Goal: Communication & Community: Answer question/provide support

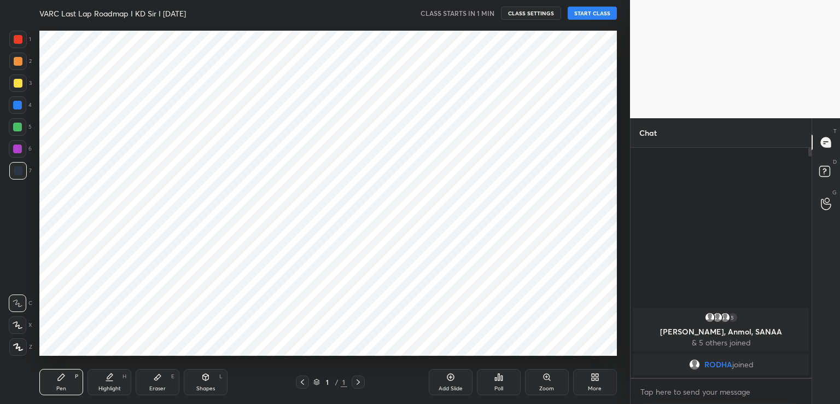
scroll to position [54371, 54119]
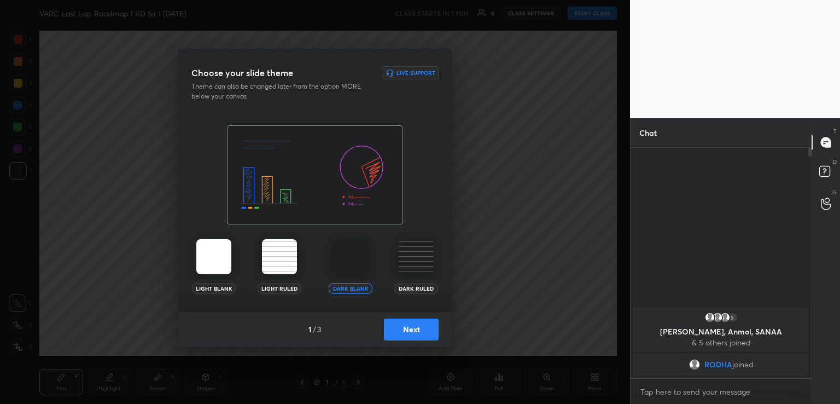
click at [423, 323] on button "Next" at bounding box center [411, 329] width 55 height 22
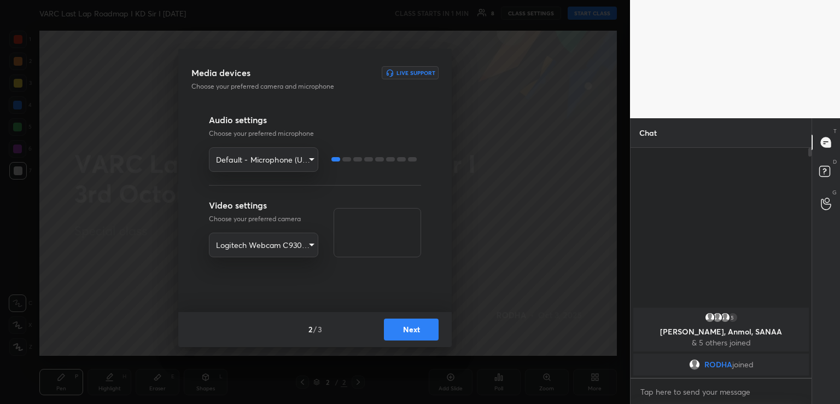
click at [400, 328] on button "Next" at bounding box center [411, 329] width 55 height 22
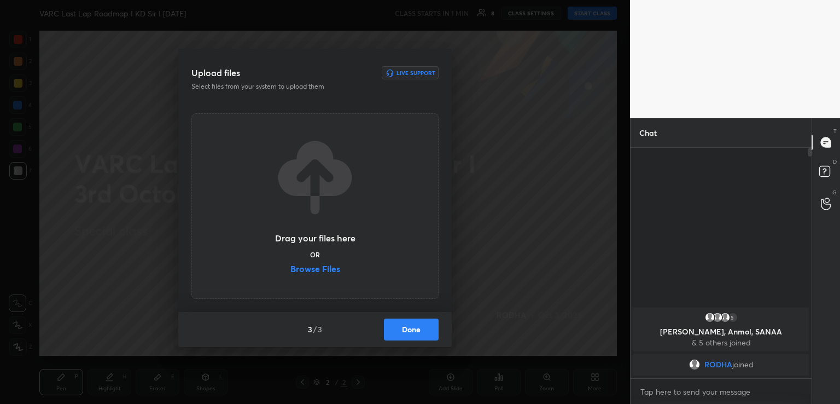
click at [322, 266] on label "Browse Files" at bounding box center [315, 269] width 50 height 11
click at [290, 266] on input "Browse Files" at bounding box center [290, 269] width 0 height 11
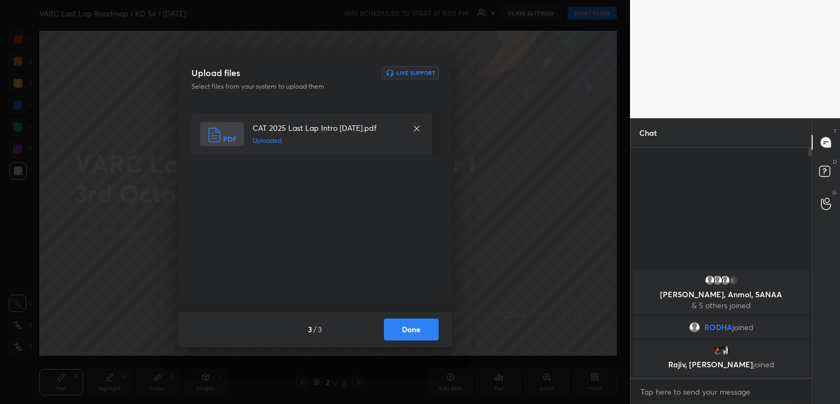
click at [404, 327] on button "Done" at bounding box center [411, 329] width 55 height 22
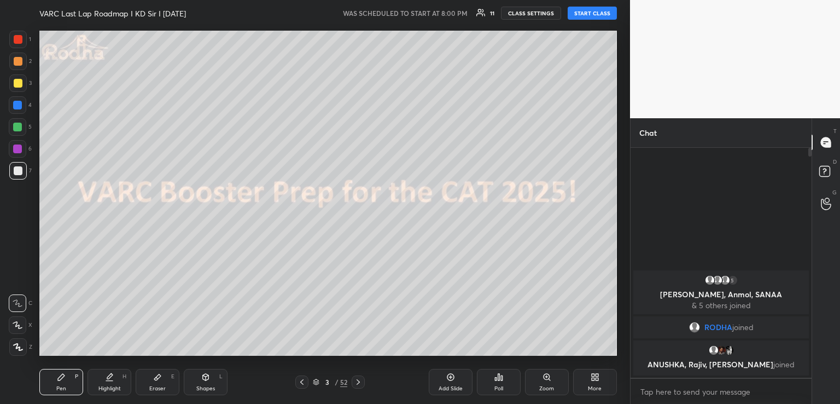
click at [597, 380] on icon at bounding box center [597, 378] width 3 height 3
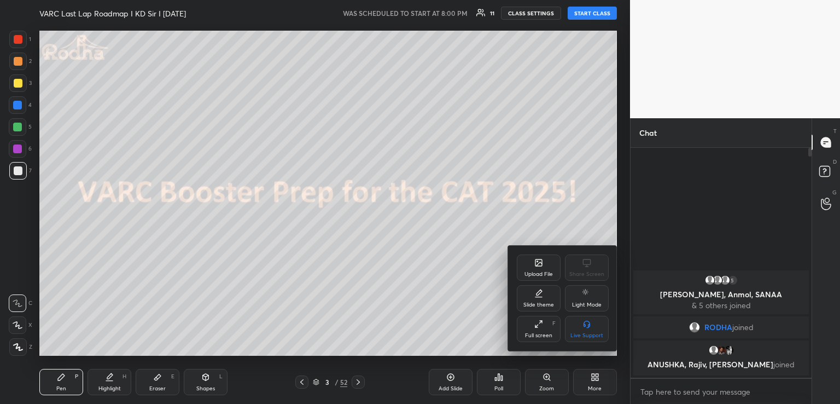
click at [538, 265] on icon at bounding box center [539, 262] width 7 height 7
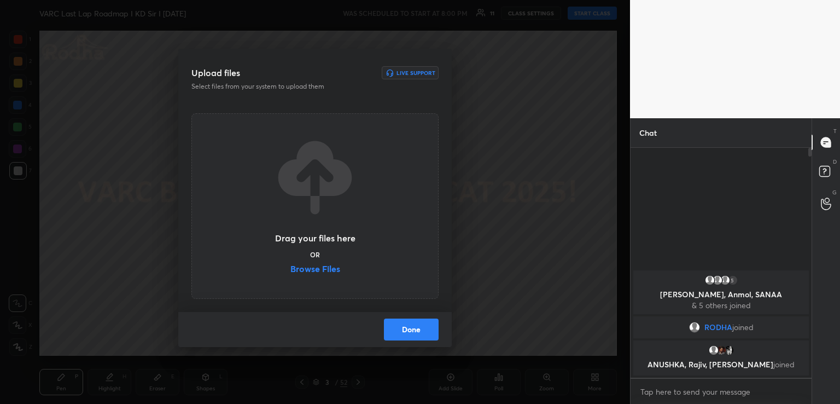
click at [302, 262] on div "Drag your files here OR Browse Files" at bounding box center [315, 205] width 82 height 139
click at [302, 266] on label "Browse Files" at bounding box center [315, 269] width 50 height 11
click at [290, 266] on input "Browse Files" at bounding box center [290, 269] width 0 height 11
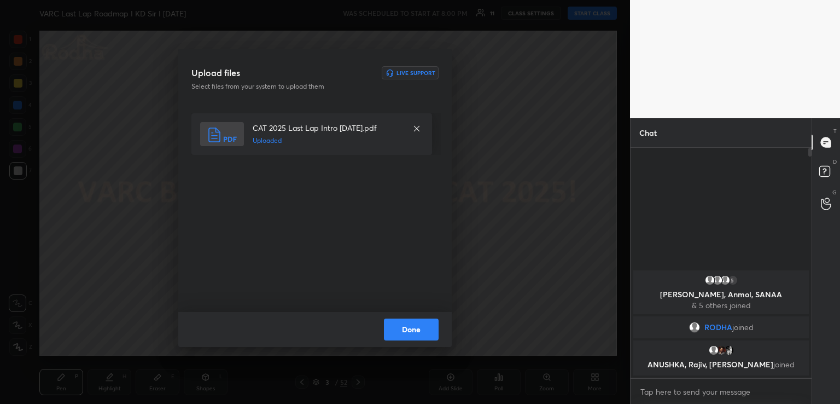
click at [413, 332] on button "Done" at bounding box center [411, 329] width 55 height 22
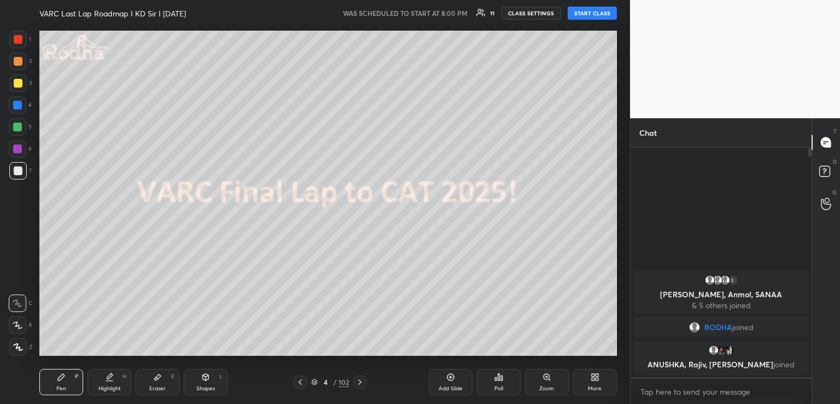
click at [594, 15] on button "START CLASS" at bounding box center [592, 13] width 49 height 13
type textarea "x"
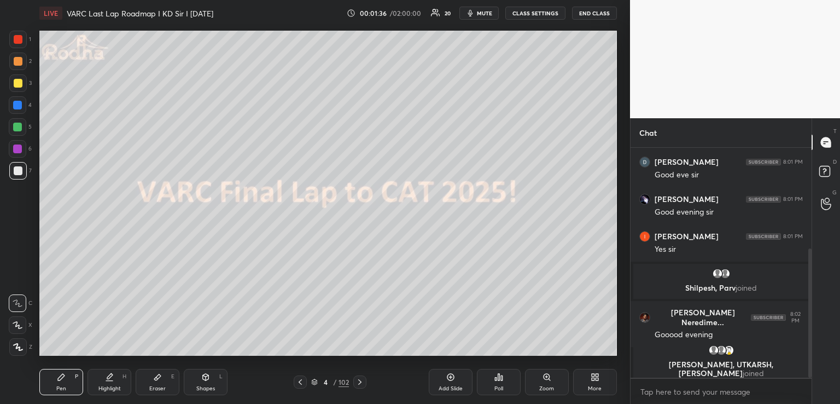
scroll to position [187, 0]
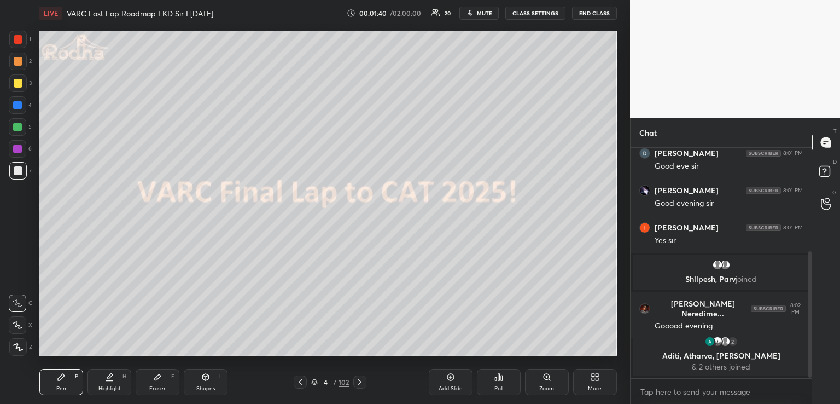
click at [153, 376] on icon at bounding box center [157, 377] width 9 height 9
click at [23, 346] on div at bounding box center [18, 347] width 18 height 18
click at [59, 378] on icon at bounding box center [61, 377] width 7 height 7
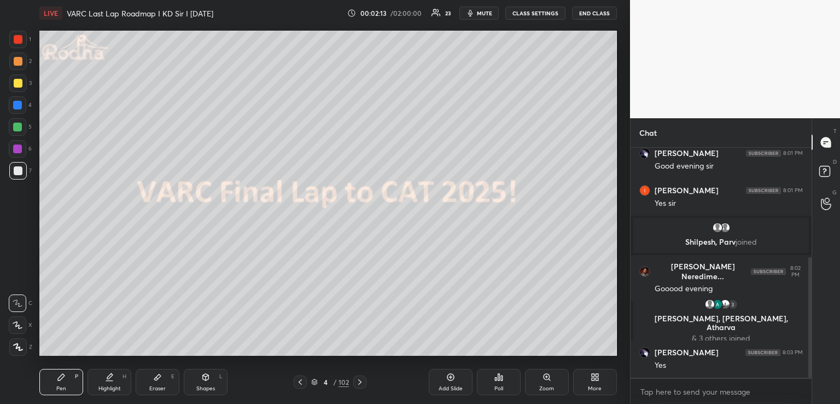
click at [498, 377] on icon at bounding box center [499, 377] width 2 height 7
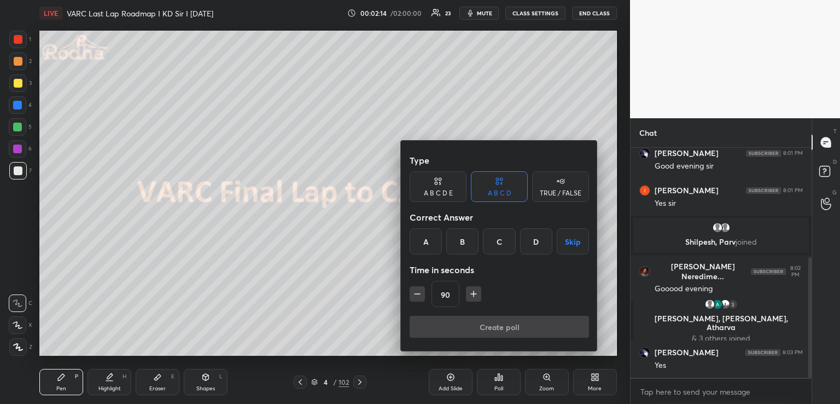
click at [559, 186] on icon at bounding box center [560, 181] width 9 height 11
click at [560, 242] on button "Skip" at bounding box center [560, 241] width 57 height 26
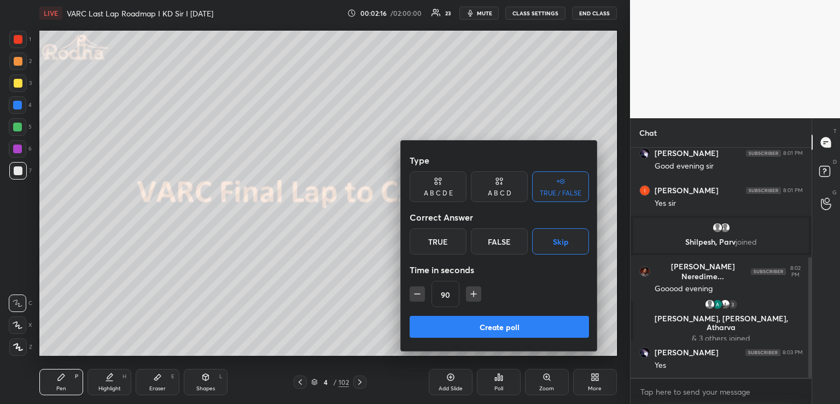
click at [420, 294] on icon "button" at bounding box center [417, 294] width 5 height 0
click at [420, 294] on icon "button" at bounding box center [417, 293] width 11 height 11
click at [419, 294] on icon "button" at bounding box center [417, 294] width 5 height 0
click at [416, 296] on icon "button" at bounding box center [417, 293] width 11 height 11
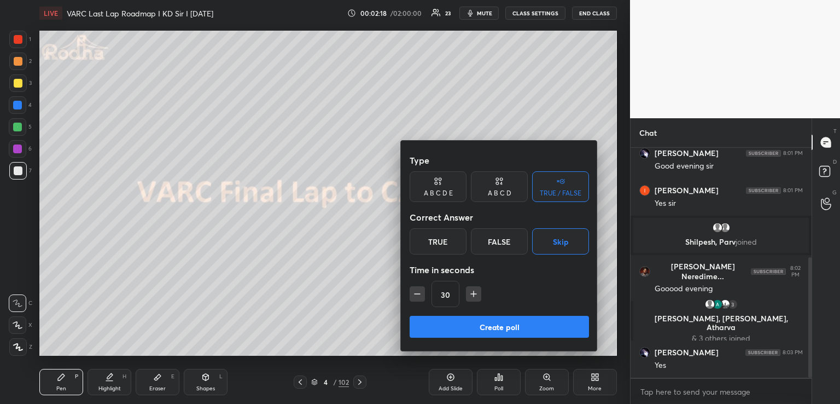
type input "15"
click at [488, 325] on button "Create poll" at bounding box center [499, 327] width 179 height 22
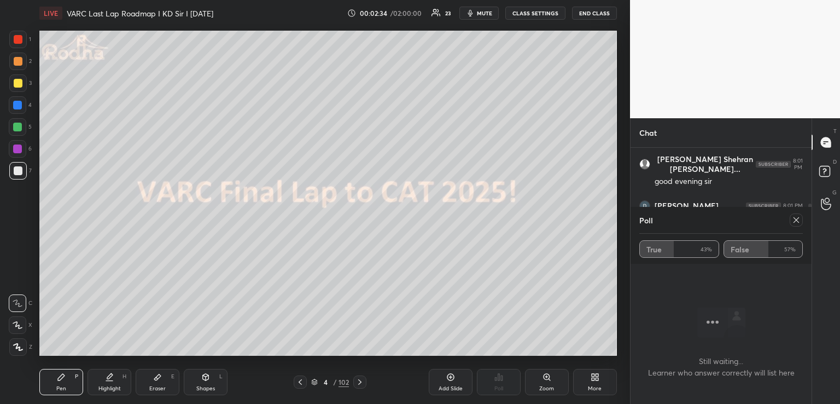
scroll to position [3, 3]
click at [797, 219] on icon at bounding box center [796, 220] width 9 height 9
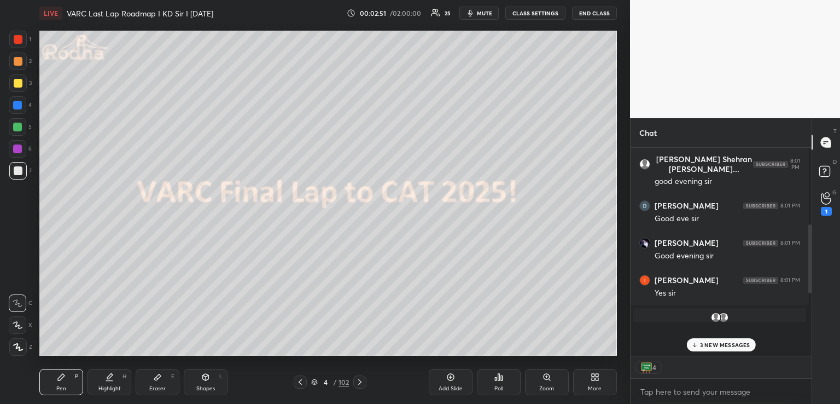
scroll to position [0, 0]
click at [709, 346] on p "3 NEW MESSAGES" at bounding box center [725, 344] width 50 height 7
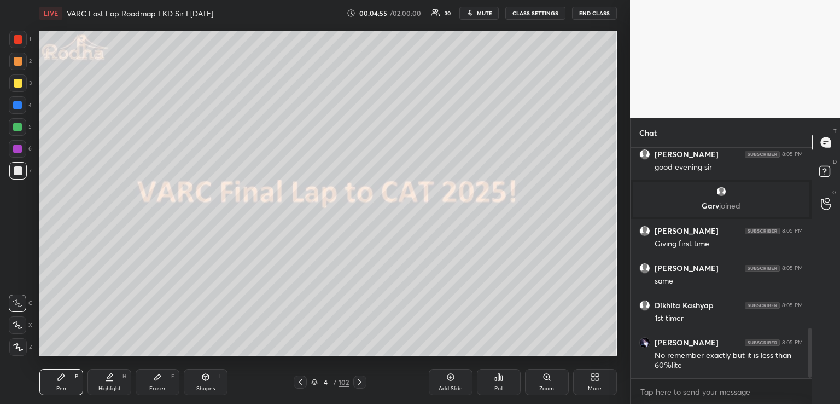
scroll to position [870, 0]
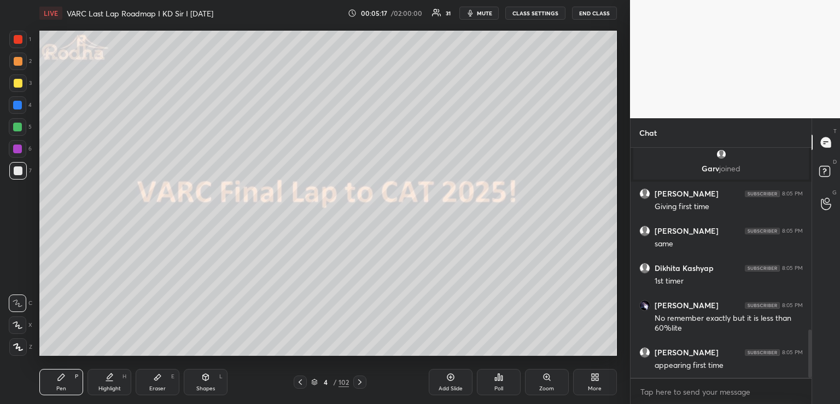
click at [497, 377] on icon at bounding box center [496, 378] width 2 height 3
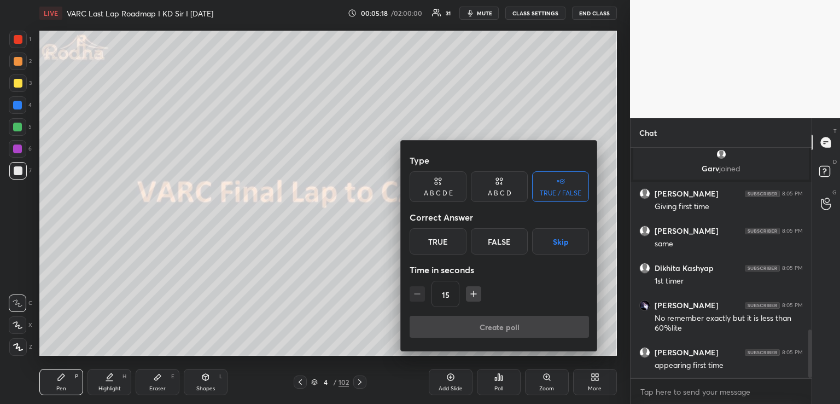
click at [333, 266] on div at bounding box center [420, 202] width 840 height 404
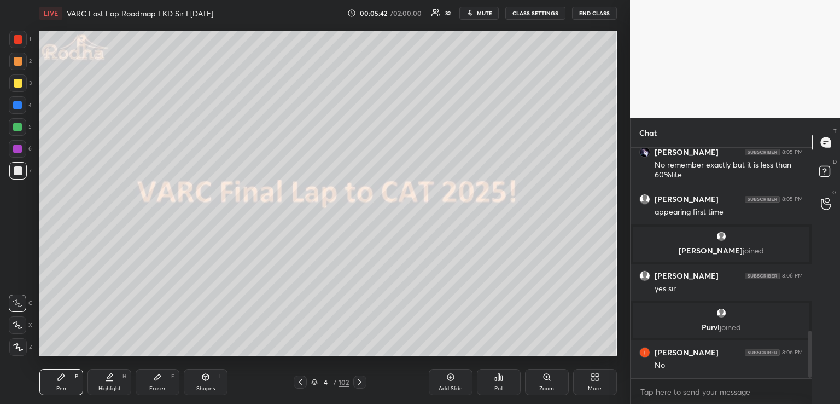
scroll to position [926, 0]
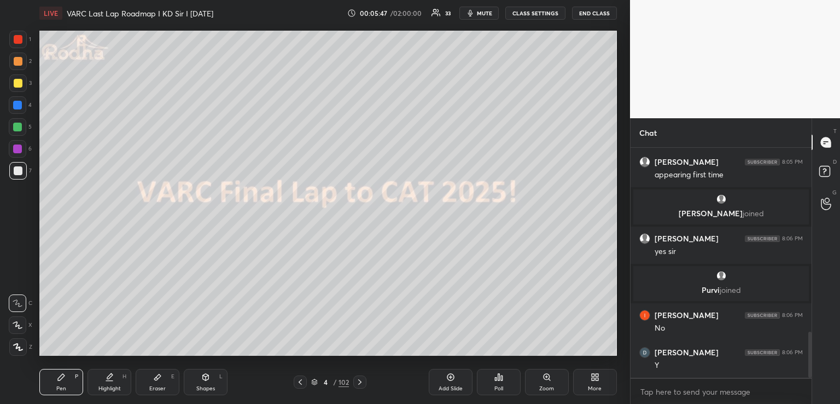
click at [498, 376] on icon at bounding box center [499, 377] width 2 height 7
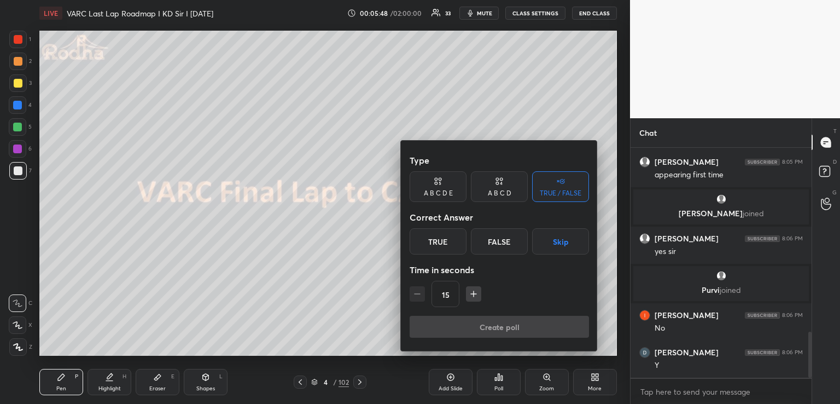
click at [556, 236] on button "Skip" at bounding box center [560, 241] width 57 height 26
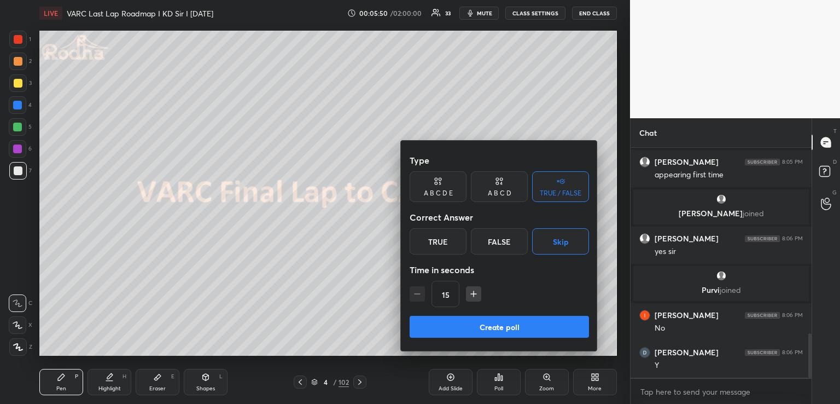
scroll to position [965, 0]
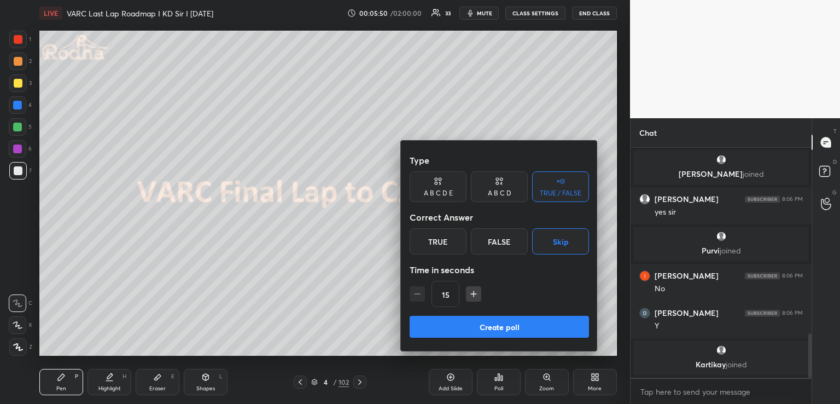
click at [496, 324] on button "Create poll" at bounding box center [499, 327] width 179 height 22
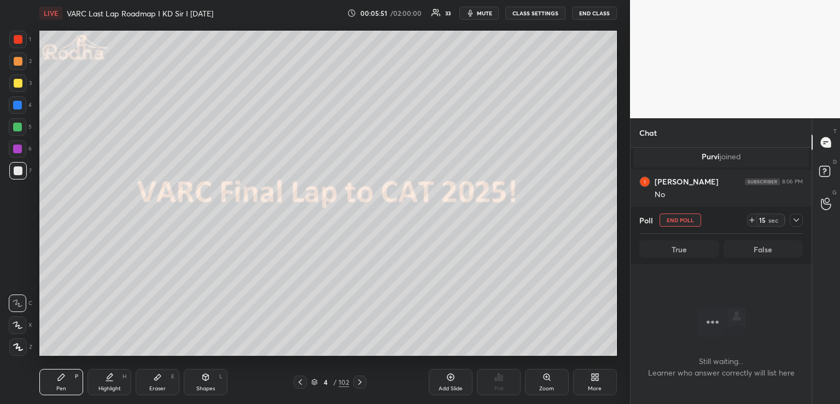
scroll to position [839, 0]
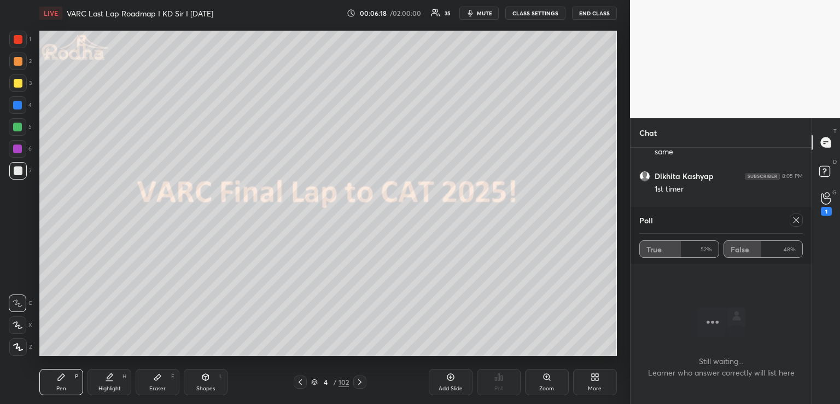
click at [794, 217] on icon at bounding box center [796, 220] width 9 height 9
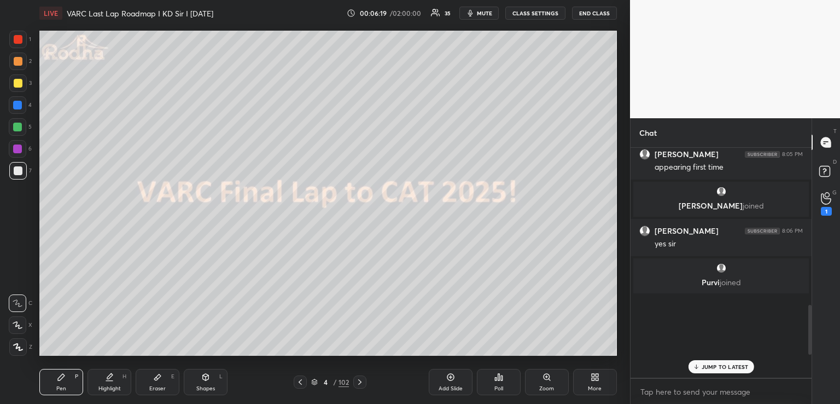
scroll to position [810, 0]
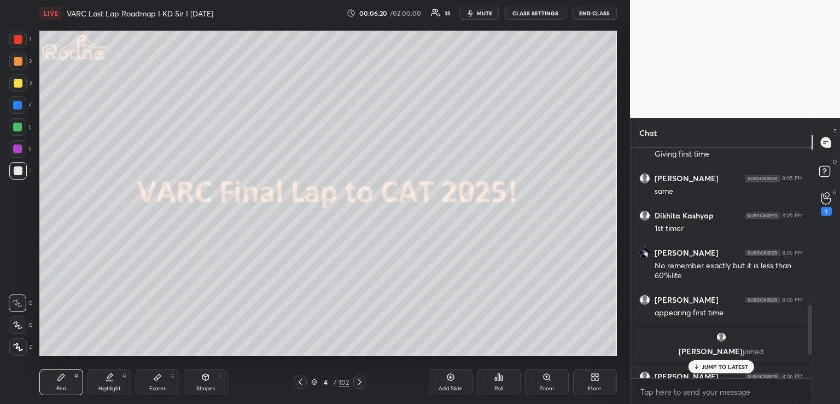
click at [712, 367] on p "JUMP TO LATEST" at bounding box center [725, 366] width 47 height 7
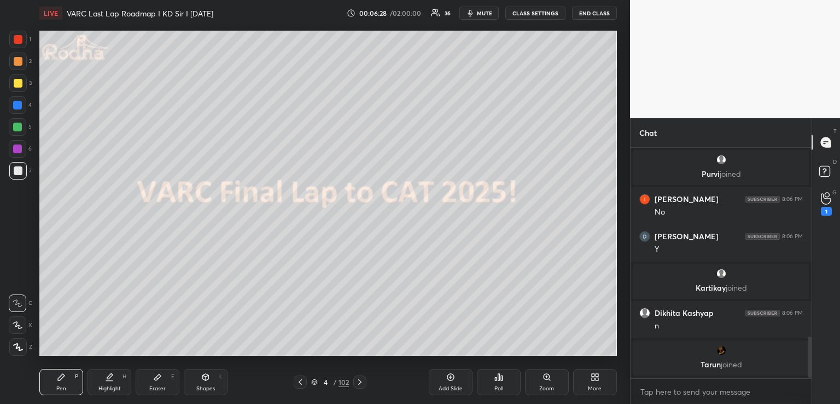
click at [20, 127] on div at bounding box center [17, 127] width 9 height 9
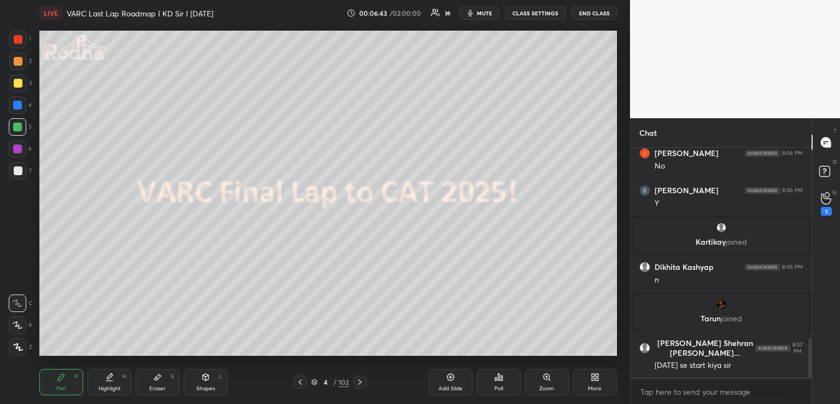
scroll to position [1147, 0]
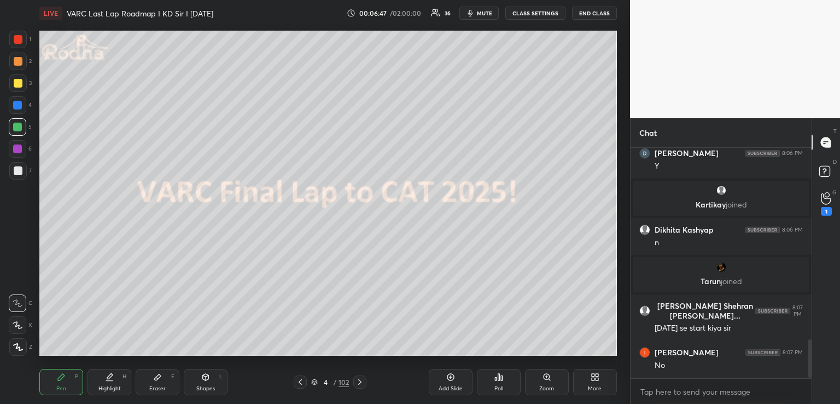
click at [497, 378] on icon at bounding box center [499, 377] width 9 height 9
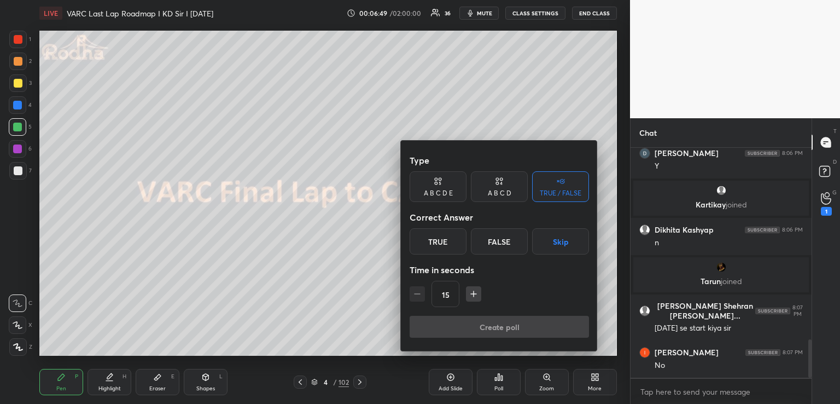
click at [560, 241] on button "Skip" at bounding box center [560, 241] width 57 height 26
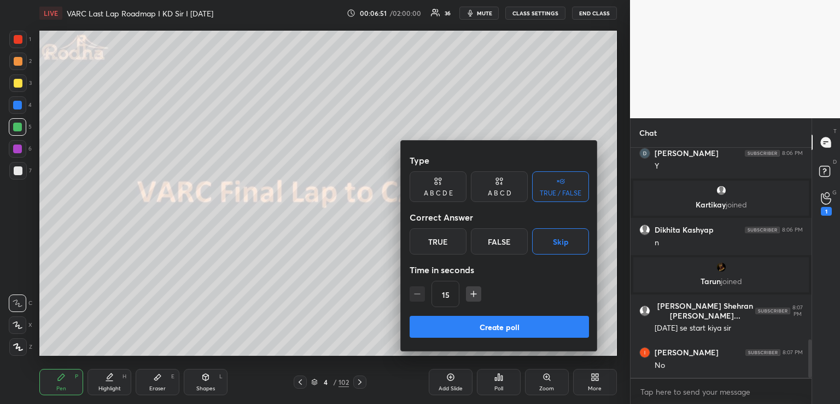
click at [479, 329] on button "Create poll" at bounding box center [499, 327] width 179 height 22
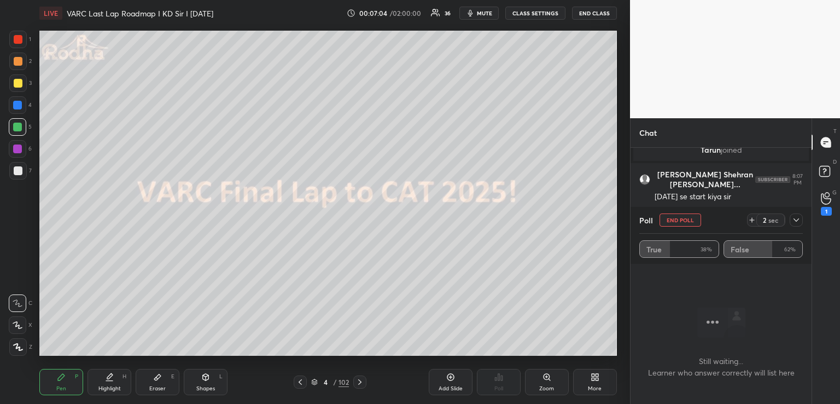
scroll to position [1261, 0]
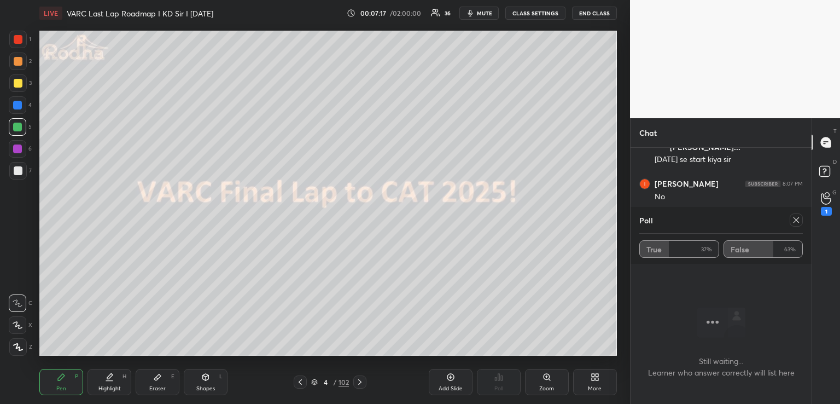
click at [794, 219] on icon at bounding box center [796, 220] width 9 height 9
type textarea "x"
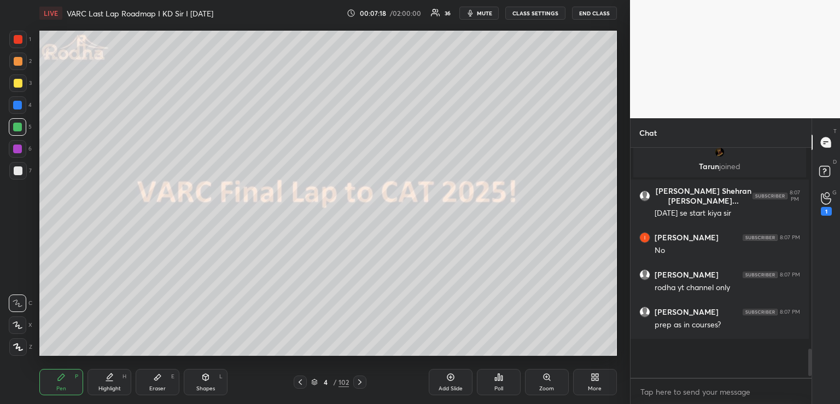
scroll to position [1205, 0]
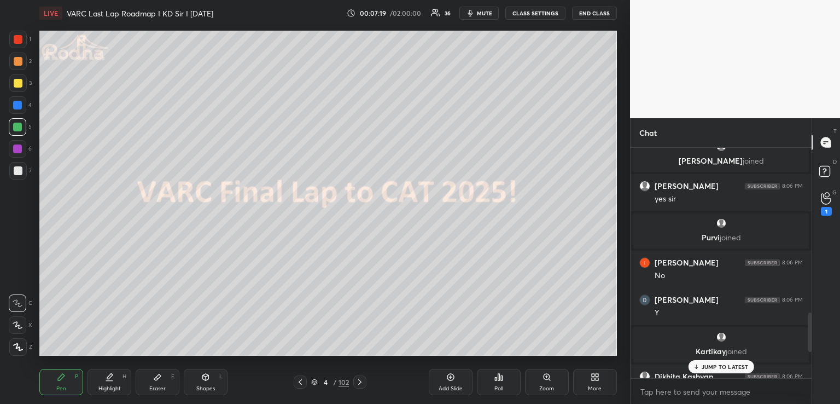
click at [713, 362] on div "JUMP TO LATEST" at bounding box center [721, 366] width 66 height 13
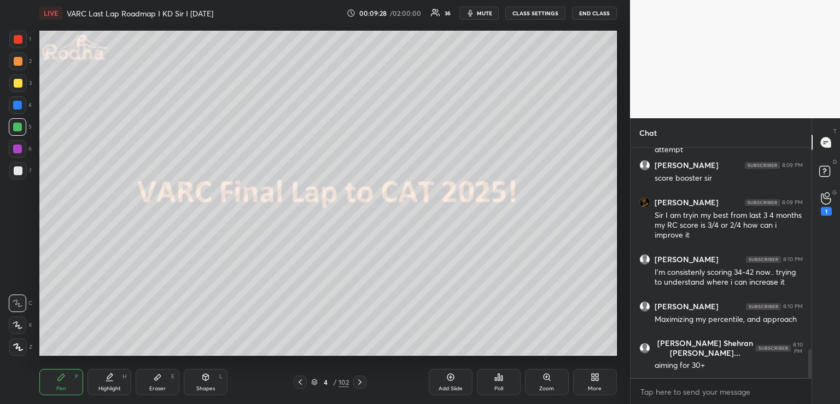
scroll to position [1665, 0]
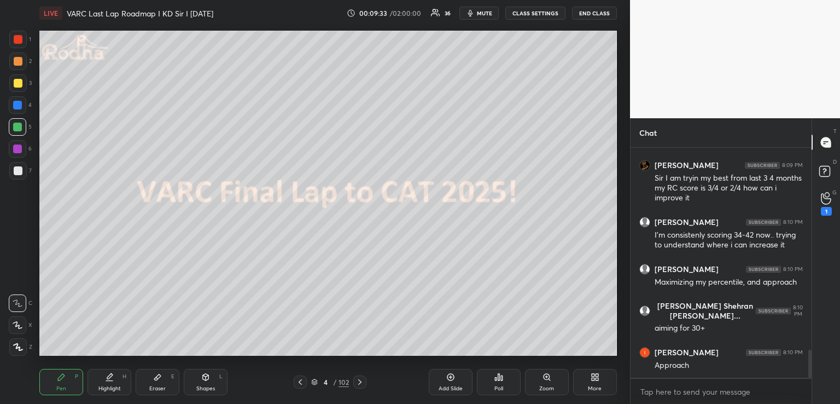
click at [448, 376] on icon at bounding box center [450, 377] width 7 height 7
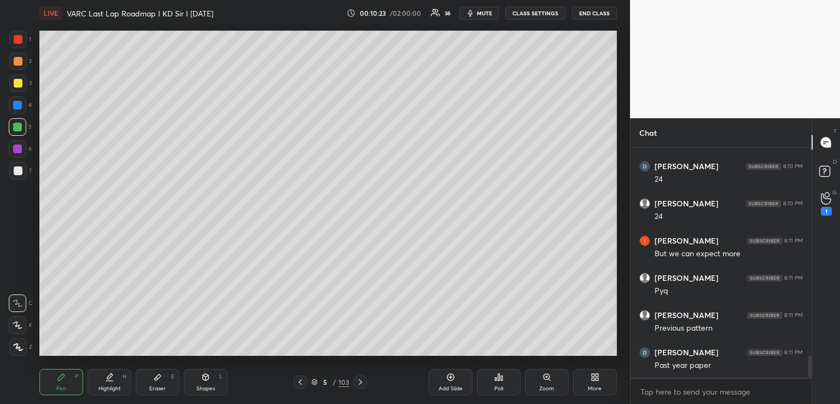
scroll to position [2182, 0]
click at [209, 370] on div "Shapes L" at bounding box center [206, 382] width 44 height 26
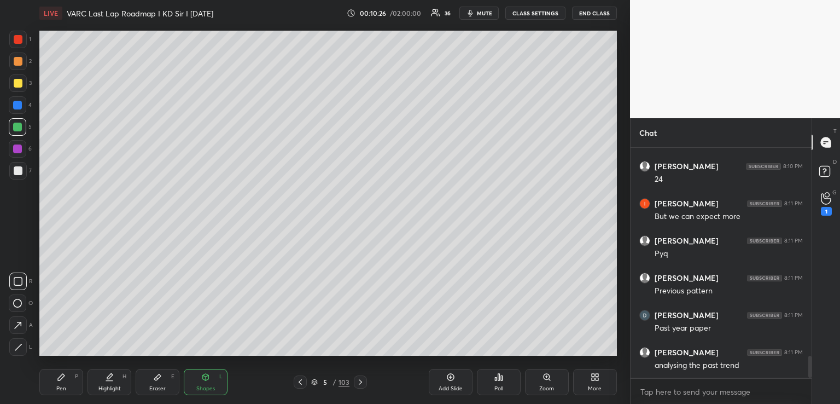
click at [16, 86] on div at bounding box center [18, 83] width 9 height 9
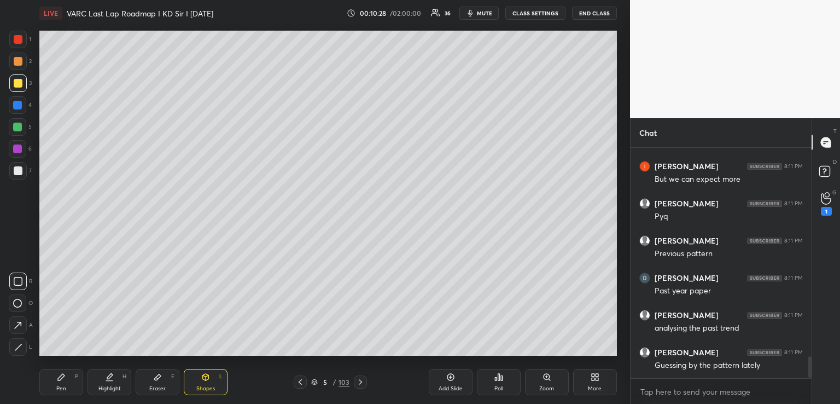
click at [68, 373] on div "Pen P" at bounding box center [61, 382] width 44 height 26
click at [197, 375] on div "Shapes L" at bounding box center [206, 382] width 44 height 26
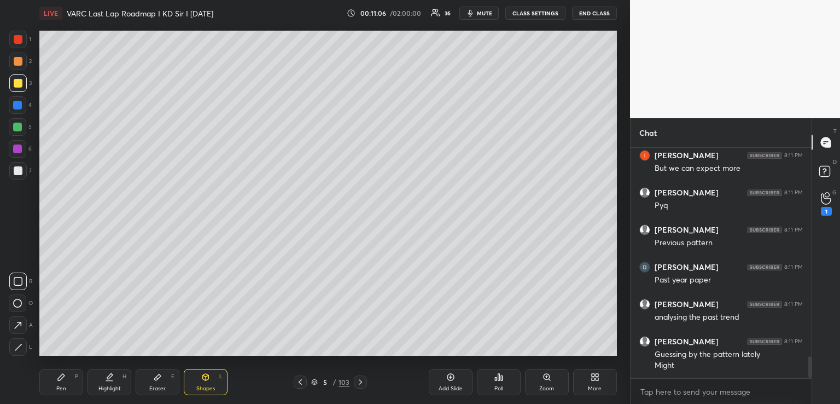
click at [72, 370] on div "Pen P" at bounding box center [61, 382] width 44 height 26
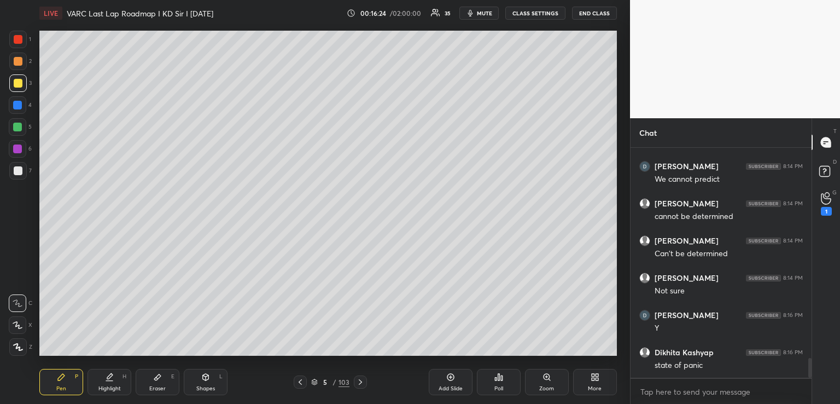
scroll to position [2467, 0]
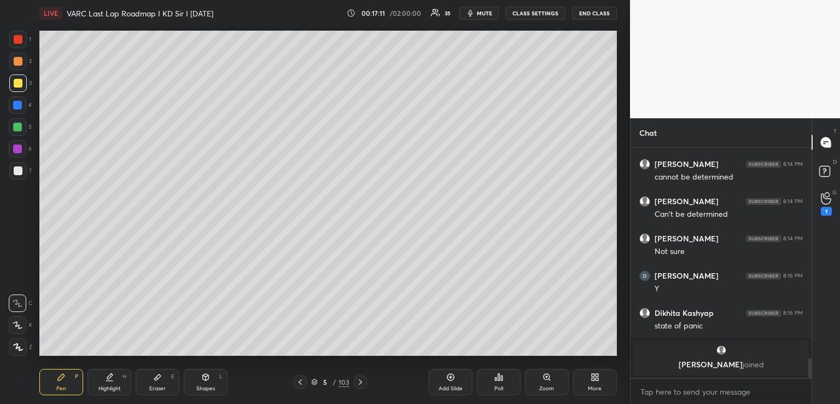
click at [453, 375] on icon at bounding box center [450, 377] width 7 height 7
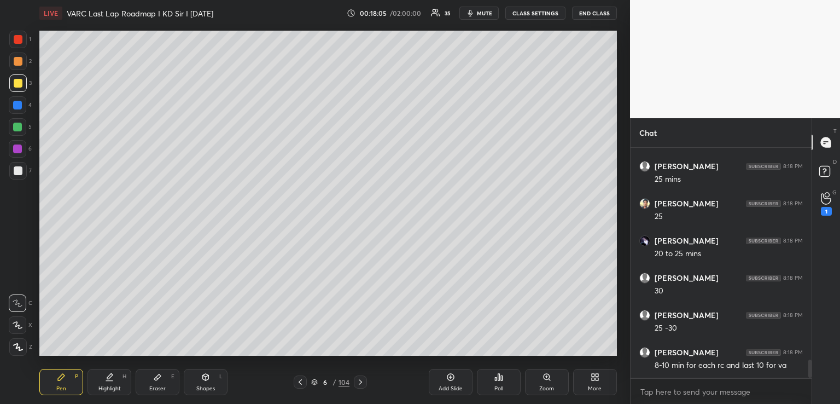
scroll to position [2760, 0]
click at [207, 374] on icon at bounding box center [205, 377] width 9 height 9
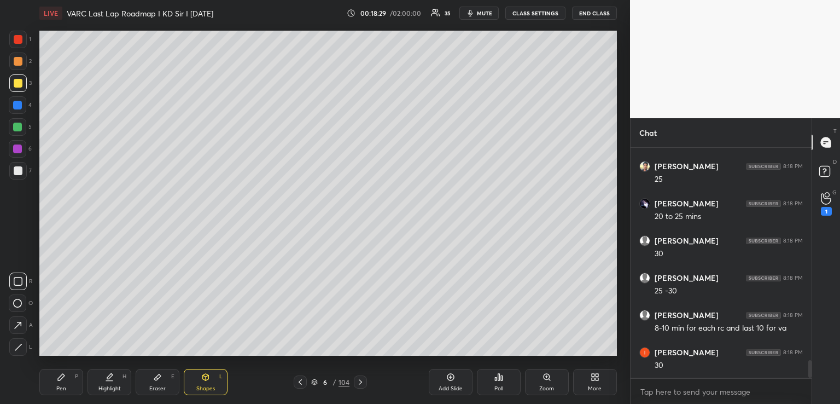
click at [18, 125] on div at bounding box center [17, 127] width 9 height 9
click at [481, 15] on span "mute" at bounding box center [484, 13] width 15 height 8
click at [485, 11] on span "unmute" at bounding box center [484, 13] width 24 height 8
click at [476, 8] on button "mute" at bounding box center [479, 13] width 39 height 13
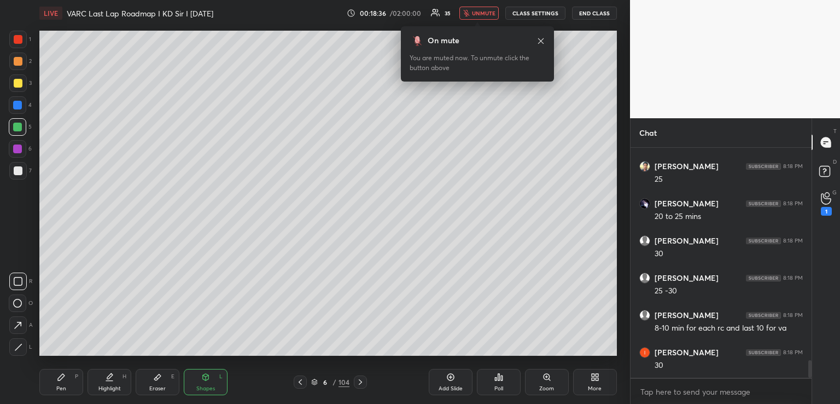
click at [489, 11] on span "unmute" at bounding box center [484, 13] width 24 height 8
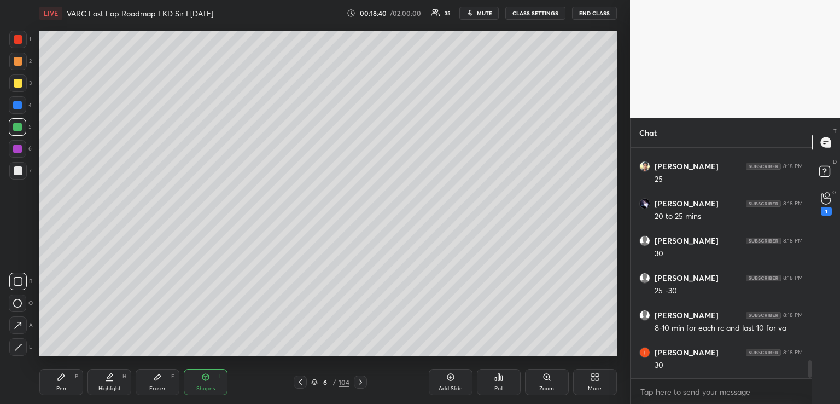
click at [65, 375] on icon at bounding box center [61, 377] width 7 height 7
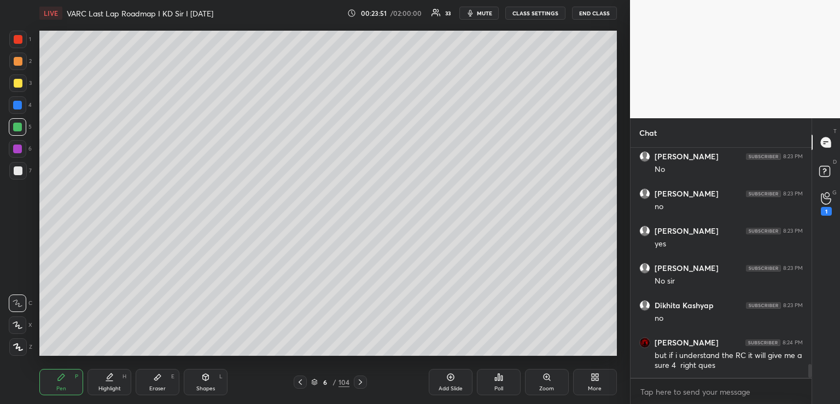
click at [452, 374] on icon at bounding box center [450, 377] width 7 height 7
click at [162, 385] on div "Eraser E" at bounding box center [158, 382] width 44 height 26
click at [56, 385] on div "Pen P" at bounding box center [61, 382] width 44 height 26
click at [158, 373] on icon at bounding box center [157, 377] width 9 height 9
click at [57, 376] on icon at bounding box center [61, 377] width 9 height 9
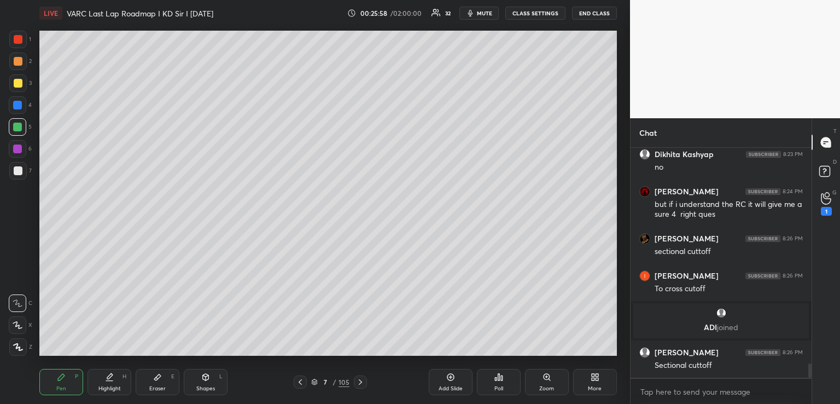
scroll to position [3426, 0]
click at [18, 107] on div at bounding box center [17, 105] width 9 height 9
click at [13, 323] on icon at bounding box center [17, 325] width 9 height 7
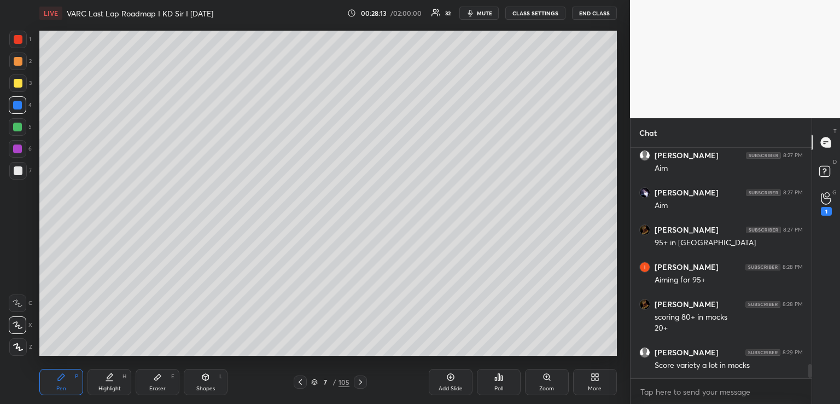
scroll to position [3753, 0]
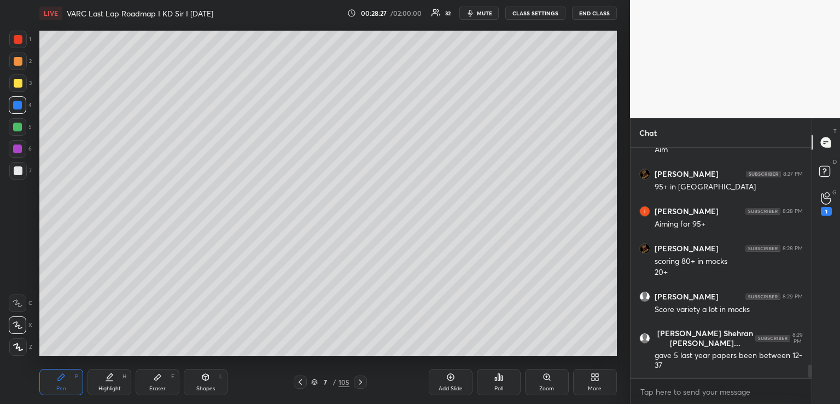
click at [451, 374] on icon at bounding box center [450, 377] width 7 height 7
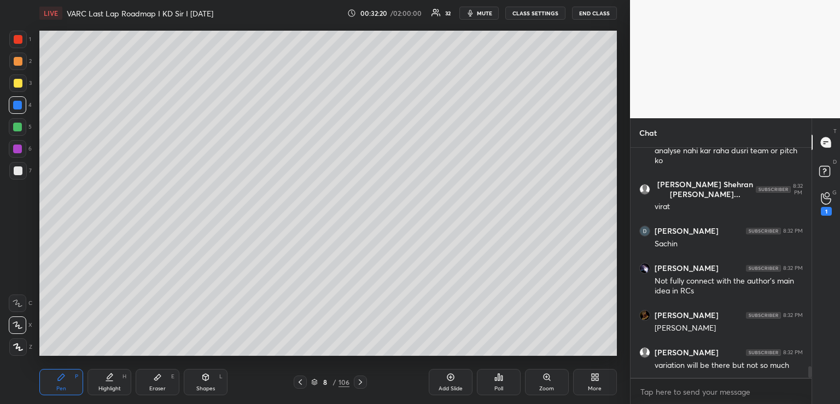
scroll to position [4376, 0]
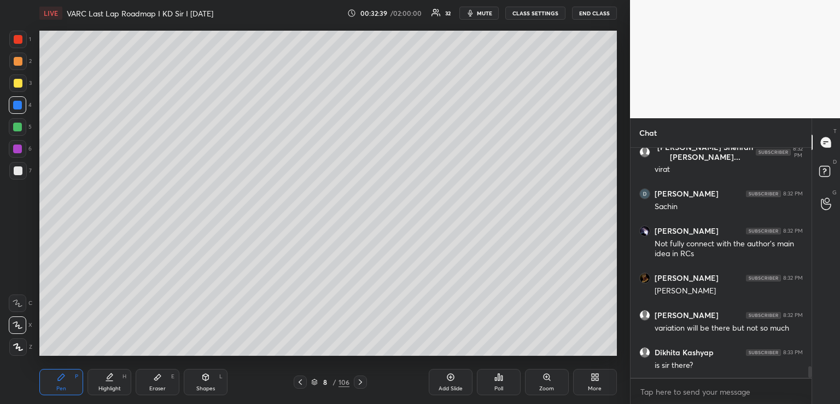
click at [11, 84] on div at bounding box center [18, 83] width 18 height 18
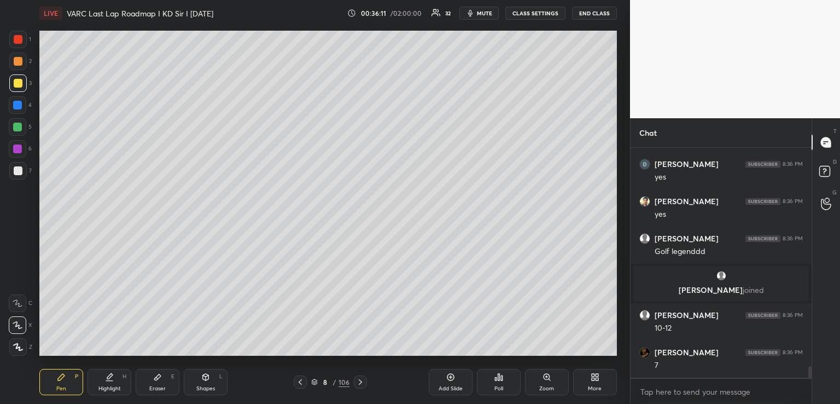
scroll to position [4375, 0]
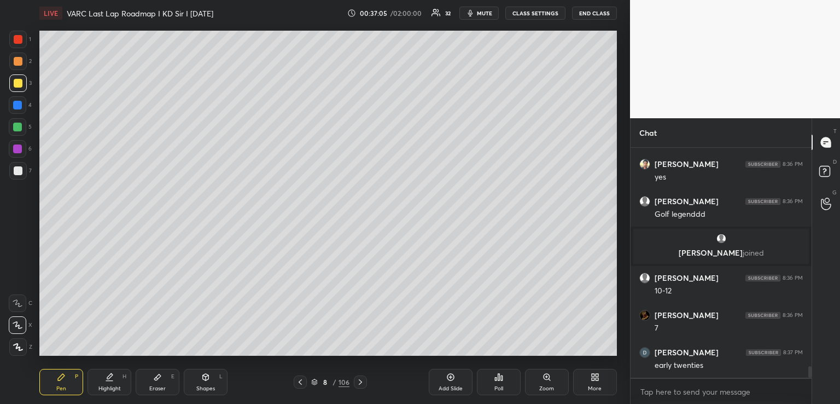
click at [300, 383] on icon at bounding box center [300, 381] width 9 height 9
click at [365, 381] on div at bounding box center [360, 381] width 13 height 13
click at [450, 379] on icon at bounding box center [450, 377] width 9 height 9
click at [358, 376] on div at bounding box center [359, 381] width 13 height 13
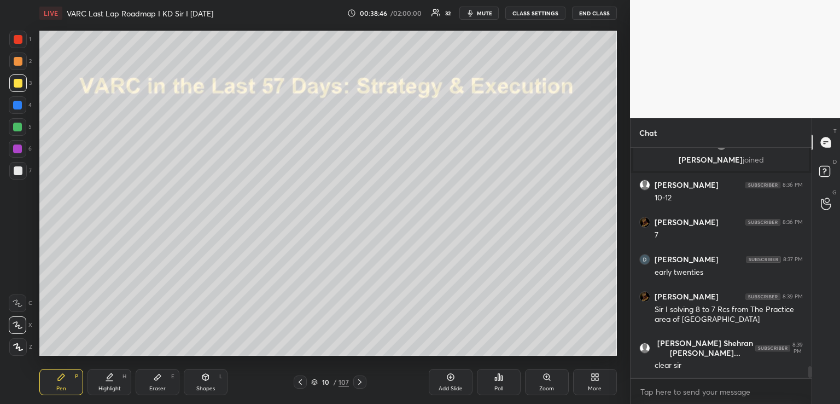
scroll to position [4506, 0]
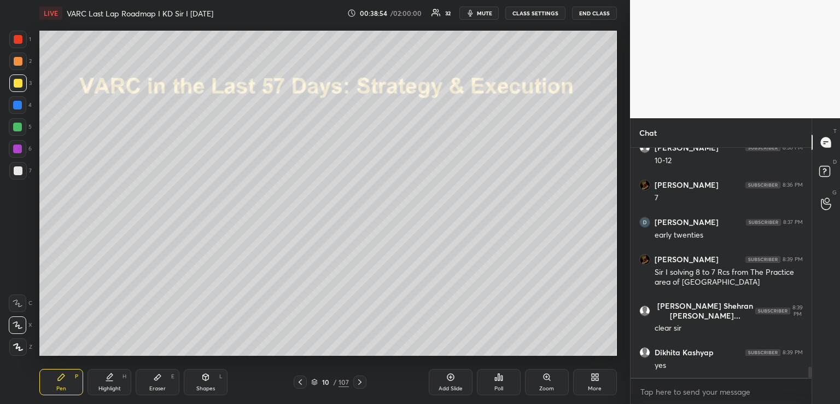
click at [359, 380] on icon at bounding box center [359, 381] width 3 height 5
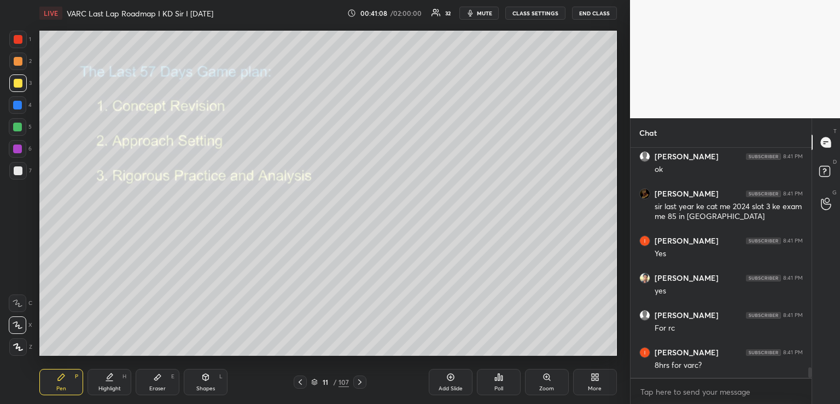
scroll to position [4870, 0]
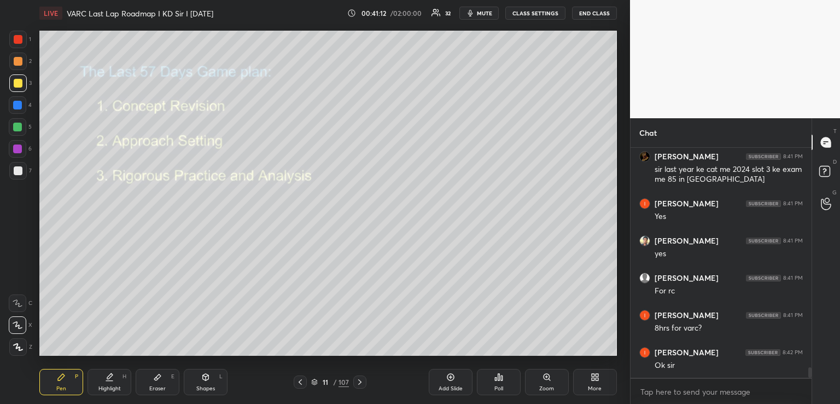
click at [361, 380] on icon at bounding box center [360, 381] width 9 height 9
click at [359, 381] on icon at bounding box center [360, 381] width 9 height 9
click at [207, 378] on icon at bounding box center [206, 377] width 6 height 7
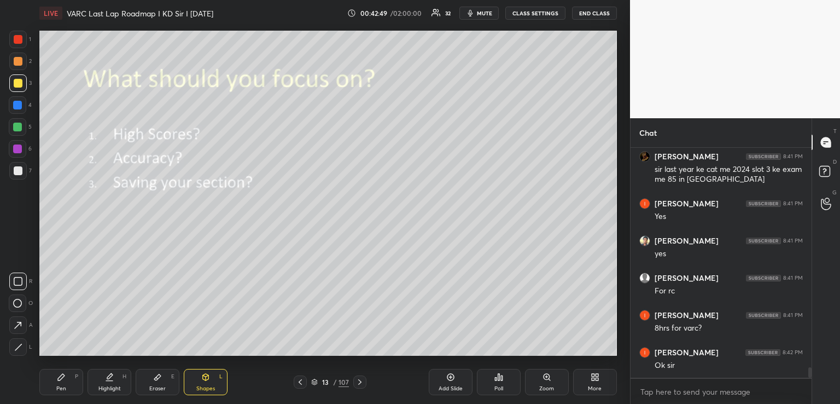
click at [157, 376] on icon at bounding box center [157, 377] width 7 height 6
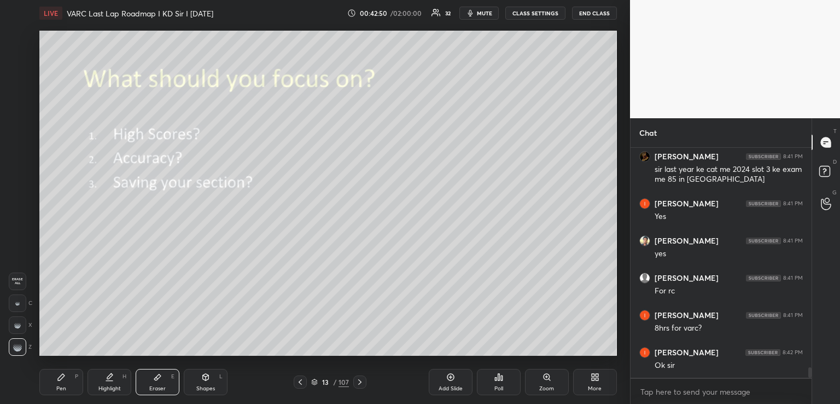
click at [16, 281] on span "Erase all" at bounding box center [17, 281] width 16 height 8
click at [63, 375] on icon at bounding box center [61, 377] width 7 height 7
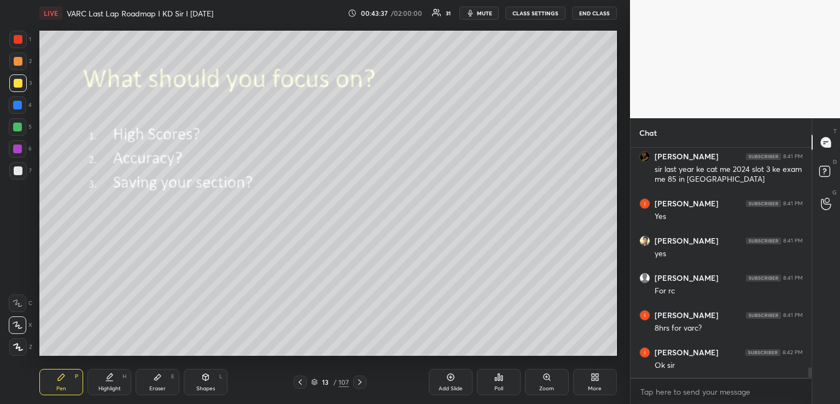
scroll to position [4907, 0]
click at [160, 381] on icon at bounding box center [157, 377] width 9 height 9
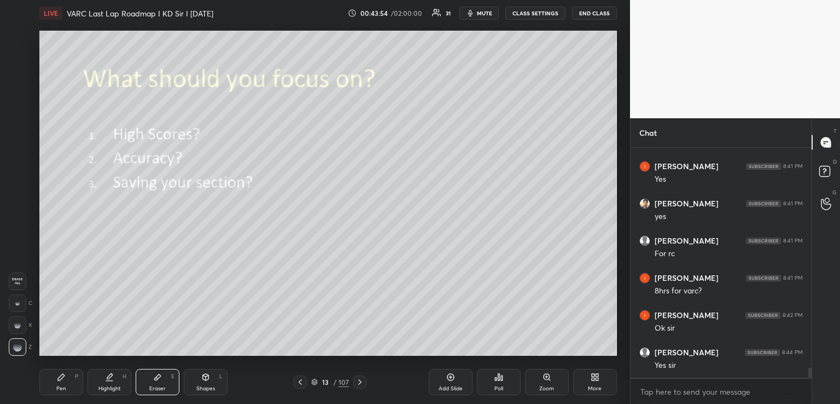
click at [17, 282] on span "Erase all" at bounding box center [17, 281] width 16 height 8
click at [202, 381] on icon at bounding box center [205, 377] width 9 height 9
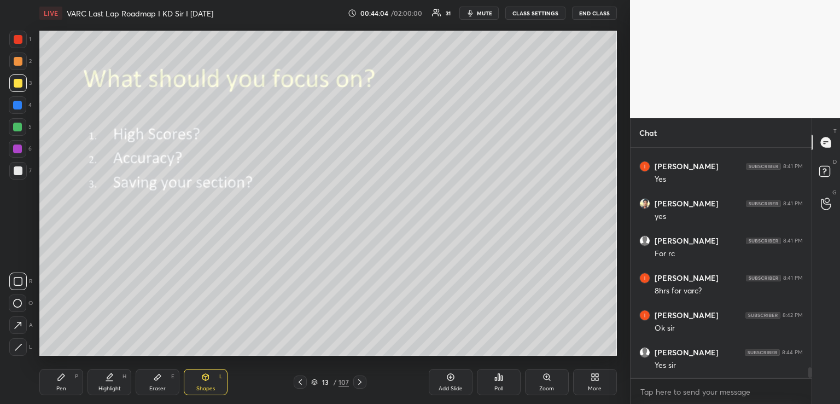
click at [68, 377] on div "Pen P" at bounding box center [61, 382] width 44 height 26
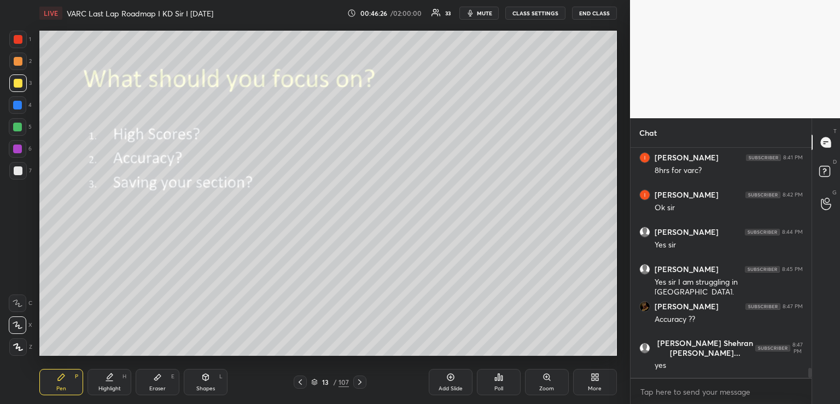
scroll to position [5067, 0]
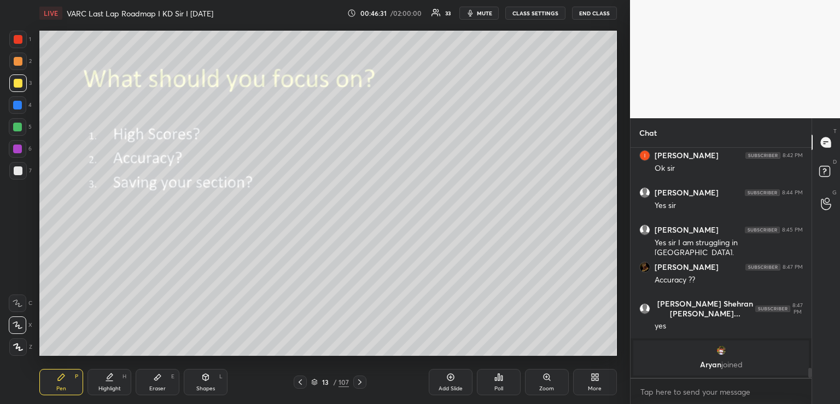
click at [361, 381] on icon at bounding box center [360, 381] width 9 height 9
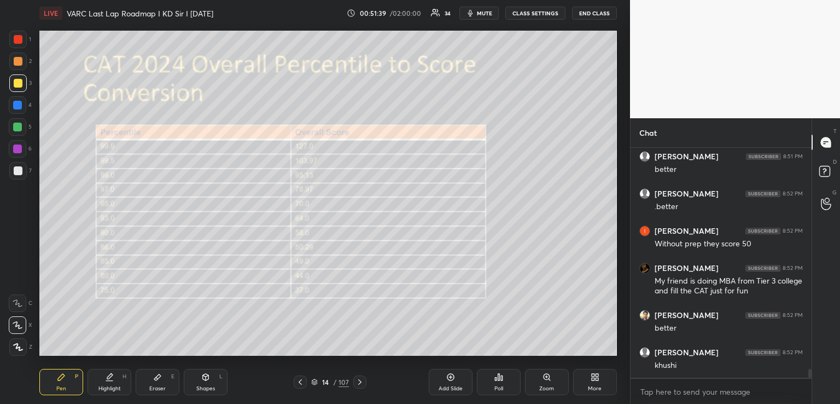
scroll to position [5811, 0]
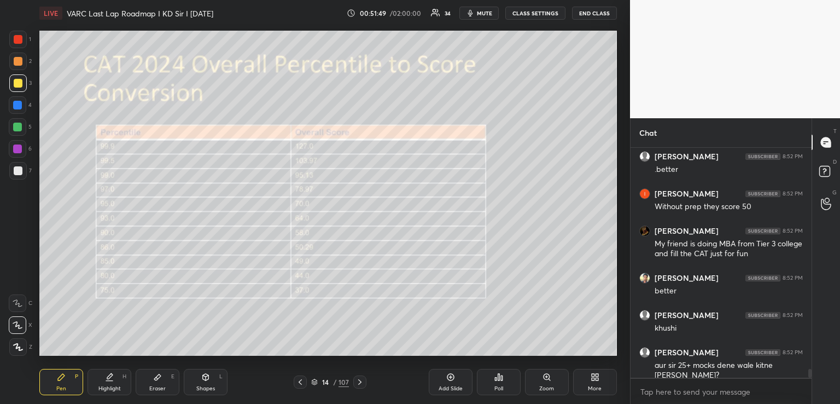
click at [449, 377] on icon at bounding box center [450, 376] width 3 height 3
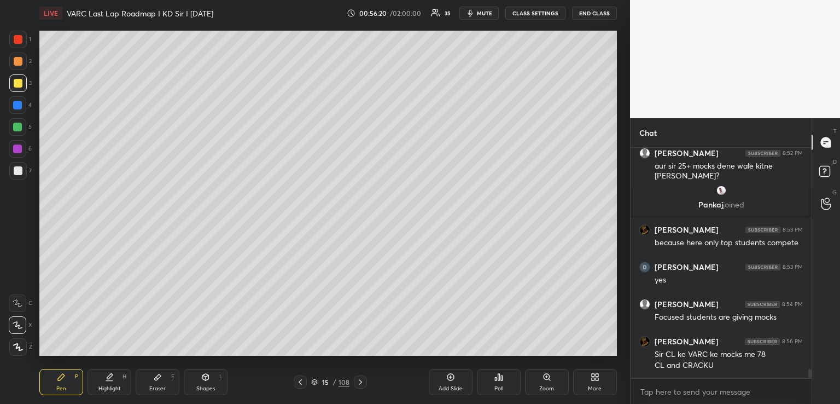
scroll to position [5818, 0]
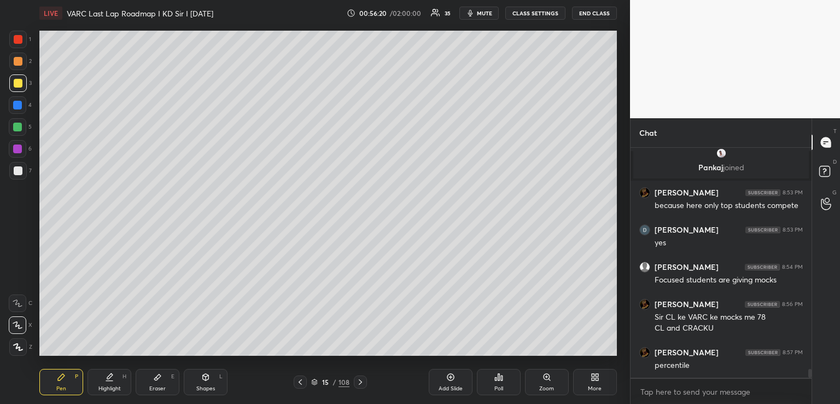
click at [358, 379] on icon at bounding box center [360, 381] width 9 height 9
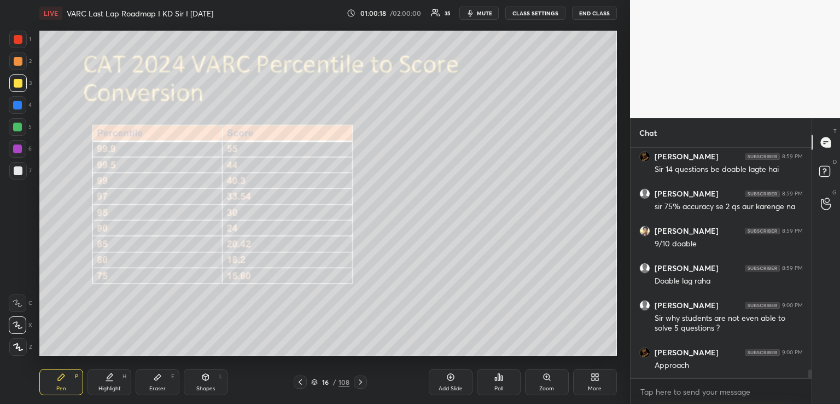
scroll to position [6181, 0]
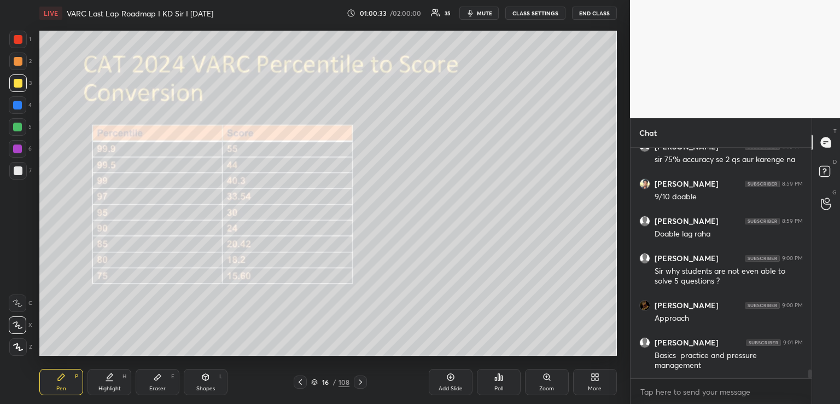
click at [363, 377] on icon at bounding box center [360, 381] width 9 height 9
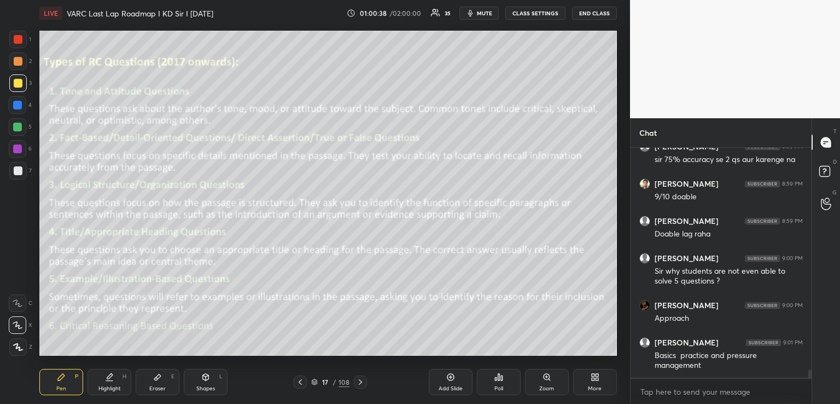
click at [208, 377] on icon at bounding box center [206, 377] width 6 height 7
click at [17, 107] on div at bounding box center [17, 105] width 9 height 9
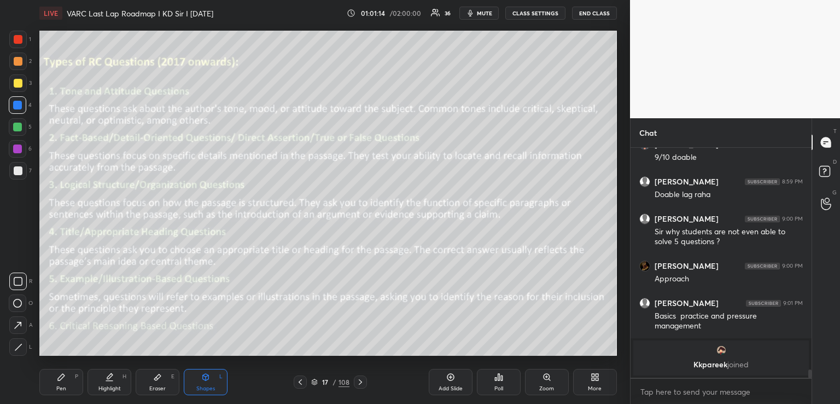
click at [66, 387] on div "Pen P" at bounding box center [61, 382] width 44 height 26
click at [170, 385] on div "Eraser E" at bounding box center [158, 382] width 44 height 26
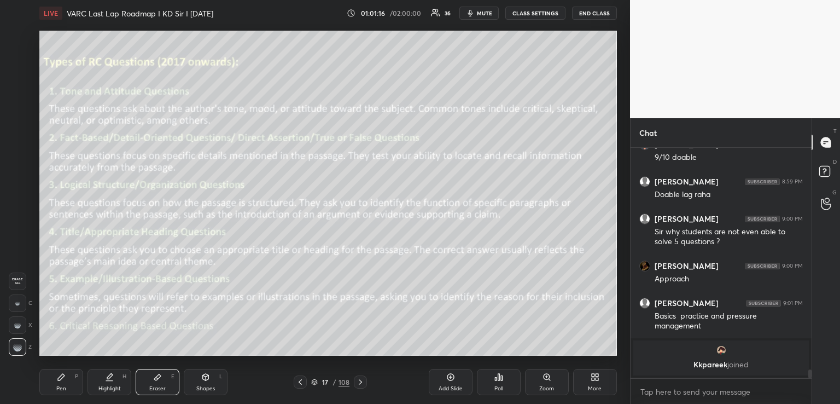
click at [15, 278] on span "Erase all" at bounding box center [17, 281] width 16 height 8
click at [205, 375] on icon at bounding box center [206, 376] width 6 height 2
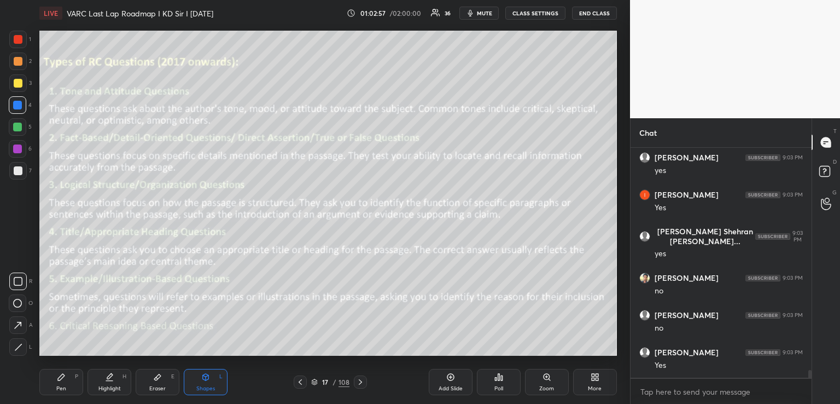
scroll to position [6601, 0]
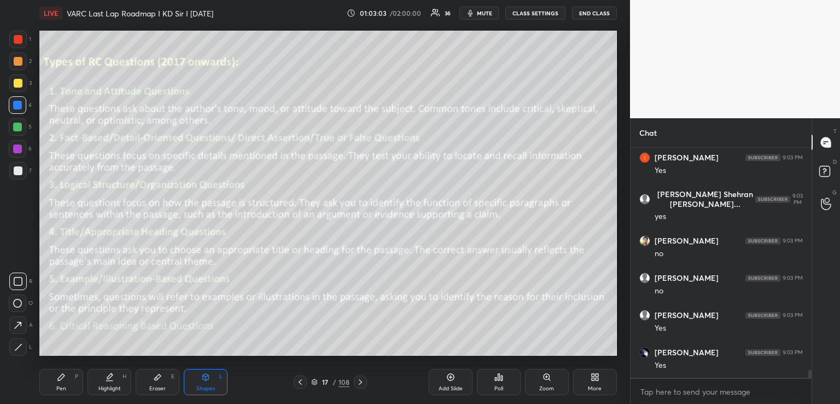
click at [67, 386] on div "Pen P" at bounding box center [61, 382] width 44 height 26
click at [360, 382] on icon at bounding box center [360, 381] width 9 height 9
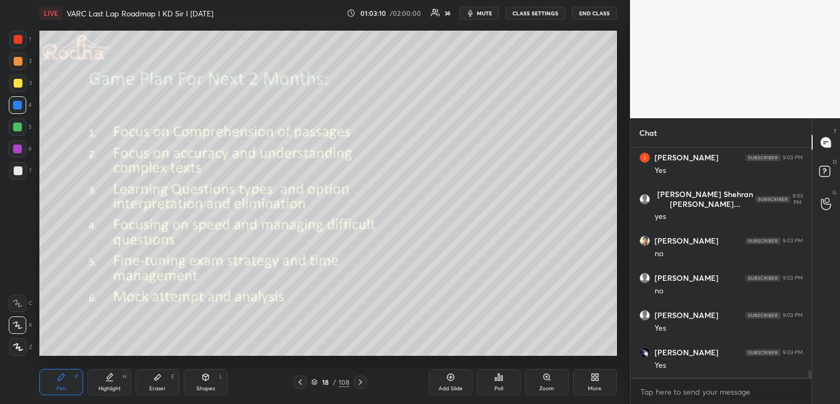
click at [204, 381] on icon at bounding box center [205, 377] width 9 height 9
click at [63, 381] on icon at bounding box center [61, 377] width 9 height 9
click at [152, 380] on div "Eraser E" at bounding box center [158, 382] width 44 height 26
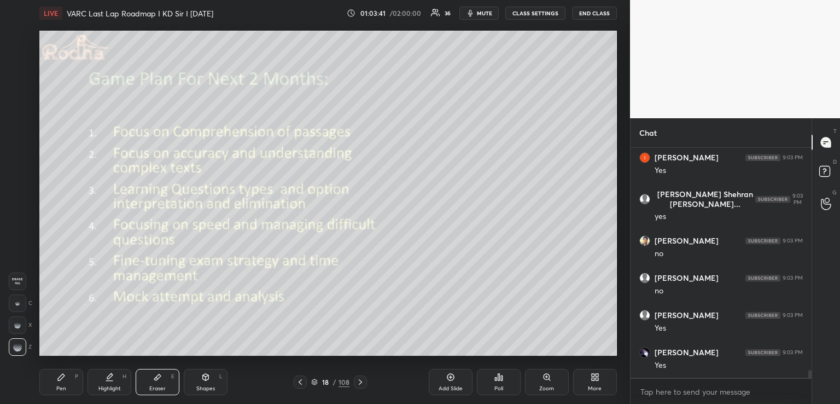
click at [67, 383] on div "Pen P" at bounding box center [61, 382] width 44 height 26
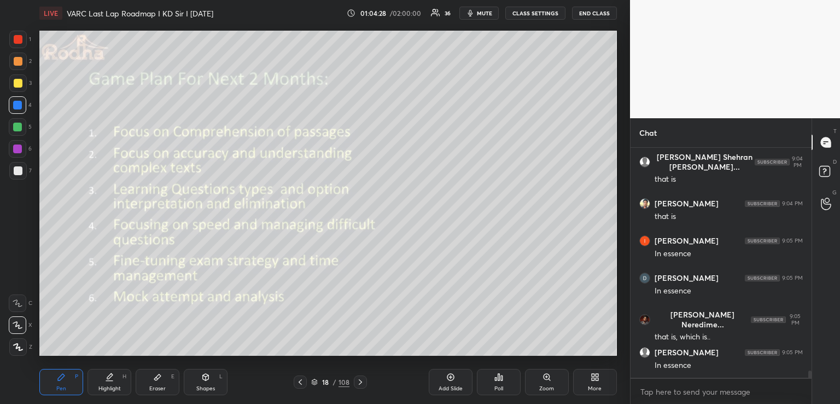
scroll to position [7130, 0]
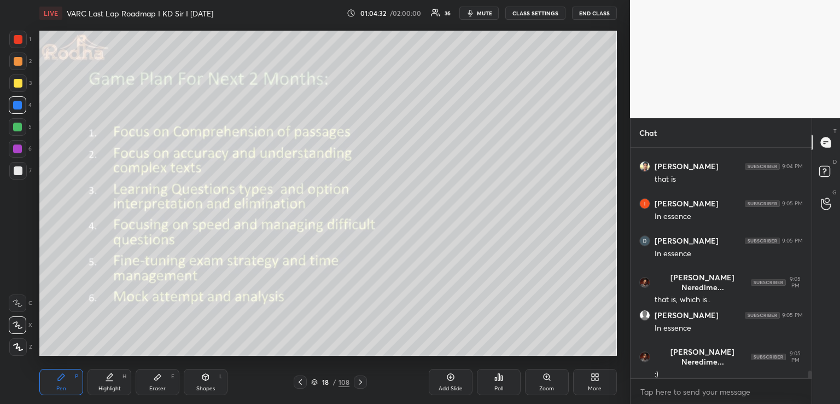
click at [17, 124] on div at bounding box center [17, 127] width 9 height 9
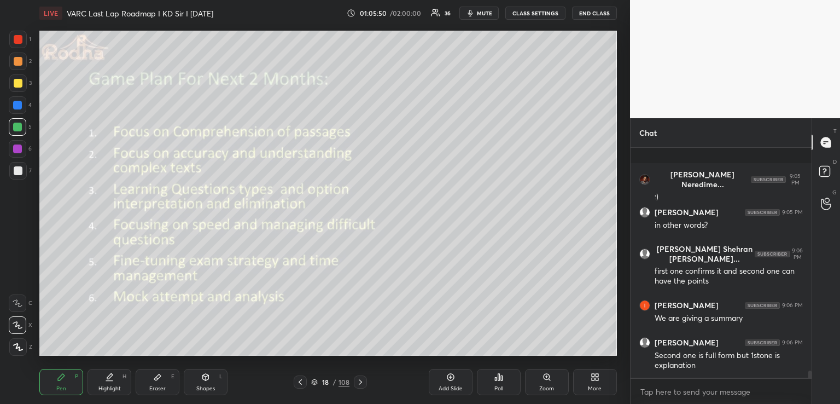
scroll to position [7374, 0]
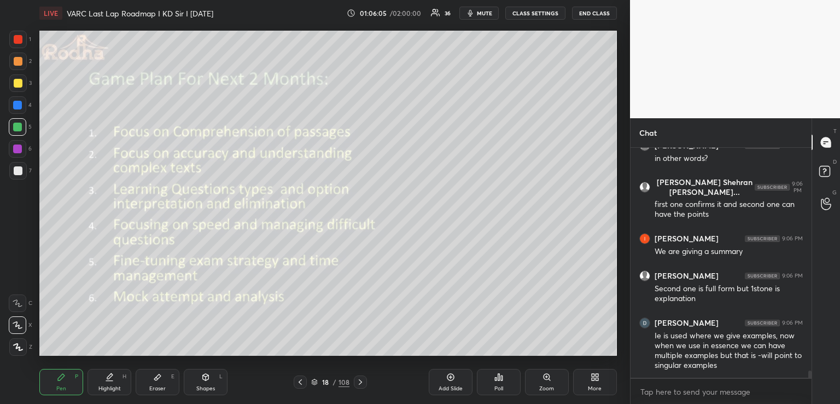
click at [210, 380] on icon at bounding box center [205, 377] width 9 height 9
click at [19, 78] on div at bounding box center [18, 83] width 18 height 18
click at [63, 379] on icon at bounding box center [61, 377] width 9 height 9
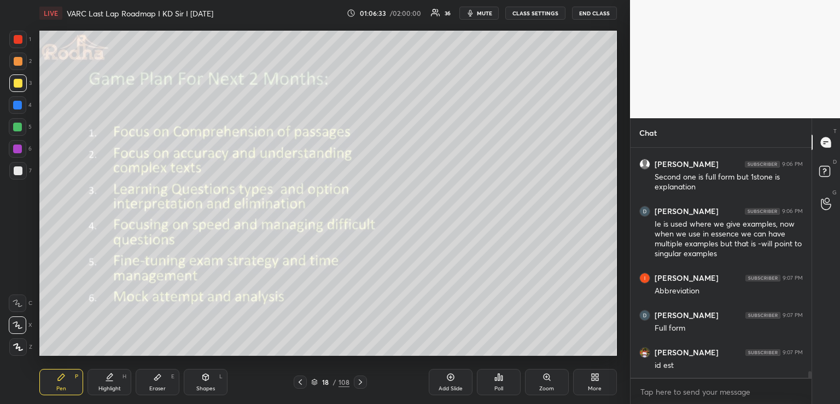
scroll to position [7532, 0]
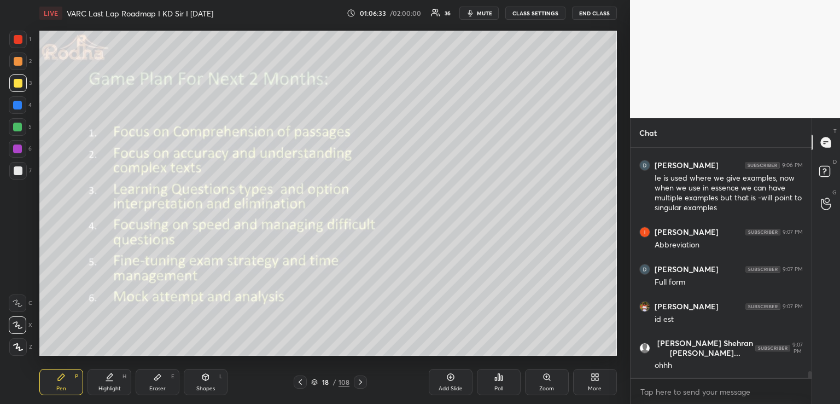
click at [160, 376] on icon at bounding box center [157, 377] width 7 height 6
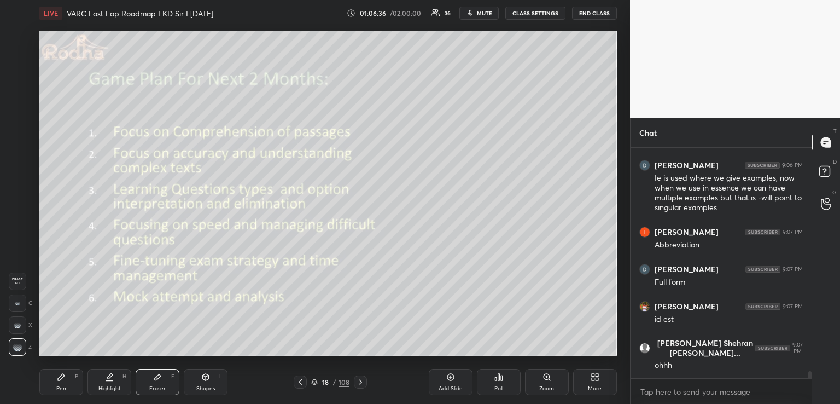
click at [58, 386] on div "Pen" at bounding box center [61, 388] width 10 height 5
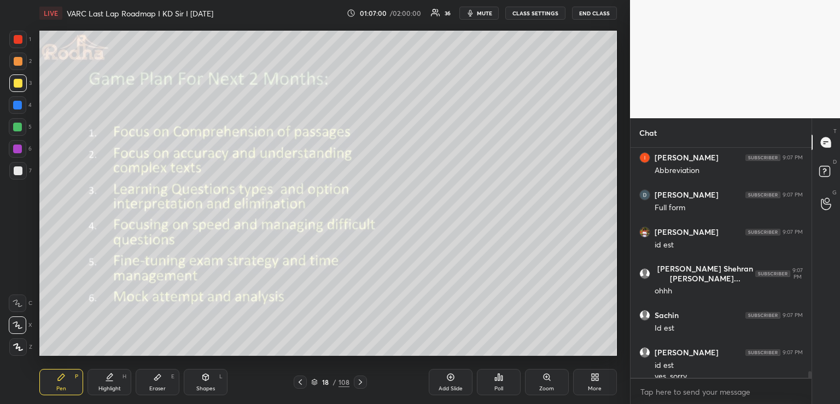
scroll to position [7617, 0]
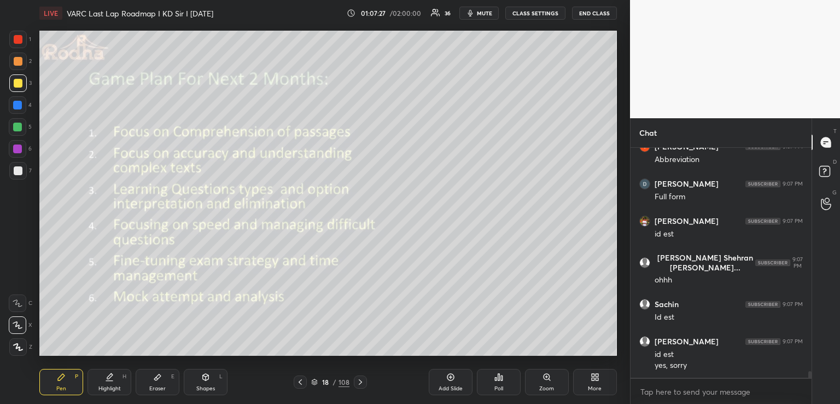
click at [202, 383] on div "Shapes L" at bounding box center [206, 382] width 44 height 26
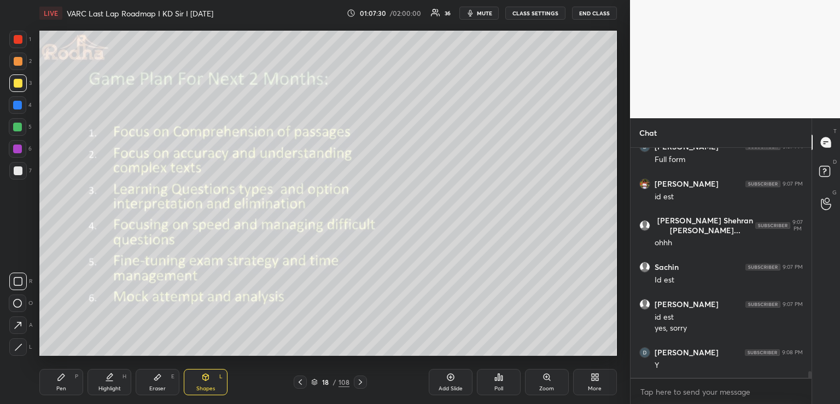
scroll to position [7692, 0]
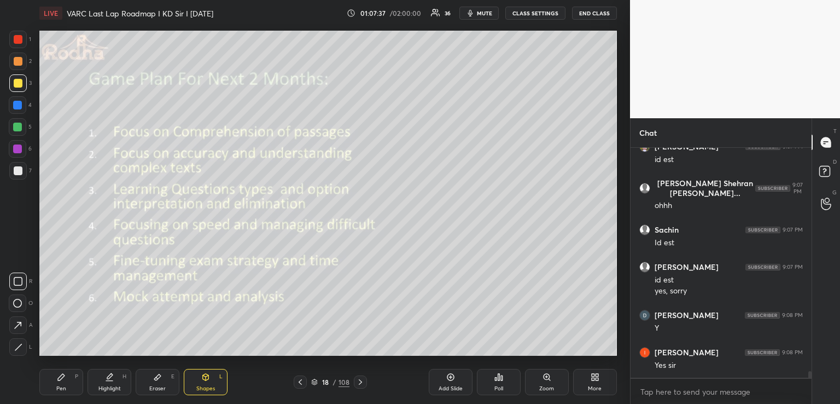
click at [66, 382] on div "Pen P" at bounding box center [61, 382] width 44 height 26
click at [168, 380] on div "Eraser E" at bounding box center [158, 382] width 44 height 26
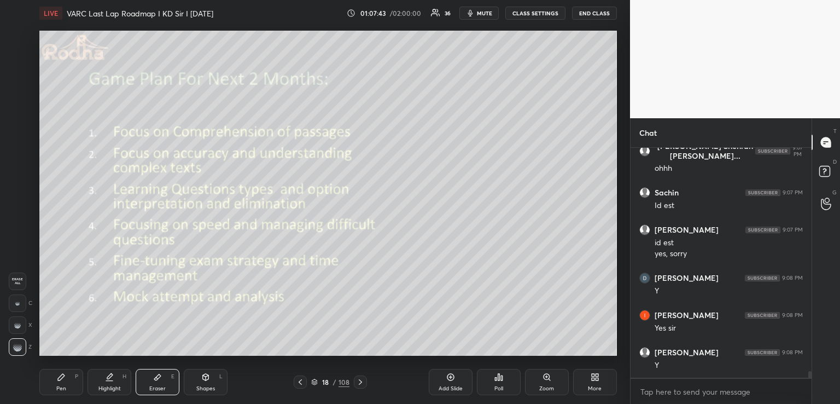
scroll to position [7766, 0]
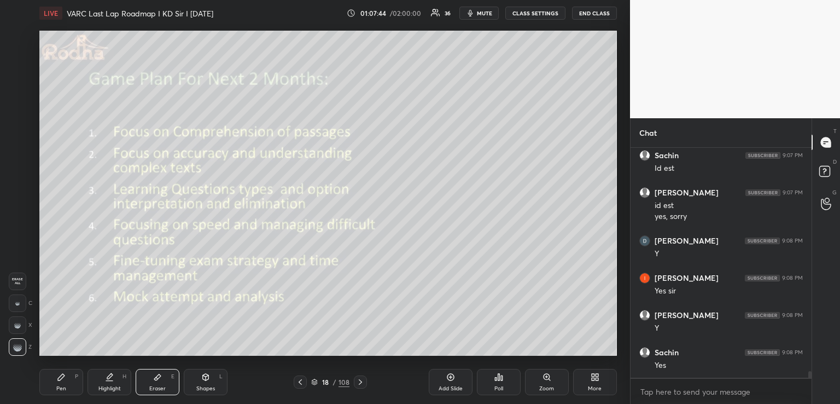
click at [63, 379] on icon at bounding box center [61, 377] width 9 height 9
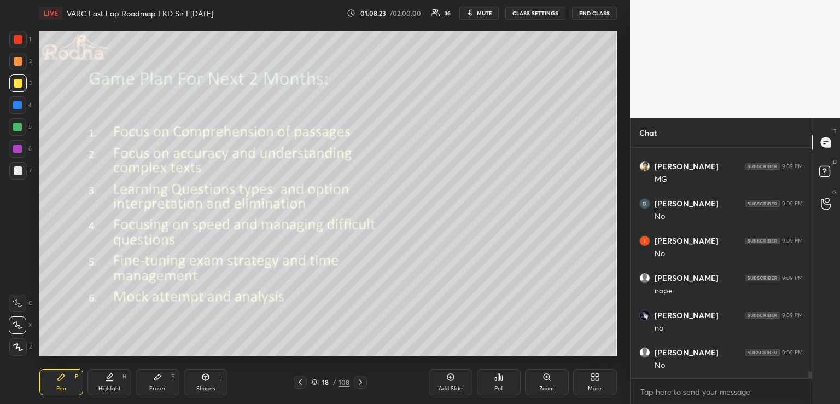
scroll to position [8185, 0]
click at [145, 375] on div "Eraser E" at bounding box center [158, 382] width 44 height 26
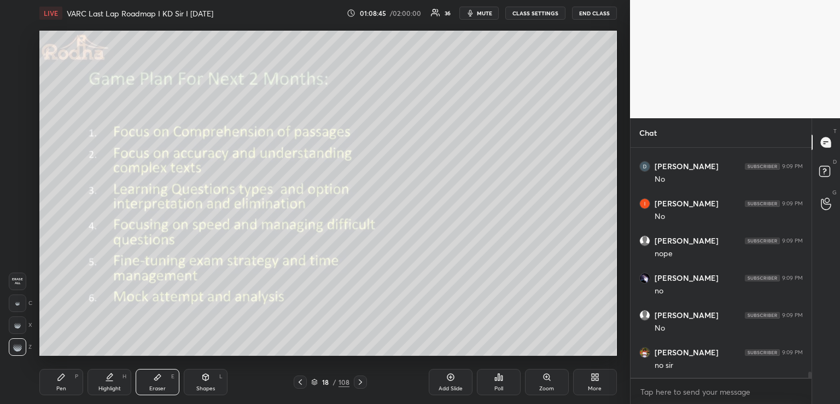
click at [18, 278] on span "Erase all" at bounding box center [17, 281] width 16 height 8
click at [68, 376] on div "Pen P" at bounding box center [61, 382] width 44 height 26
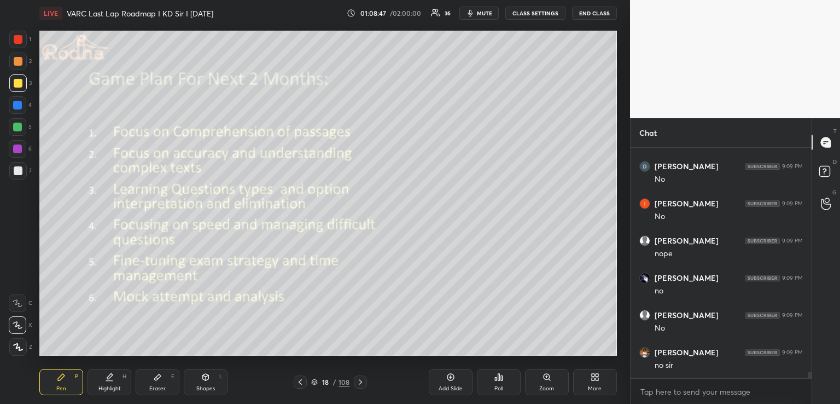
click at [201, 374] on div "Shapes L" at bounding box center [206, 382] width 44 height 26
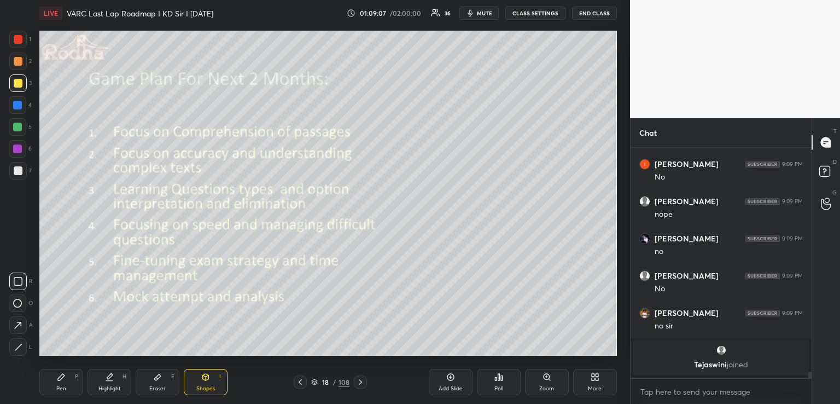
click at [70, 380] on div "Pen P" at bounding box center [61, 382] width 44 height 26
click at [160, 379] on icon at bounding box center [157, 377] width 9 height 9
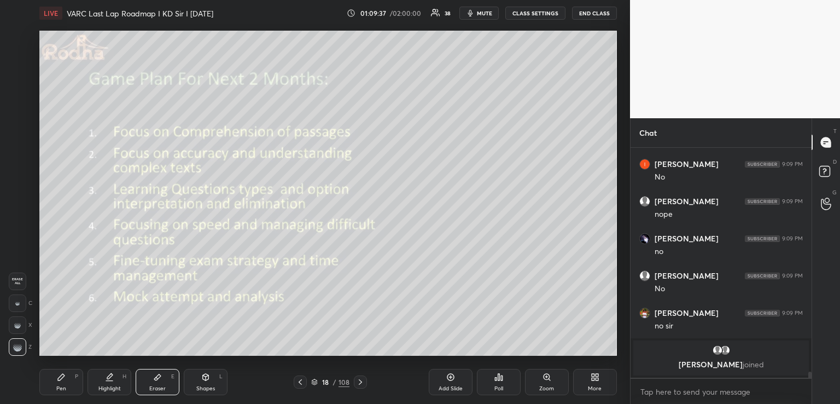
click at [73, 379] on div "Pen P" at bounding box center [61, 382] width 44 height 26
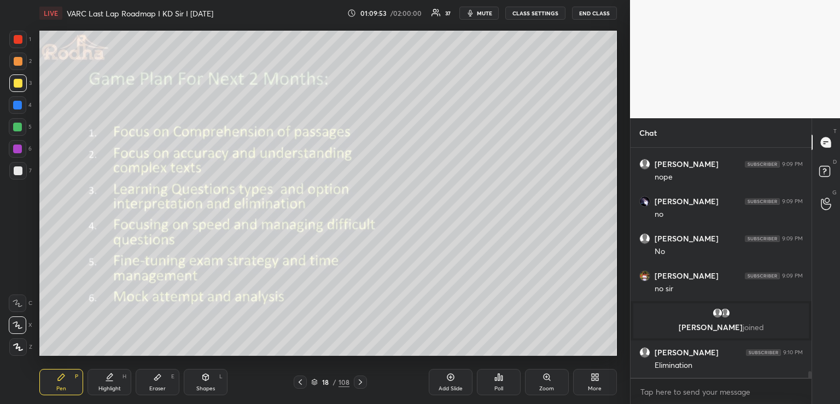
scroll to position [7695, 0]
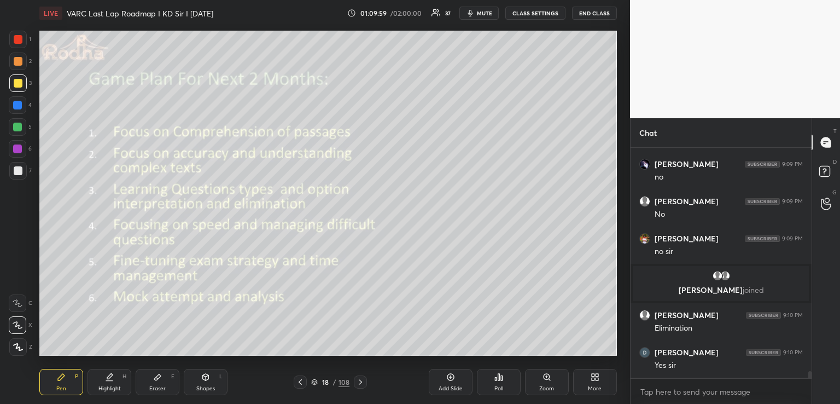
click at [156, 382] on div "Eraser E" at bounding box center [158, 382] width 44 height 26
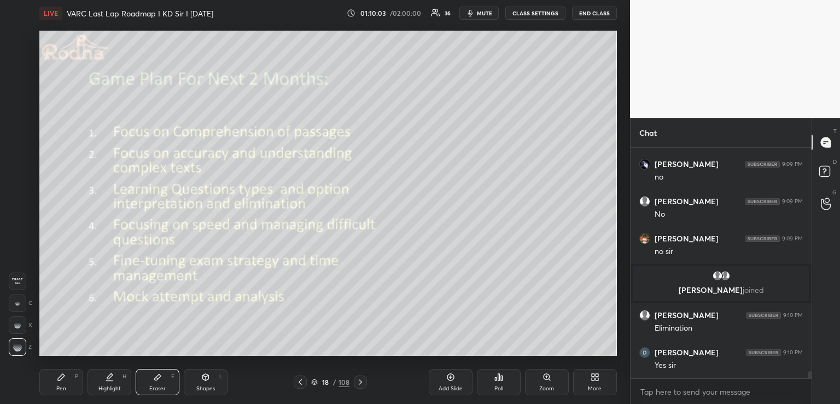
click at [60, 383] on div "Pen P" at bounding box center [61, 382] width 44 height 26
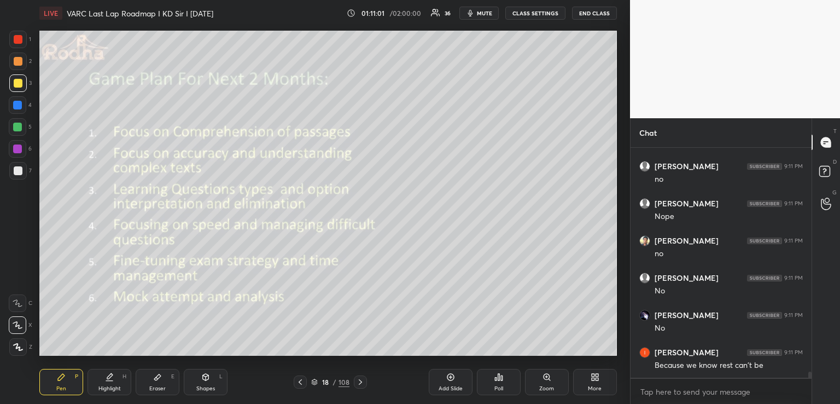
scroll to position [8607, 0]
click at [163, 376] on div "Eraser E" at bounding box center [158, 382] width 44 height 26
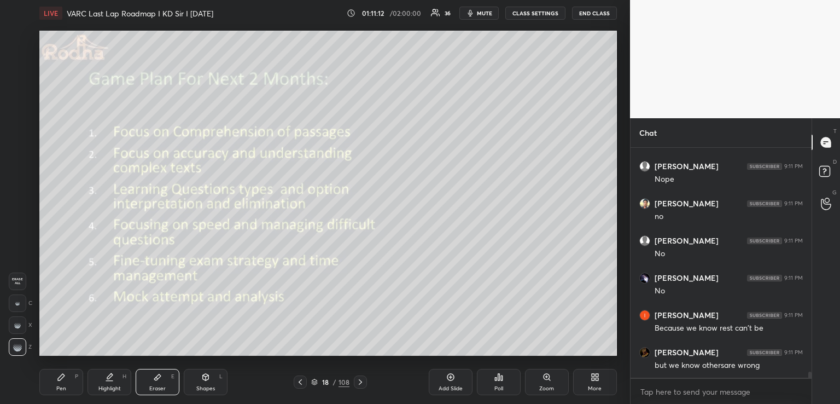
click at [57, 381] on div "Pen P" at bounding box center [61, 382] width 44 height 26
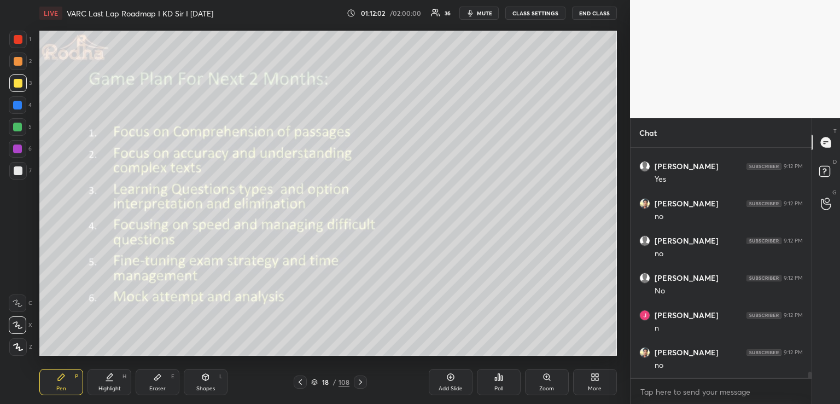
scroll to position [8905, 0]
click at [211, 379] on div "Shapes L" at bounding box center [206, 382] width 44 height 26
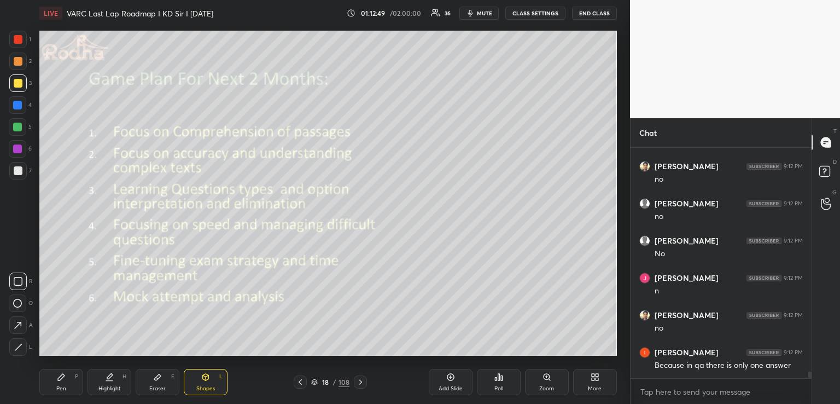
click at [20, 106] on div at bounding box center [17, 105] width 9 height 9
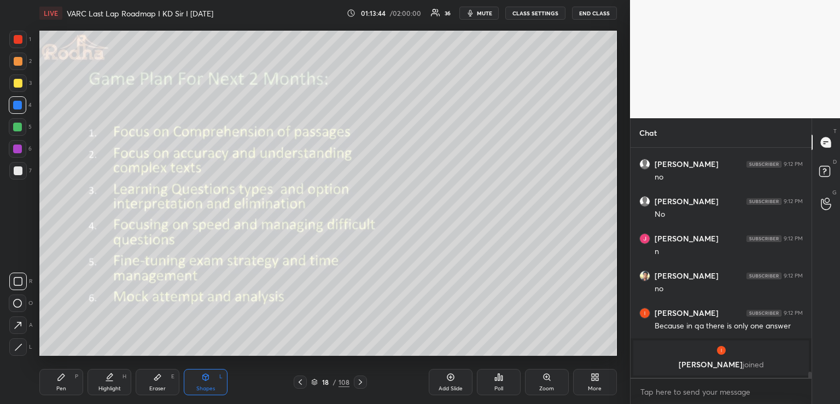
click at [64, 382] on div "Pen P" at bounding box center [61, 382] width 44 height 26
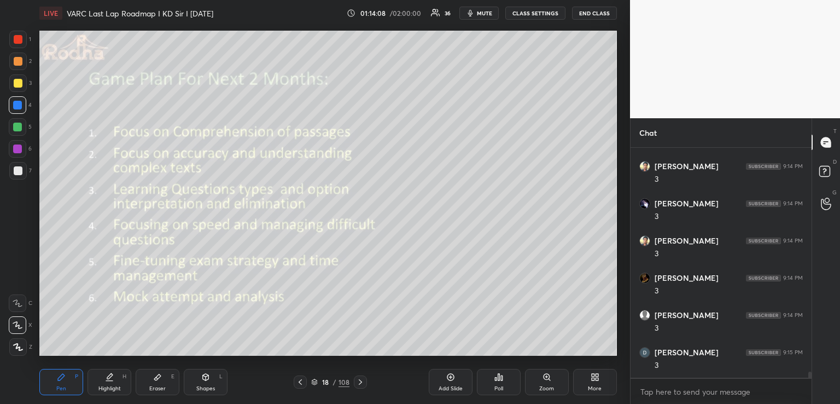
scroll to position [8873, 0]
click at [157, 379] on icon at bounding box center [157, 377] width 7 height 6
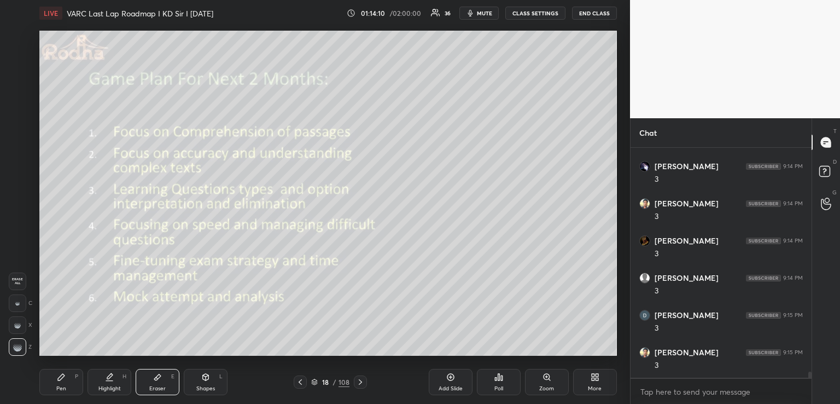
scroll to position [8910, 0]
click at [68, 379] on div "Pen P" at bounding box center [61, 382] width 44 height 26
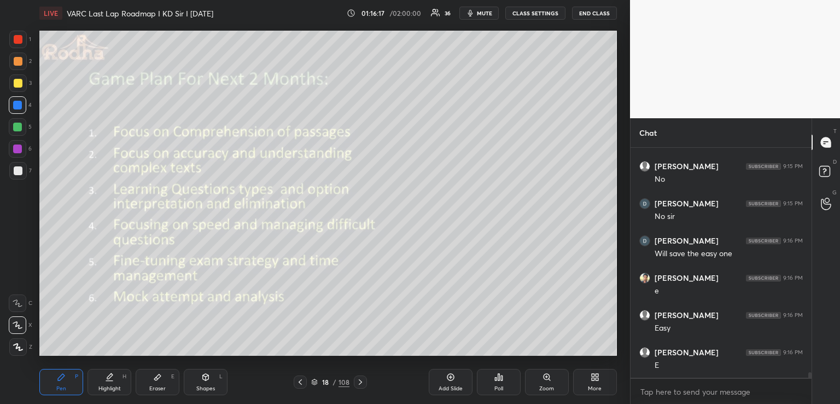
scroll to position [9173, 0]
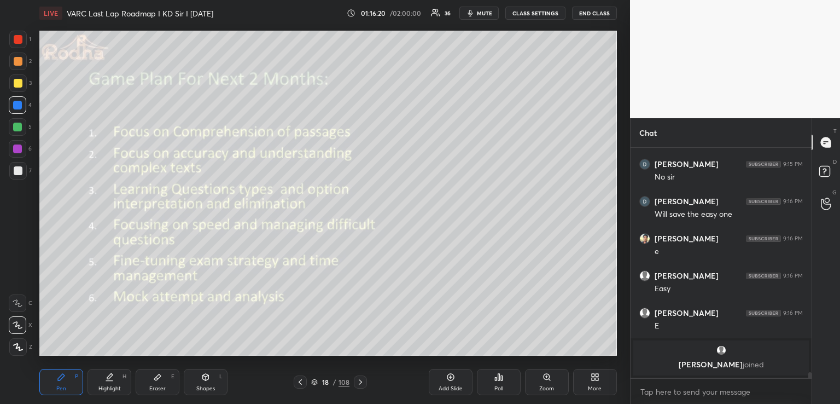
click at [211, 379] on div "Shapes L" at bounding box center [206, 382] width 44 height 26
click at [67, 381] on div "Pen P" at bounding box center [61, 382] width 44 height 26
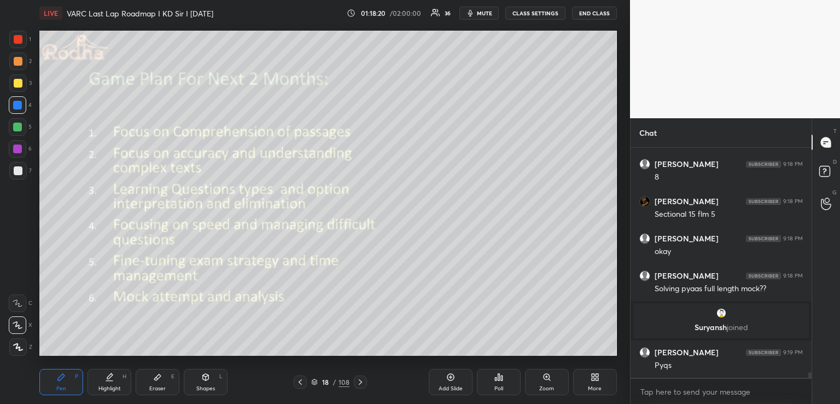
click at [359, 383] on icon at bounding box center [360, 381] width 9 height 9
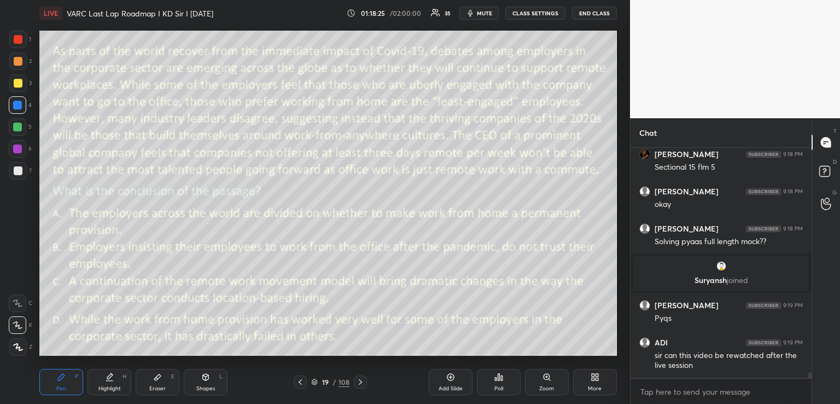
scroll to position [9791, 0]
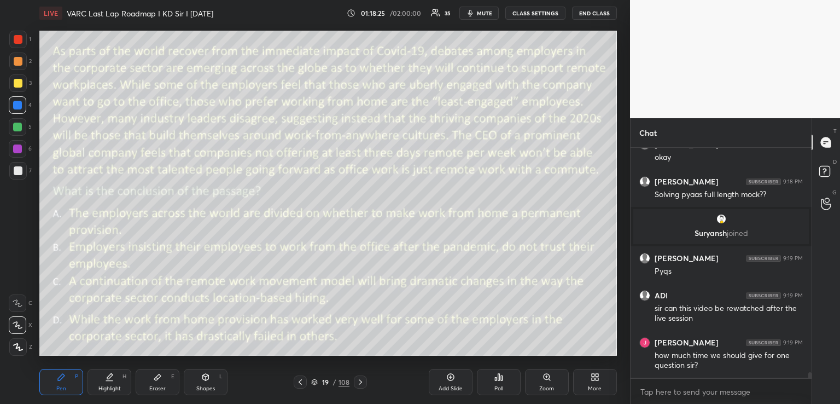
click at [498, 380] on icon at bounding box center [499, 377] width 2 height 7
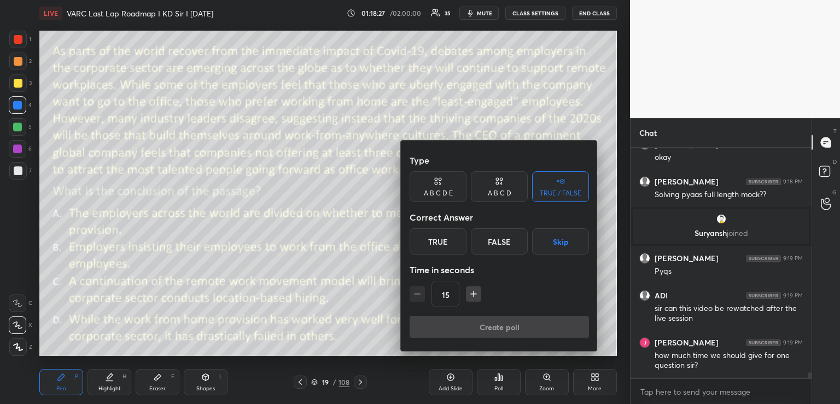
click at [484, 189] on div "A B C D" at bounding box center [499, 186] width 57 height 31
click at [425, 238] on div "A" at bounding box center [426, 241] width 32 height 26
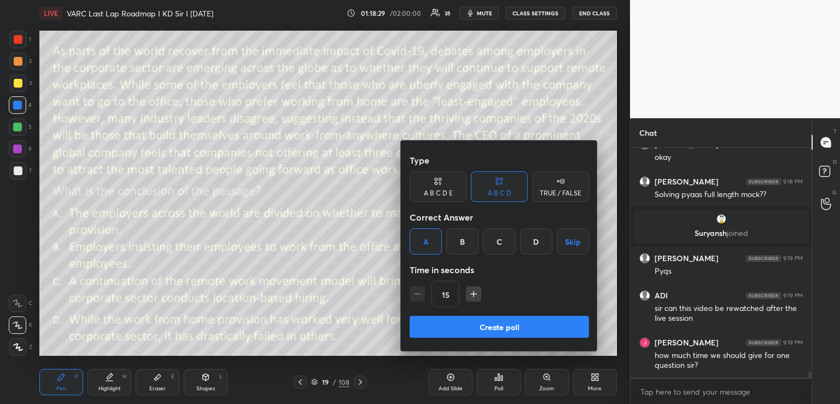
scroll to position [9828, 0]
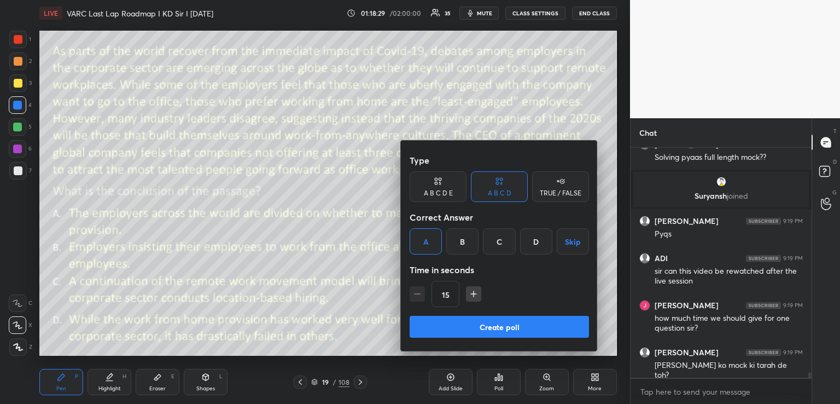
click at [474, 292] on icon "button" at bounding box center [474, 293] width 0 height 5
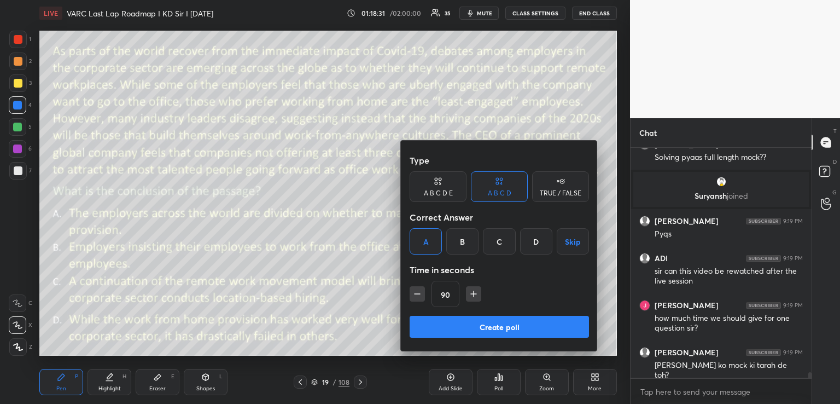
click at [474, 292] on icon "button" at bounding box center [474, 293] width 0 height 5
click at [473, 292] on icon "button" at bounding box center [478, 293] width 11 height 11
click at [479, 296] on icon "button" at bounding box center [479, 293] width 0 height 5
type input "135"
click at [455, 328] on button "Create poll" at bounding box center [499, 327] width 179 height 22
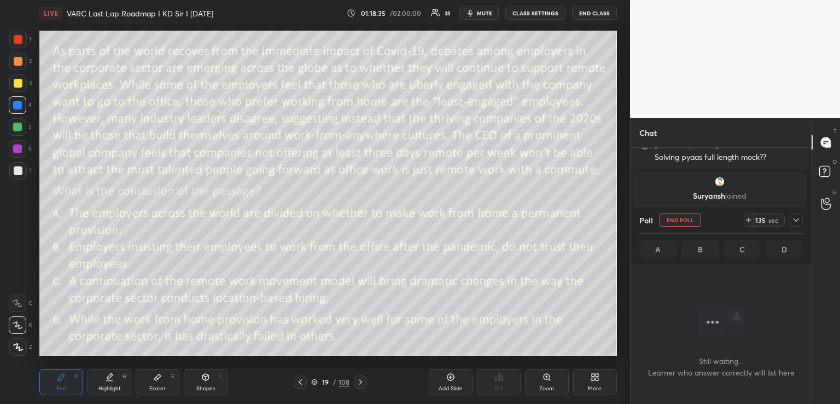
scroll to position [3, 3]
click at [794, 220] on icon at bounding box center [796, 220] width 9 height 9
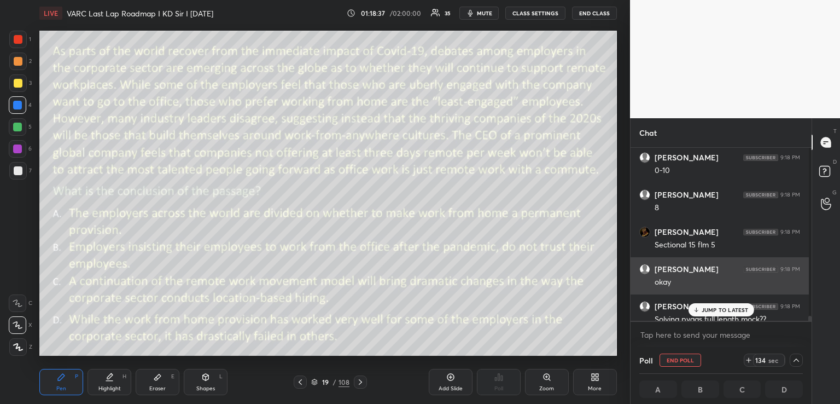
scroll to position [9647, 0]
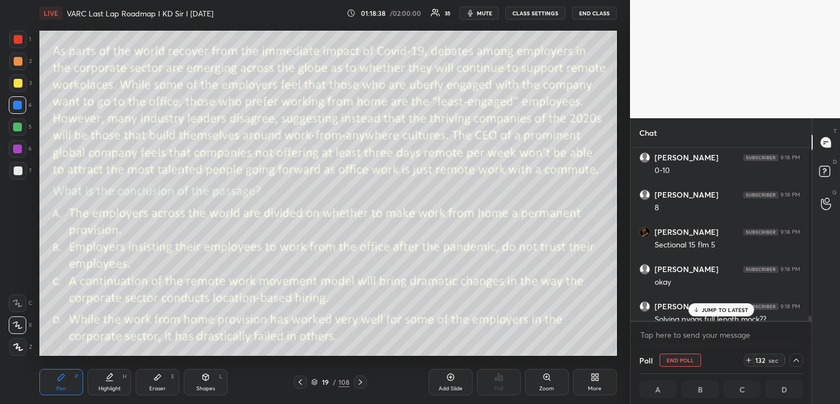
click at [711, 306] on p "JUMP TO LATEST" at bounding box center [725, 309] width 47 height 7
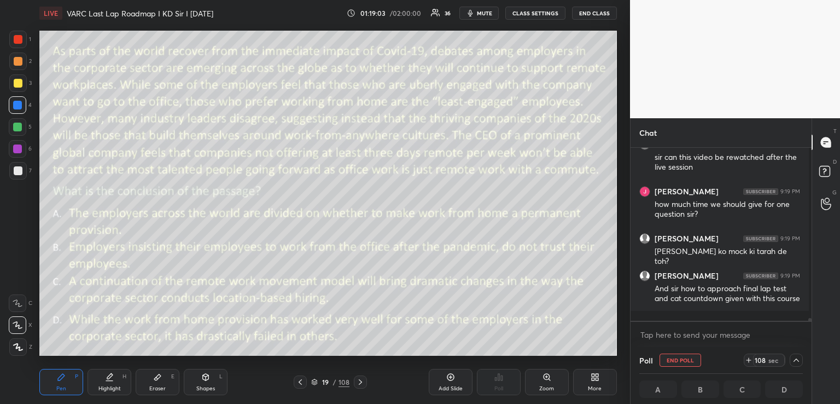
scroll to position [9960, 0]
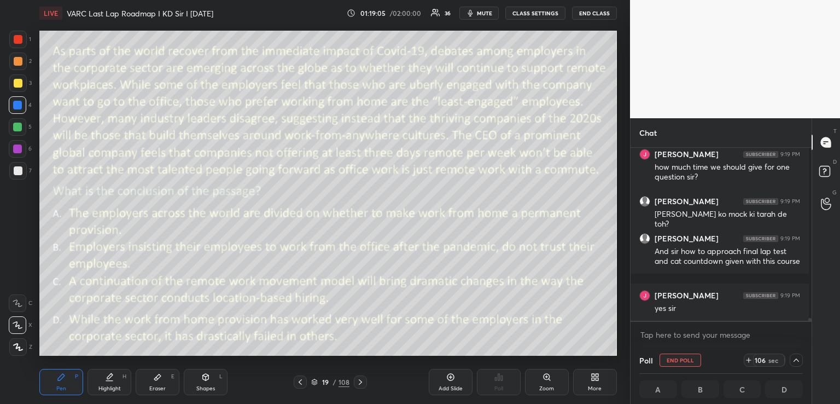
click at [488, 10] on span "mute" at bounding box center [484, 13] width 15 height 8
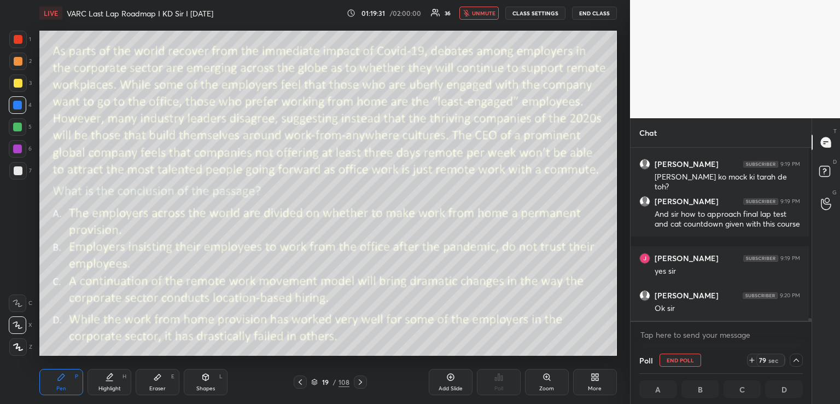
scroll to position [0, 4]
click at [787, 367] on div "Poll END POLL 35 sec" at bounding box center [722, 360] width 164 height 26
click at [790, 365] on div at bounding box center [796, 359] width 13 height 13
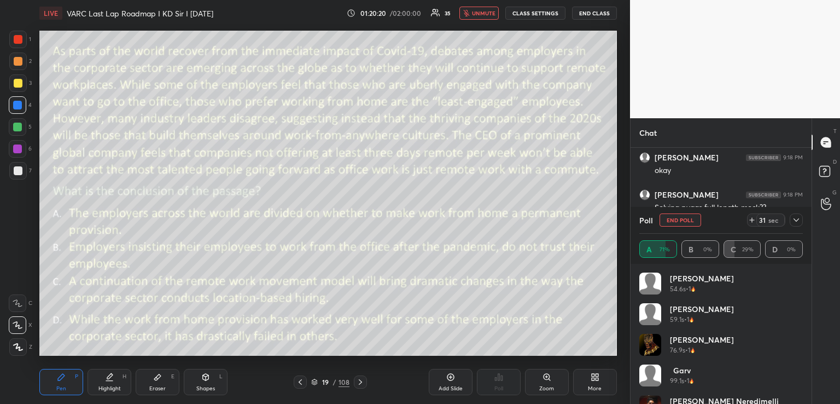
scroll to position [22, 0]
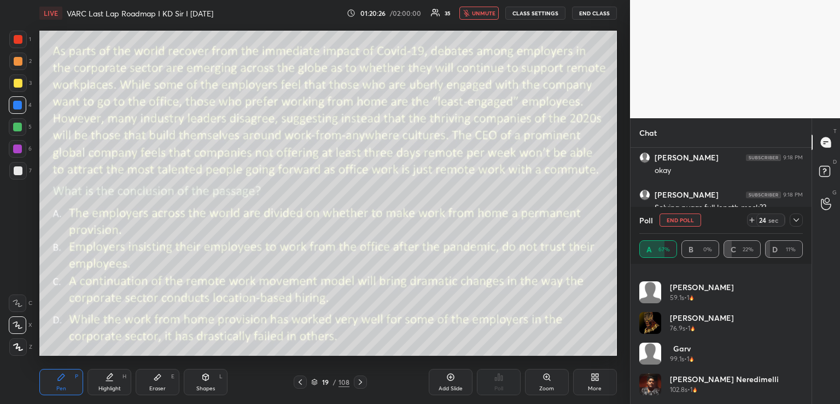
click at [798, 222] on icon at bounding box center [796, 220] width 9 height 9
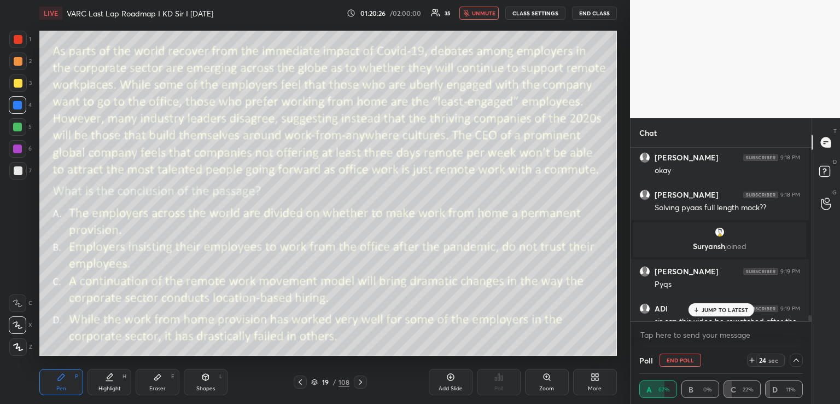
scroll to position [3, 4]
click at [719, 309] on p "JUMP TO LATEST" at bounding box center [725, 309] width 47 height 7
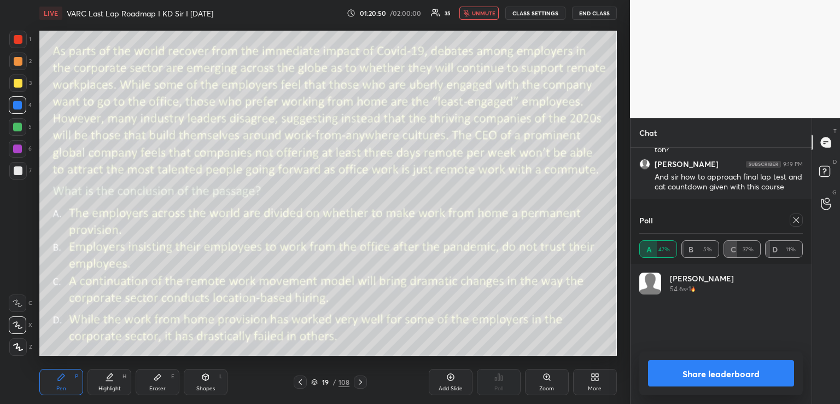
scroll to position [170, 178]
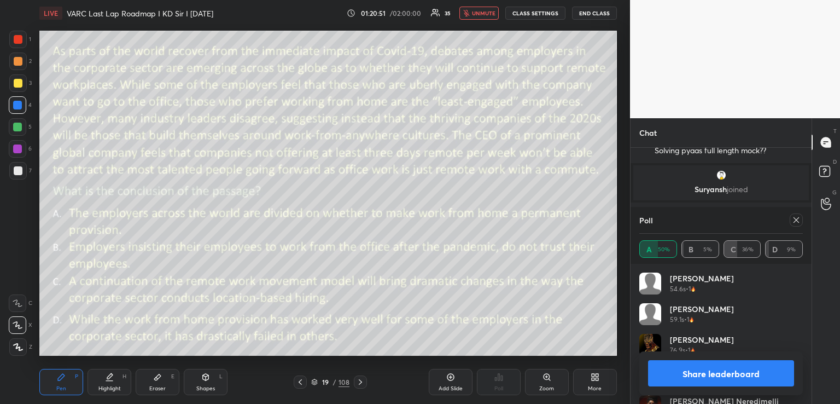
click at [481, 13] on span "unmute" at bounding box center [484, 13] width 24 height 8
click at [798, 221] on icon at bounding box center [796, 219] width 5 height 5
type textarea "x"
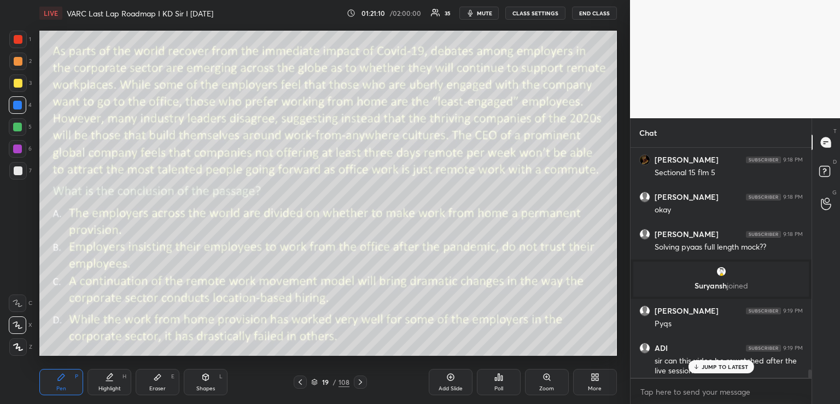
click at [733, 363] on p "JUMP TO LATEST" at bounding box center [725, 366] width 47 height 7
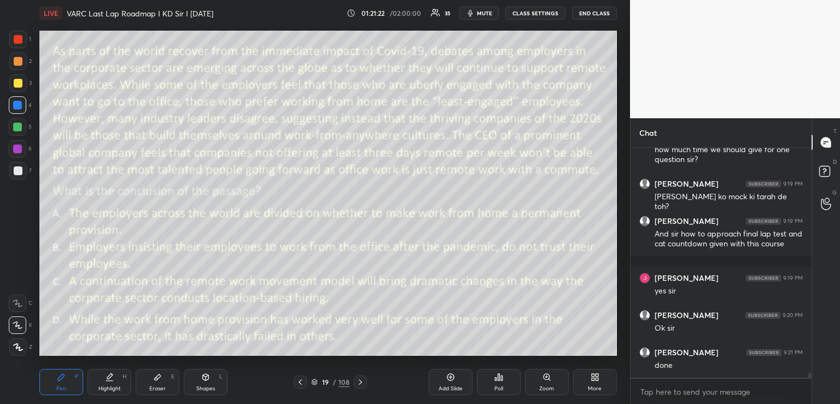
click at [359, 383] on icon at bounding box center [360, 381] width 9 height 9
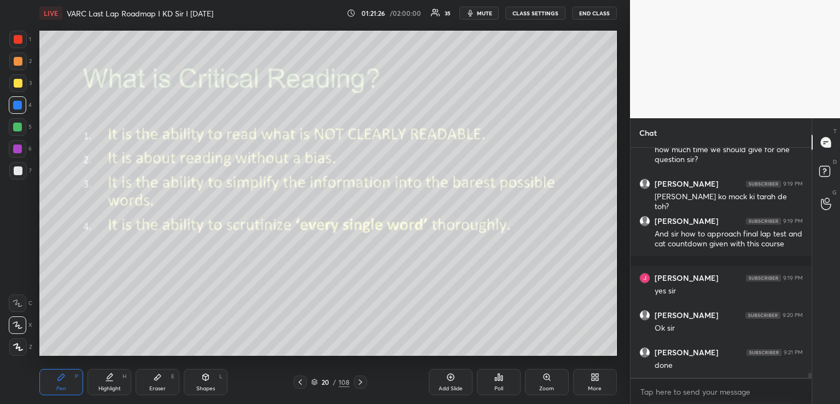
click at [208, 377] on icon at bounding box center [206, 377] width 6 height 7
click at [359, 381] on icon at bounding box center [360, 381] width 9 height 9
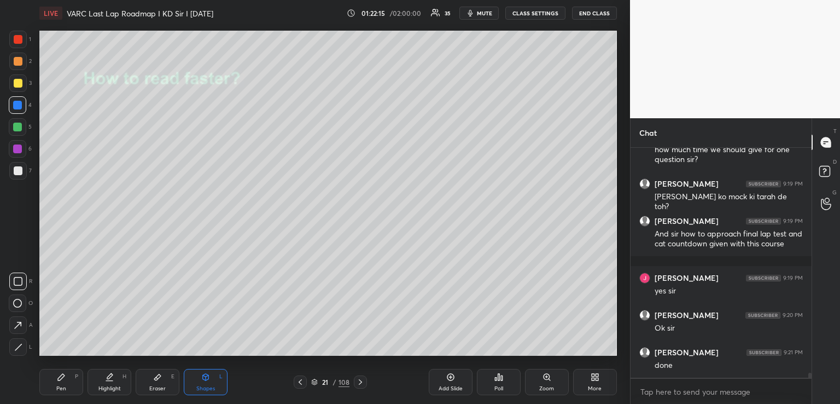
click at [359, 381] on icon at bounding box center [360, 381] width 9 height 9
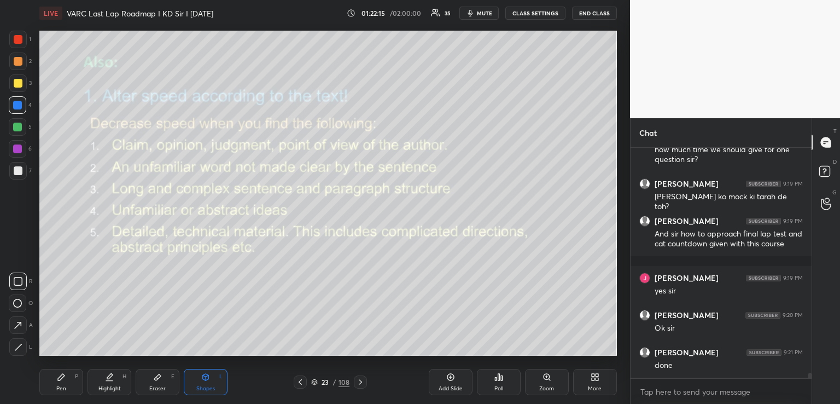
click at [359, 381] on icon at bounding box center [360, 381] width 9 height 9
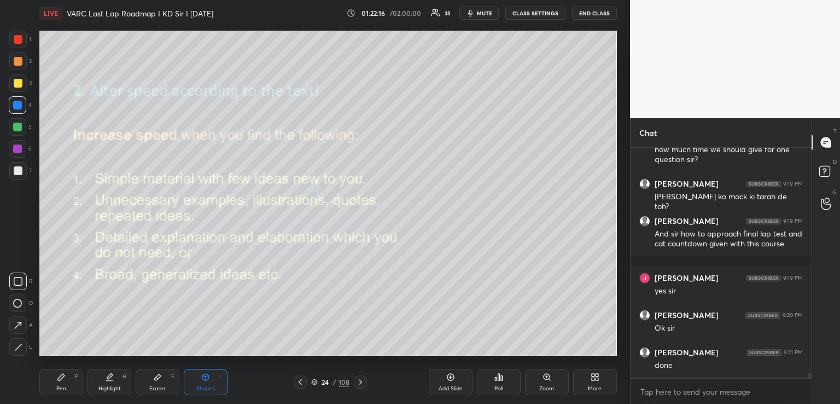
click at [359, 381] on icon at bounding box center [360, 381] width 9 height 9
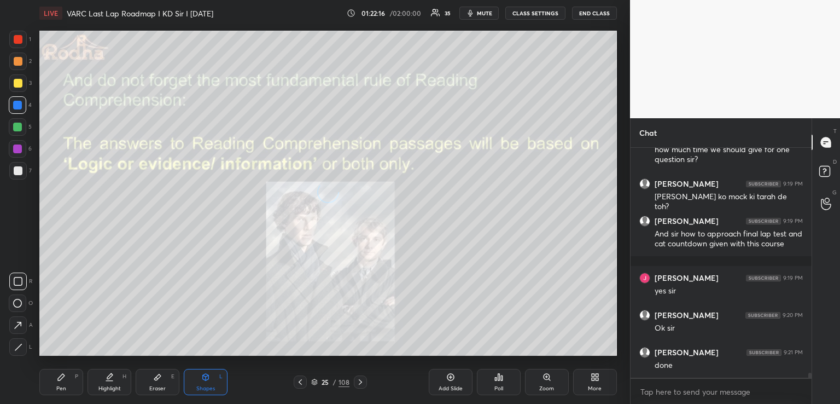
click at [359, 381] on icon at bounding box center [360, 381] width 9 height 9
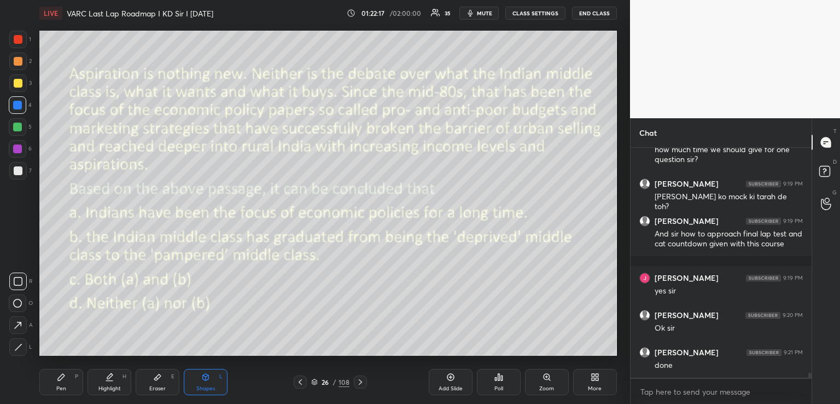
click at [359, 381] on icon at bounding box center [360, 381] width 9 height 9
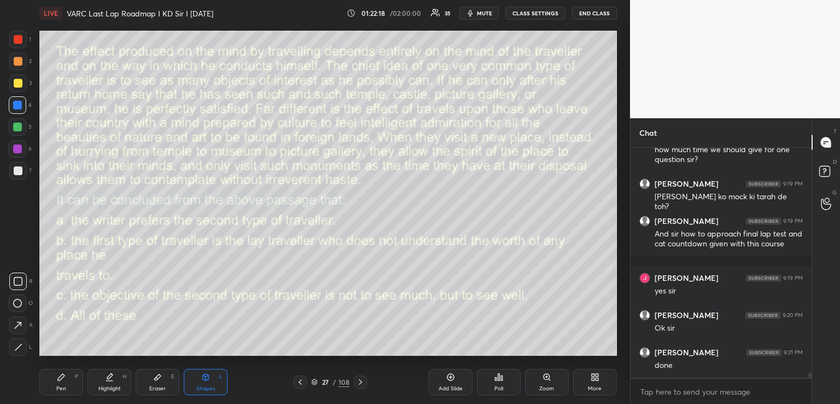
click at [358, 381] on icon at bounding box center [360, 381] width 9 height 9
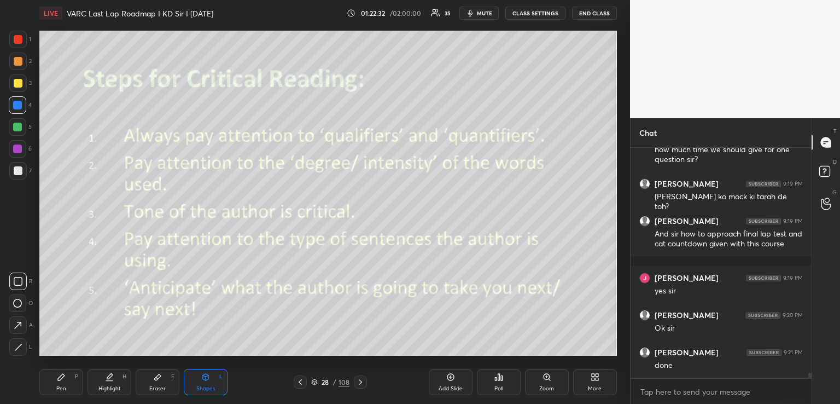
click at [60, 385] on div "Pen P" at bounding box center [61, 382] width 44 height 26
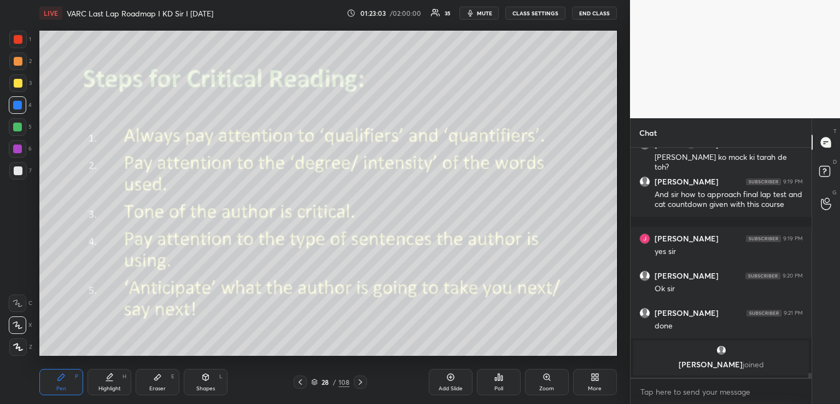
click at [208, 378] on icon at bounding box center [206, 377] width 6 height 7
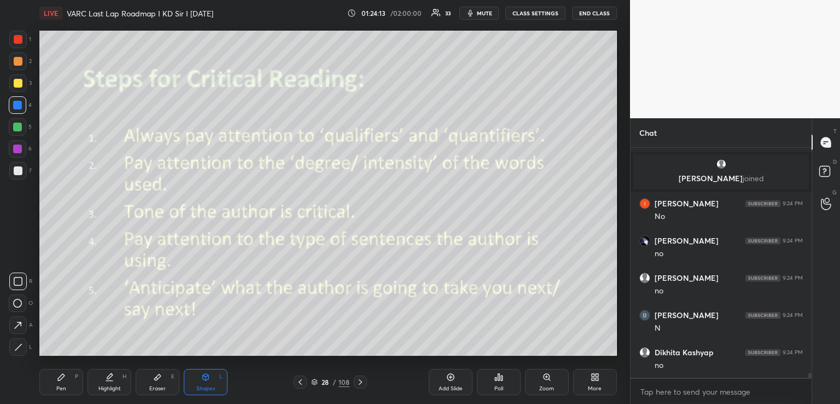
scroll to position [10163, 0]
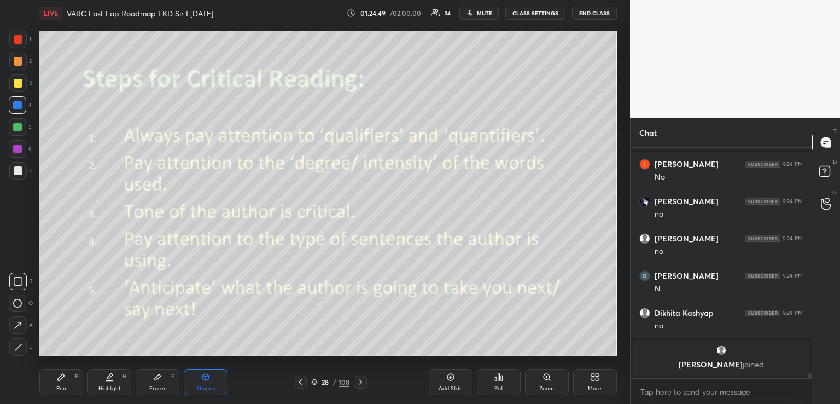
click at [301, 380] on icon at bounding box center [300, 381] width 3 height 5
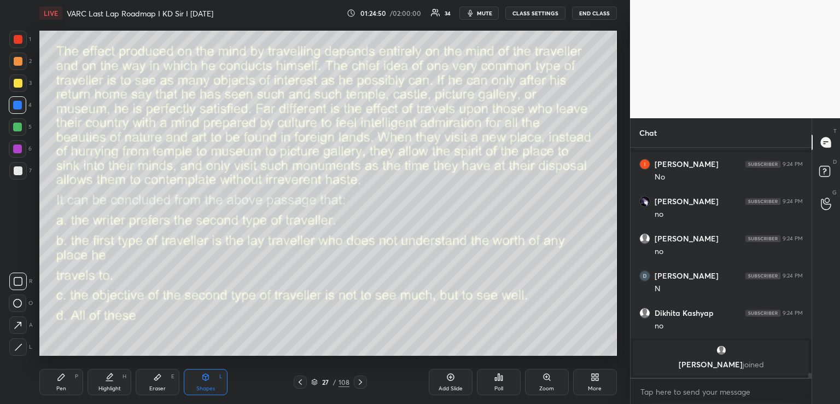
click at [301, 380] on icon at bounding box center [300, 381] width 3 height 5
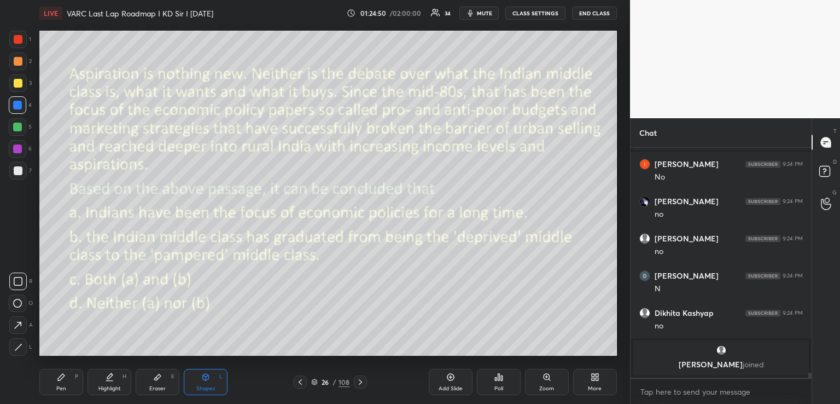
click at [302, 381] on icon at bounding box center [300, 381] width 9 height 9
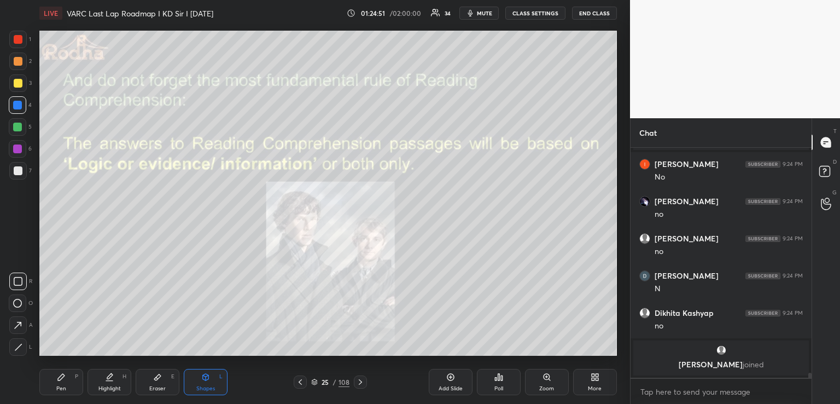
click at [301, 381] on icon at bounding box center [300, 381] width 9 height 9
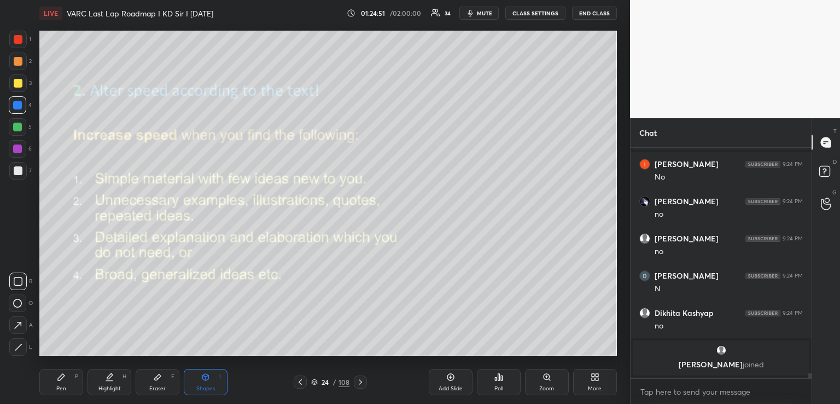
click at [301, 379] on icon at bounding box center [300, 381] width 9 height 9
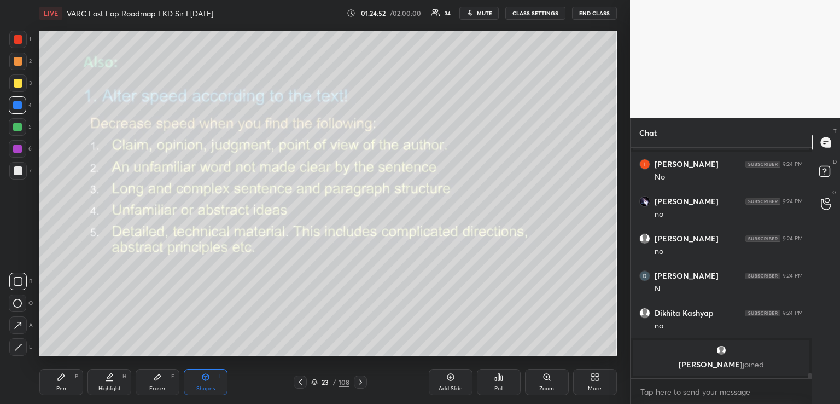
click at [302, 379] on icon at bounding box center [300, 381] width 9 height 9
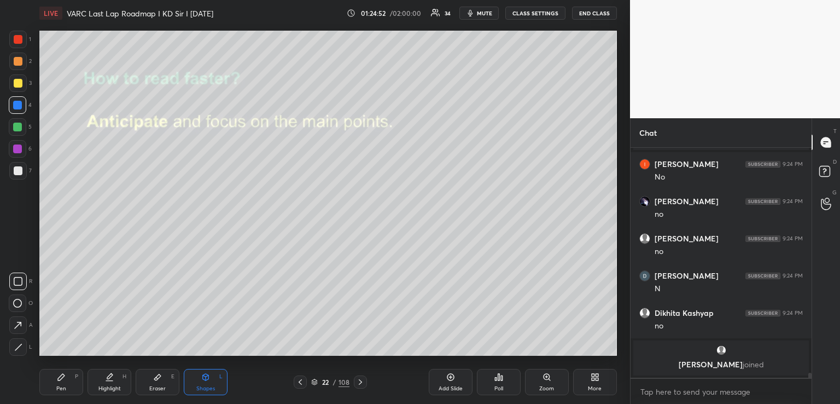
click at [302, 379] on icon at bounding box center [300, 381] width 9 height 9
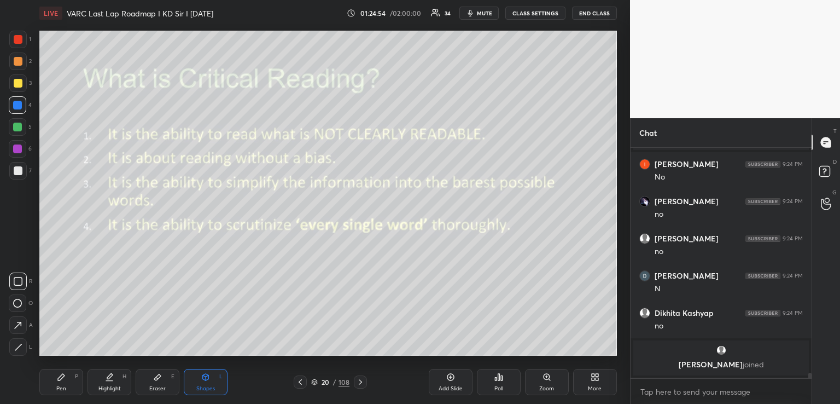
click at [300, 379] on icon at bounding box center [300, 381] width 9 height 9
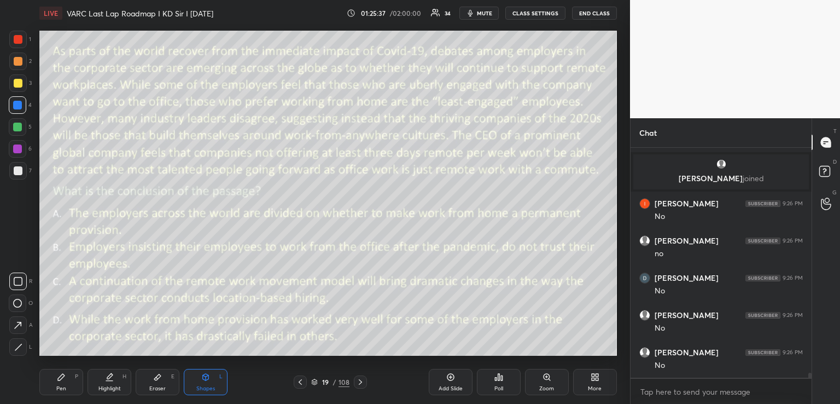
scroll to position [10347, 0]
click at [56, 377] on div "Pen P" at bounding box center [61, 382] width 44 height 26
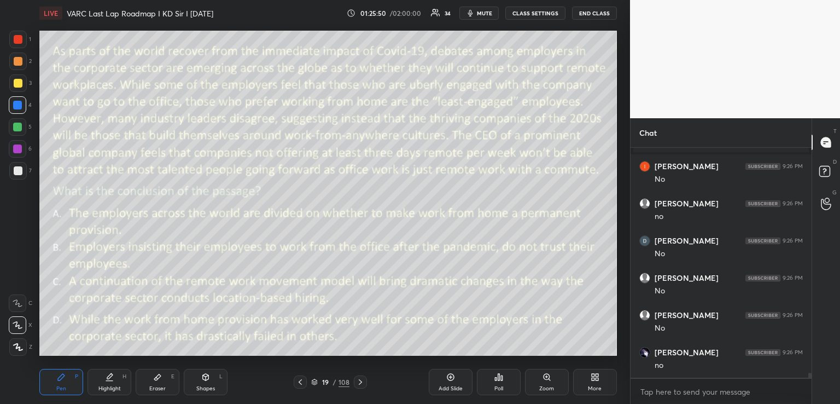
click at [204, 381] on icon at bounding box center [205, 377] width 9 height 9
click at [60, 377] on icon at bounding box center [61, 377] width 7 height 7
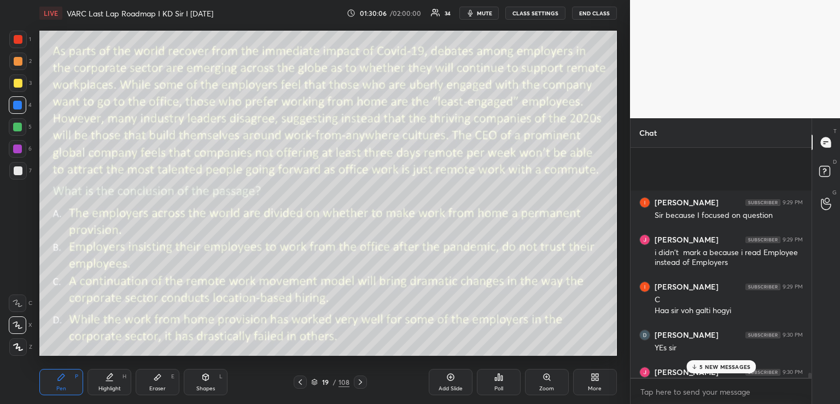
scroll to position [11220, 0]
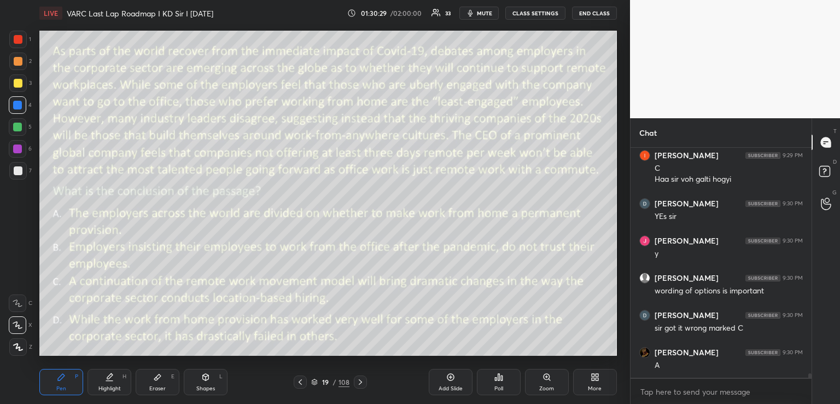
click at [200, 380] on div "Shapes L" at bounding box center [206, 382] width 44 height 26
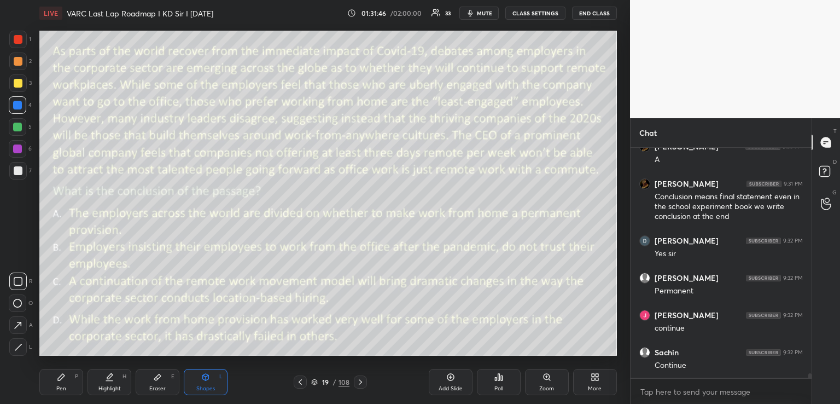
scroll to position [11463, 0]
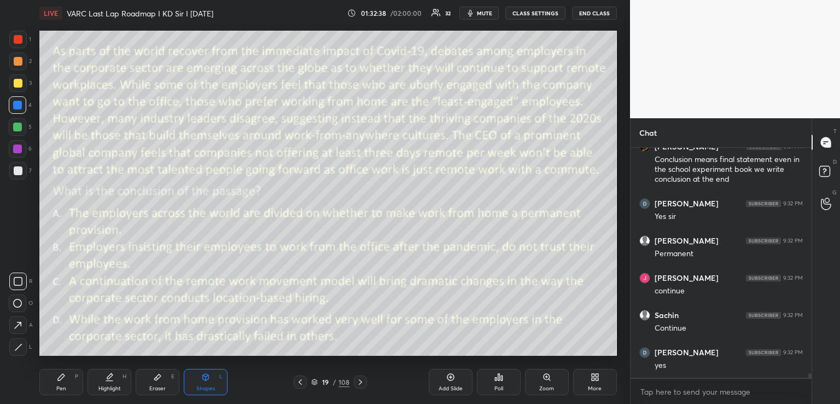
click at [363, 382] on icon at bounding box center [360, 381] width 9 height 9
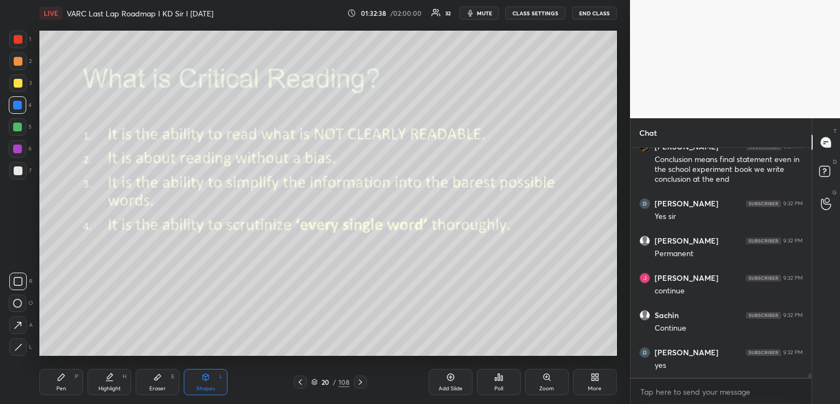
click at [362, 380] on icon at bounding box center [360, 381] width 9 height 9
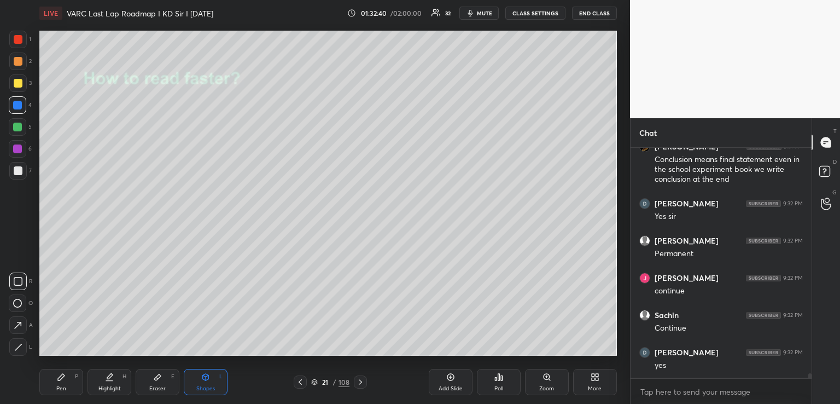
click at [299, 381] on icon at bounding box center [300, 381] width 9 height 9
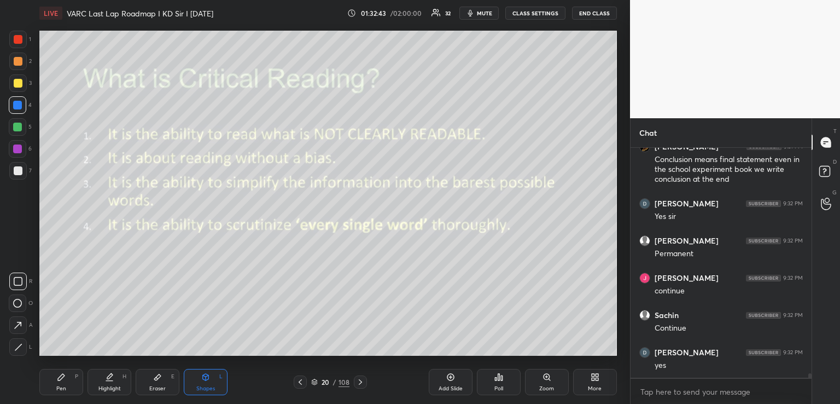
click at [363, 380] on icon at bounding box center [360, 381] width 9 height 9
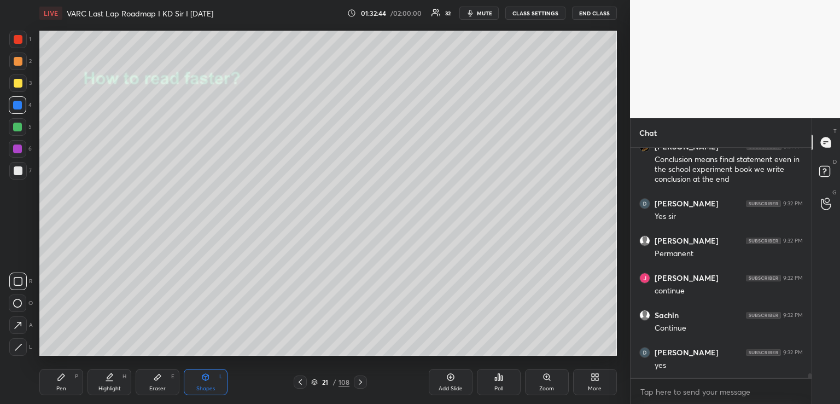
click at [362, 379] on icon at bounding box center [360, 381] width 9 height 9
click at [361, 377] on icon at bounding box center [360, 381] width 9 height 9
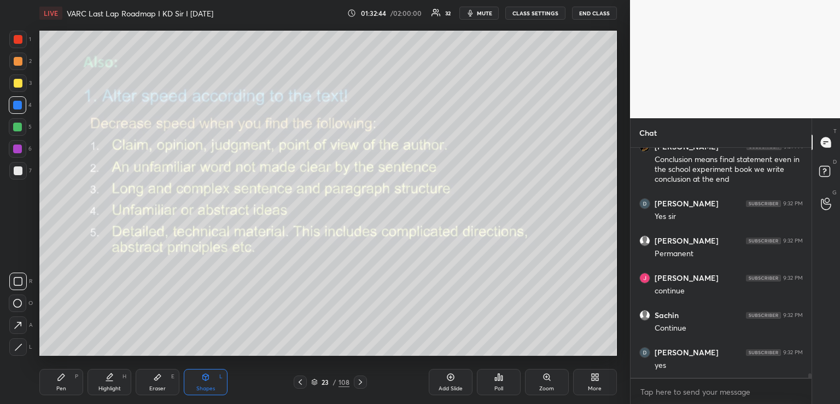
scroll to position [11500, 0]
click at [361, 377] on div at bounding box center [360, 381] width 13 height 13
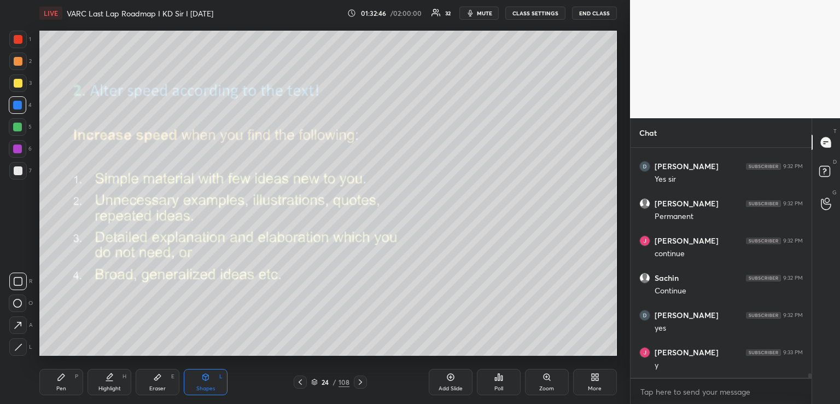
click at [361, 376] on div at bounding box center [360, 381] width 13 height 13
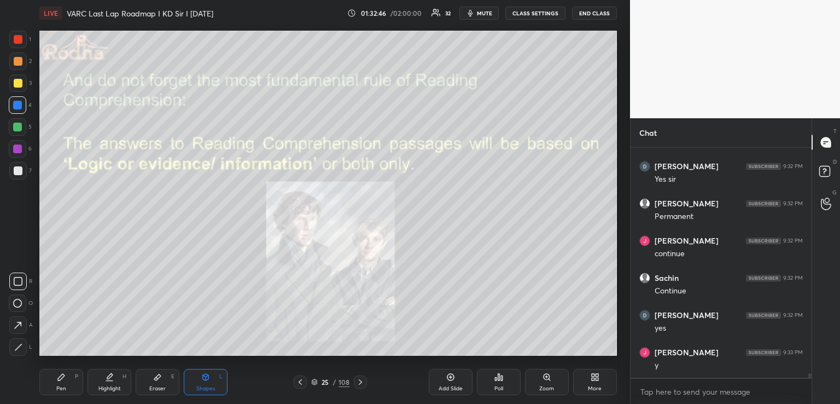
click at [361, 377] on div at bounding box center [360, 381] width 13 height 13
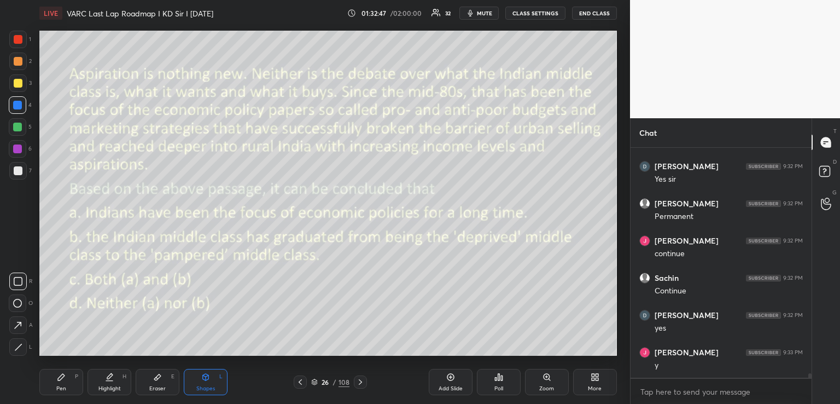
click at [301, 380] on icon at bounding box center [300, 381] width 3 height 5
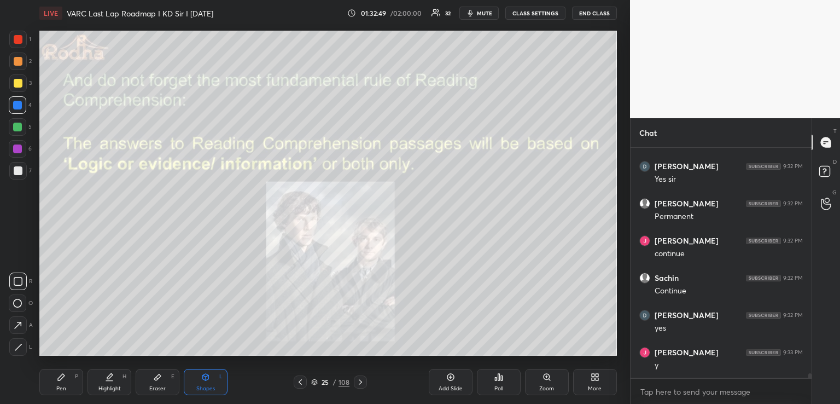
scroll to position [11537, 0]
click at [63, 379] on icon at bounding box center [61, 377] width 9 height 9
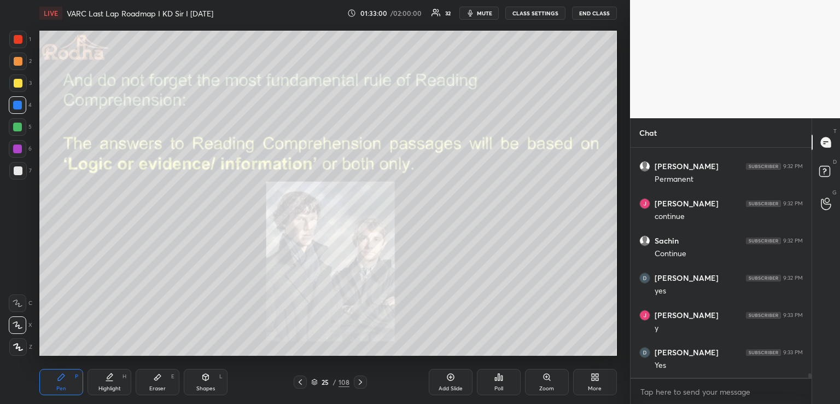
scroll to position [11574, 0]
click at [203, 377] on icon at bounding box center [206, 377] width 6 height 7
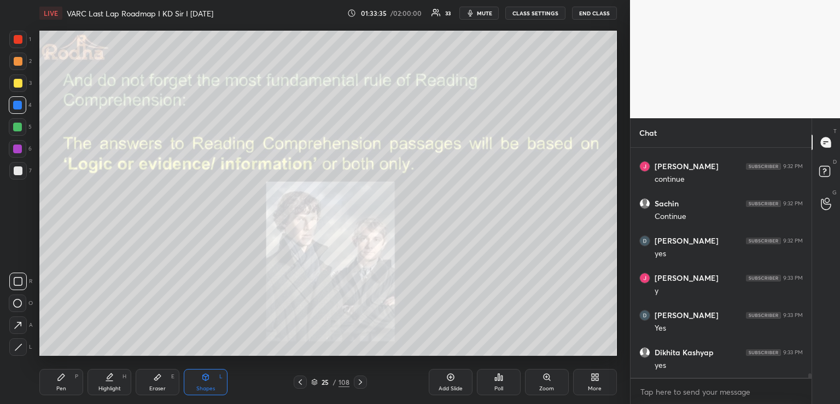
click at [302, 379] on icon at bounding box center [300, 381] width 9 height 9
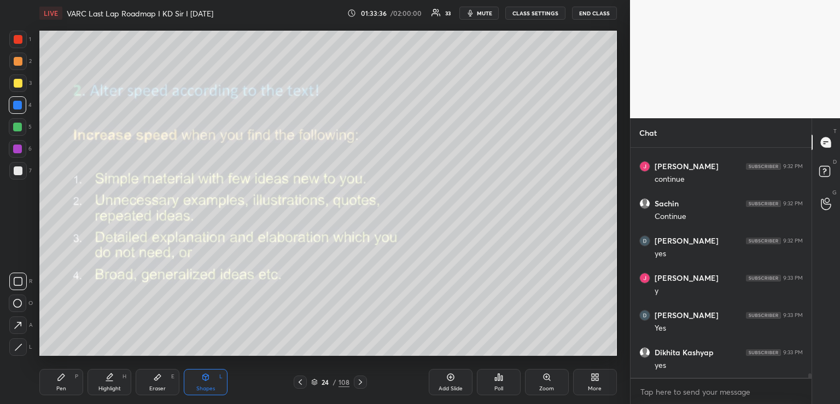
click at [303, 379] on icon at bounding box center [300, 381] width 9 height 9
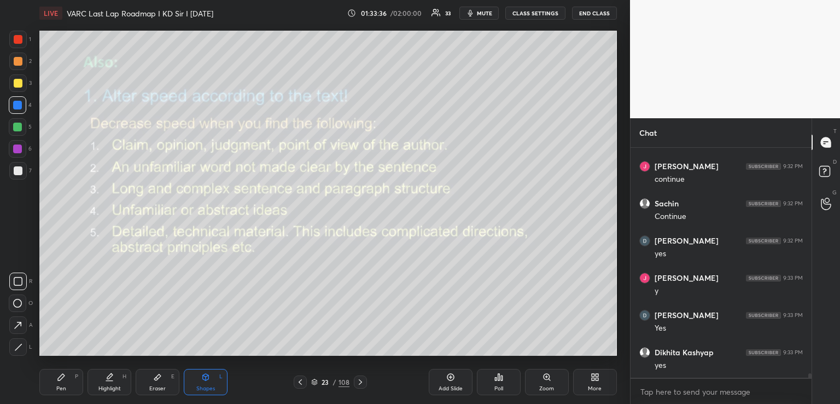
click at [303, 380] on icon at bounding box center [300, 381] width 9 height 9
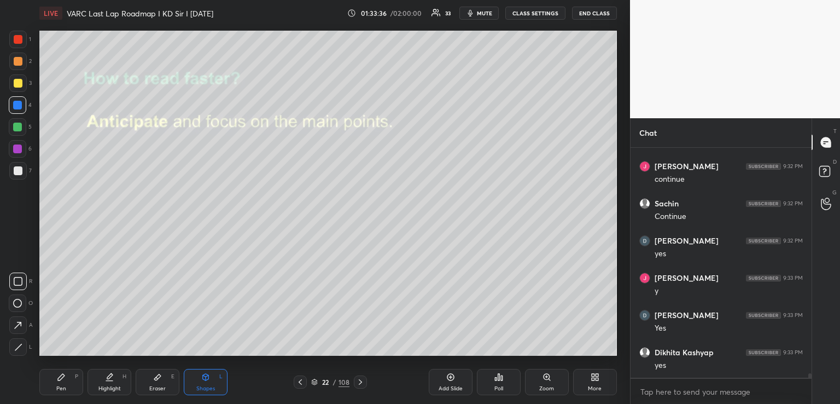
click at [302, 379] on icon at bounding box center [300, 381] width 9 height 9
click at [304, 382] on icon at bounding box center [300, 381] width 9 height 9
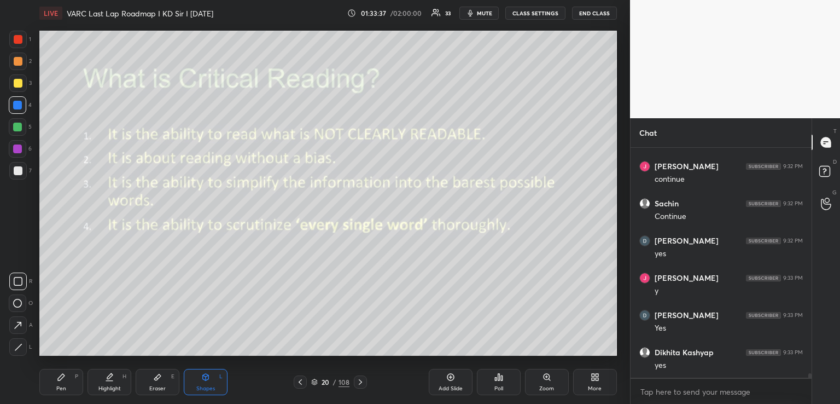
click at [304, 383] on icon at bounding box center [300, 381] width 9 height 9
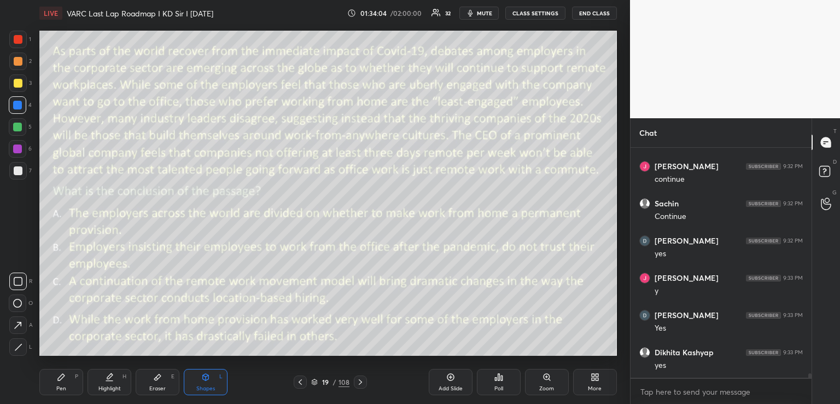
click at [359, 381] on icon at bounding box center [360, 381] width 9 height 9
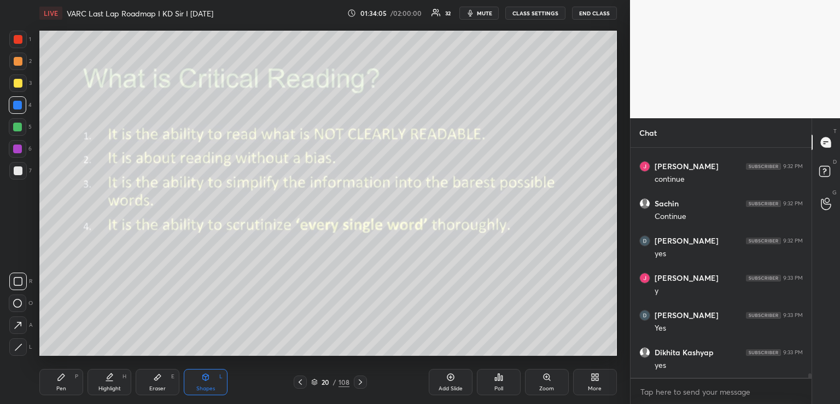
click at [359, 381] on icon at bounding box center [360, 381] width 9 height 9
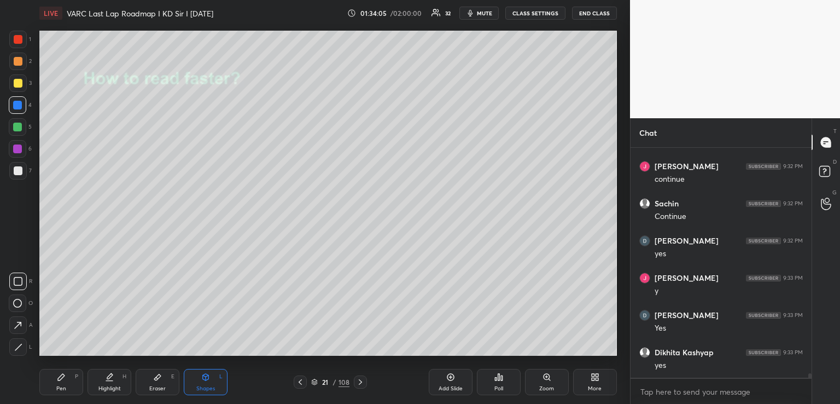
click at [361, 380] on icon at bounding box center [360, 381] width 9 height 9
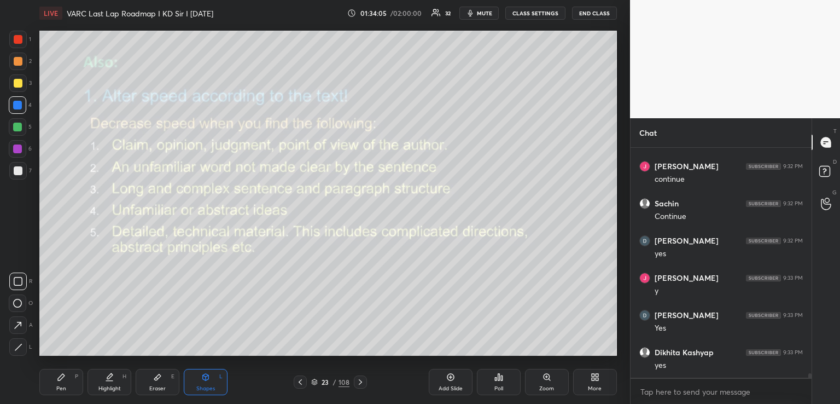
click at [362, 380] on icon at bounding box center [360, 381] width 9 height 9
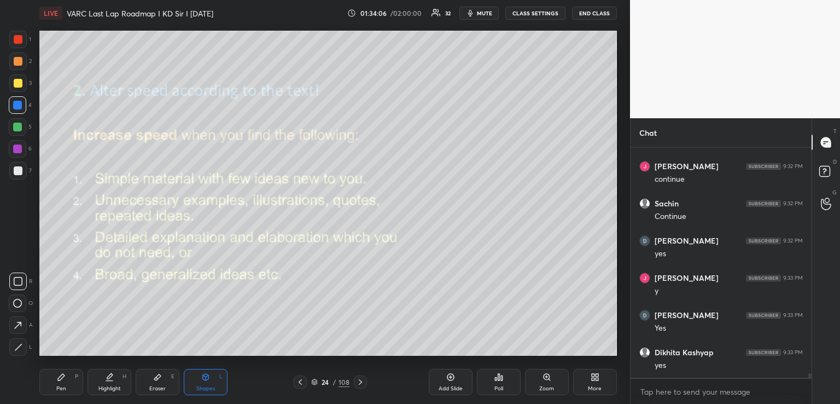
click at [362, 380] on icon at bounding box center [360, 381] width 9 height 9
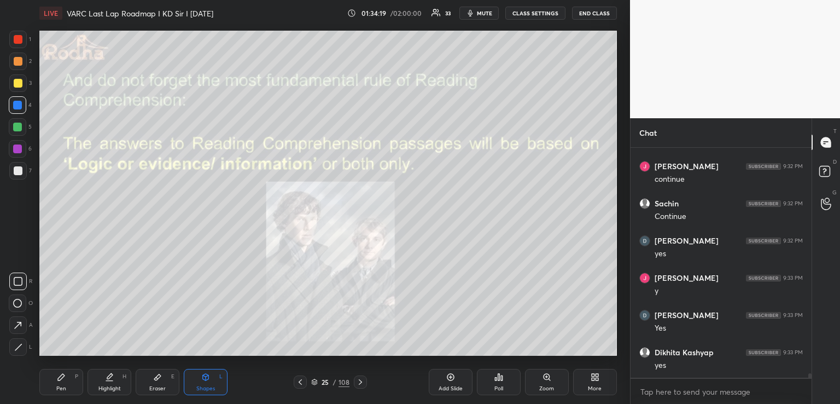
click at [359, 379] on icon at bounding box center [360, 381] width 9 height 9
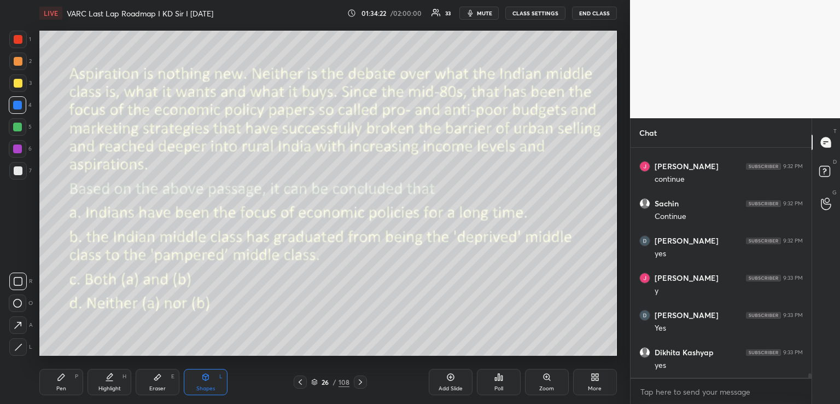
click at [498, 373] on icon at bounding box center [499, 377] width 9 height 9
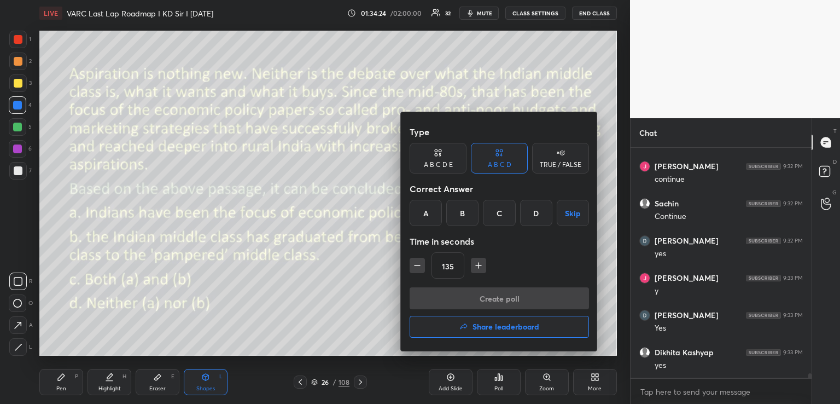
click at [534, 212] on div "D" at bounding box center [536, 213] width 32 height 26
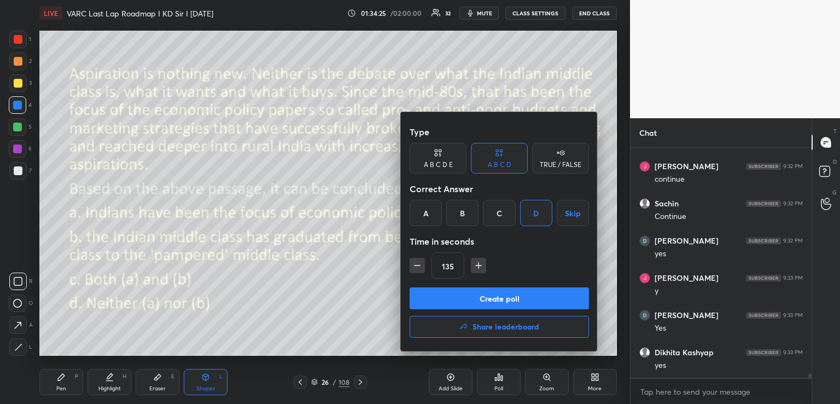
click at [414, 263] on icon "button" at bounding box center [417, 265] width 11 height 11
type input "120"
click at [488, 299] on button "Create poll" at bounding box center [499, 298] width 179 height 22
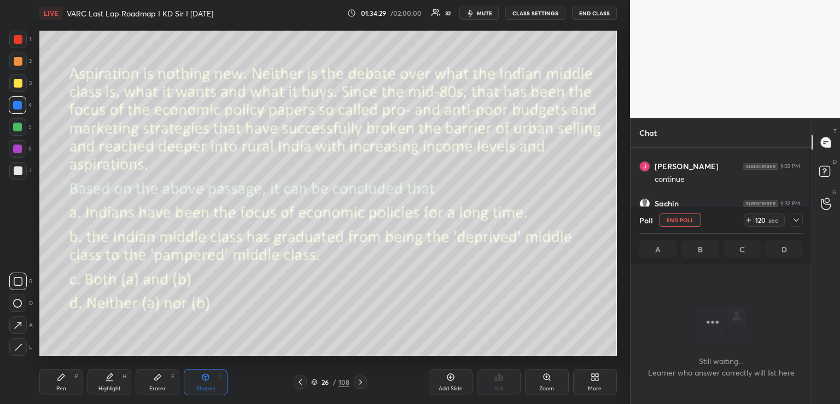
scroll to position [197, 178]
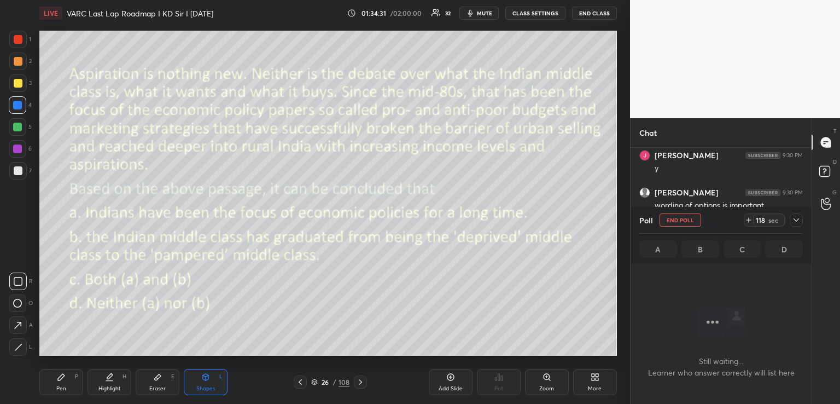
click at [794, 219] on icon at bounding box center [796, 220] width 9 height 9
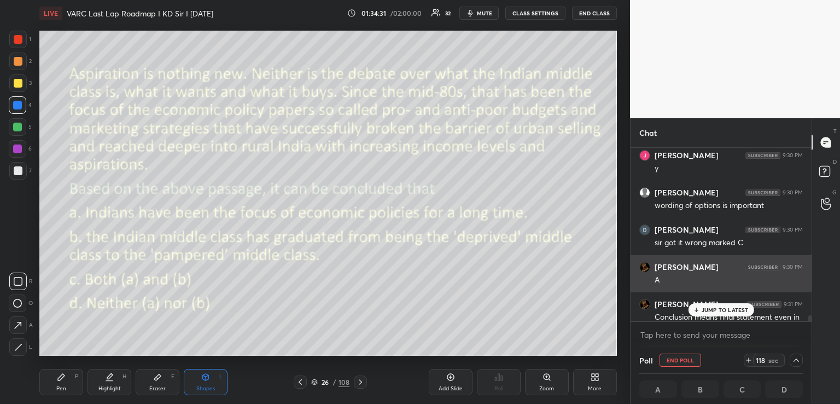
scroll to position [3, 4]
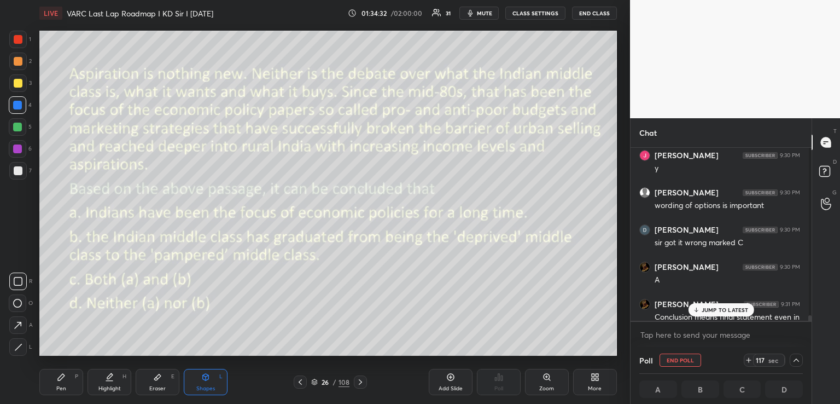
click at [702, 307] on p "JUMP TO LATEST" at bounding box center [725, 309] width 47 height 7
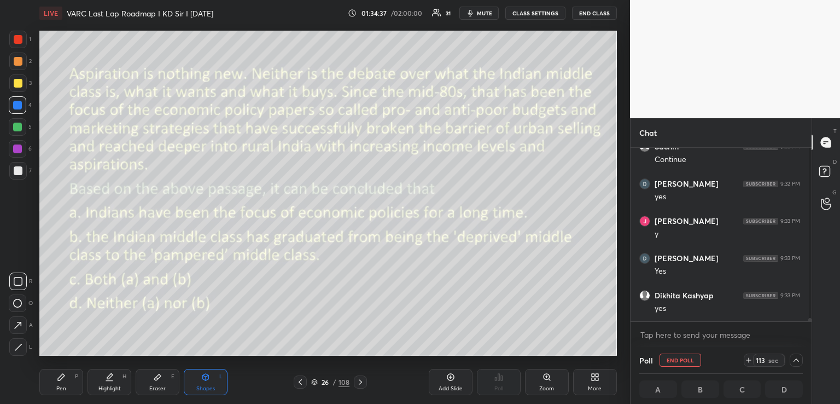
click at [483, 14] on span "mute" at bounding box center [484, 13] width 15 height 8
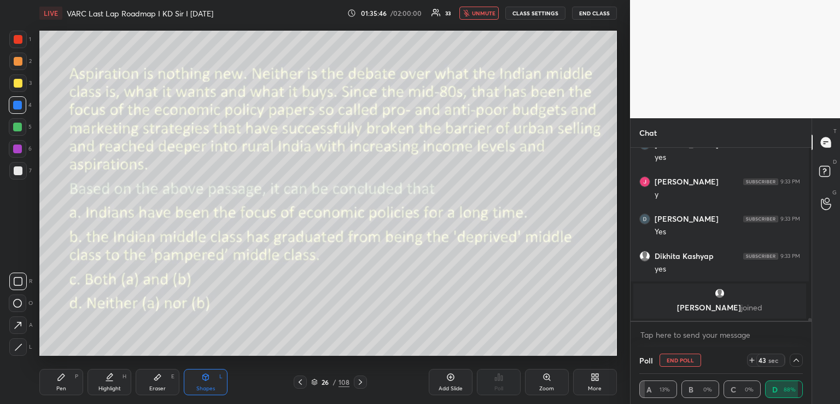
click at [794, 360] on icon at bounding box center [796, 359] width 5 height 3
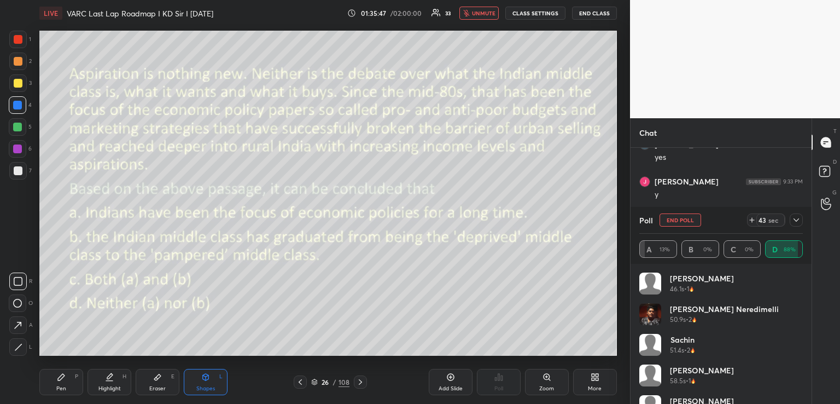
scroll to position [128, 160]
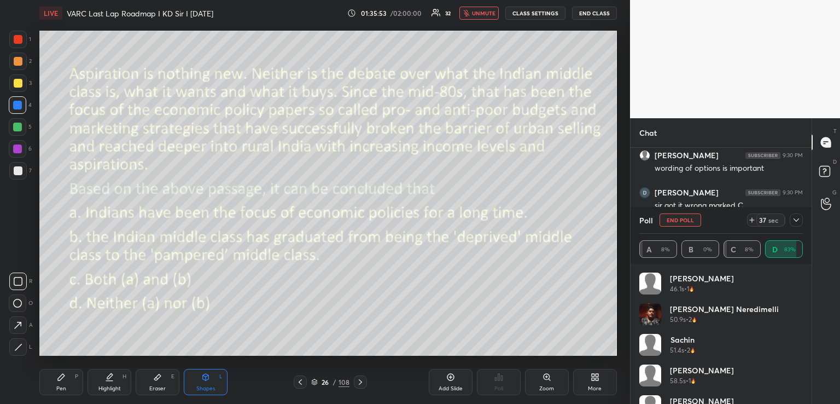
click at [797, 219] on icon at bounding box center [796, 220] width 9 height 9
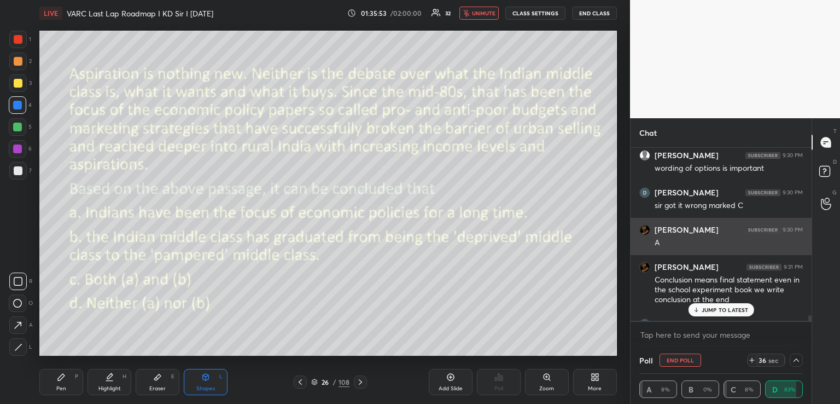
scroll to position [0, 0]
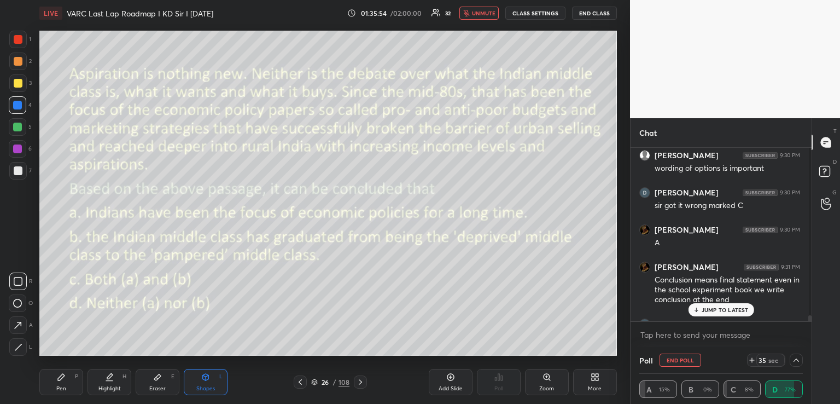
click at [722, 304] on div "JUMP TO LATEST" at bounding box center [721, 309] width 66 height 13
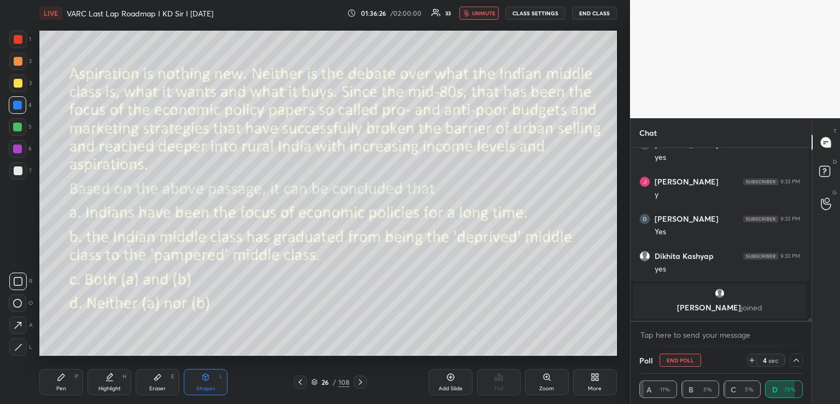
click at [796, 363] on icon at bounding box center [796, 360] width 9 height 9
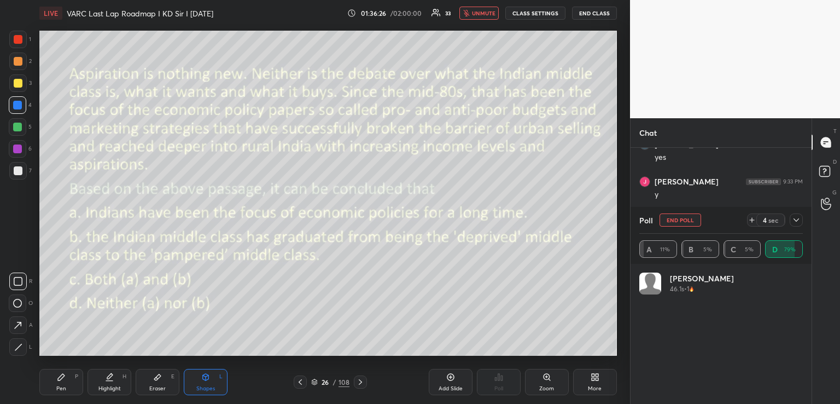
scroll to position [3, 3]
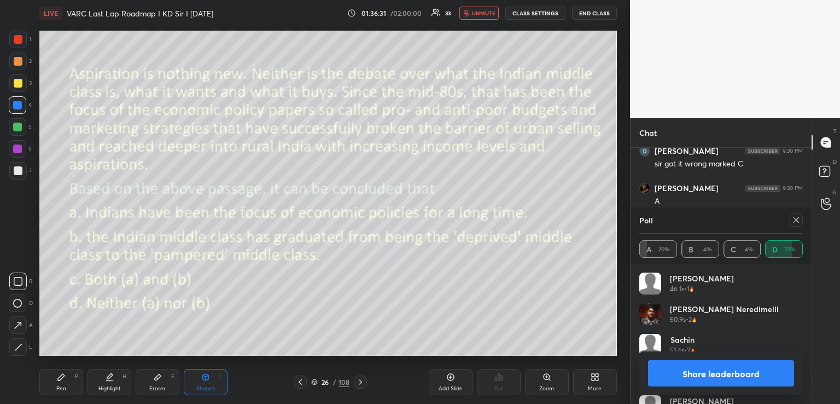
click at [485, 16] on span "unmute" at bounding box center [484, 13] width 24 height 8
click at [65, 381] on icon at bounding box center [61, 377] width 9 height 9
click at [204, 376] on icon at bounding box center [206, 376] width 6 height 2
click at [793, 218] on icon at bounding box center [796, 220] width 9 height 9
type textarea "x"
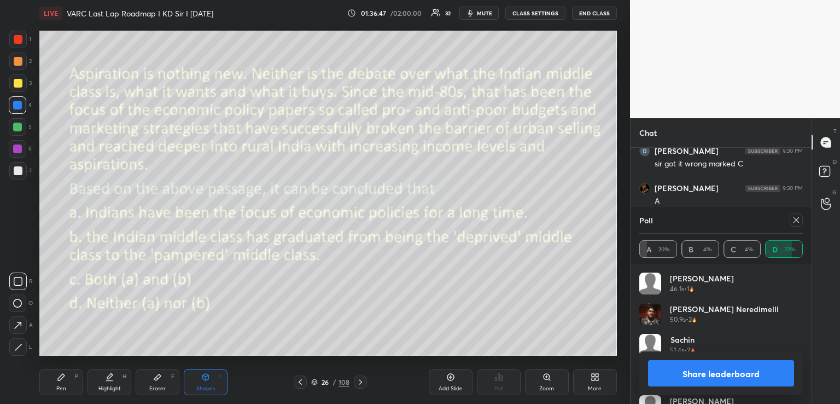
scroll to position [193, 175]
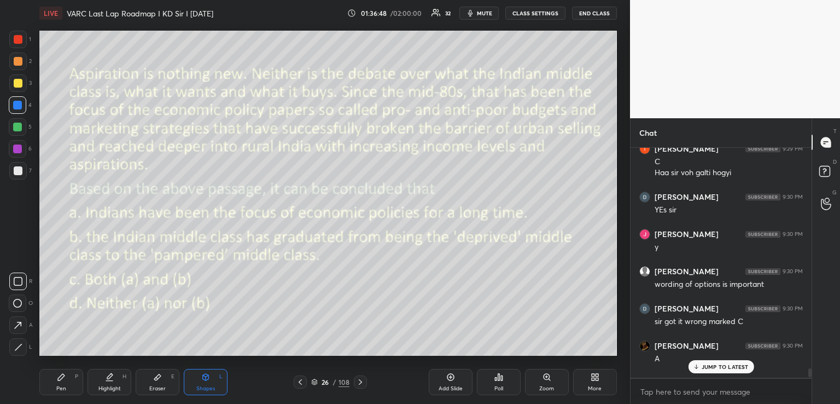
click at [707, 364] on p "JUMP TO LATEST" at bounding box center [725, 366] width 47 height 7
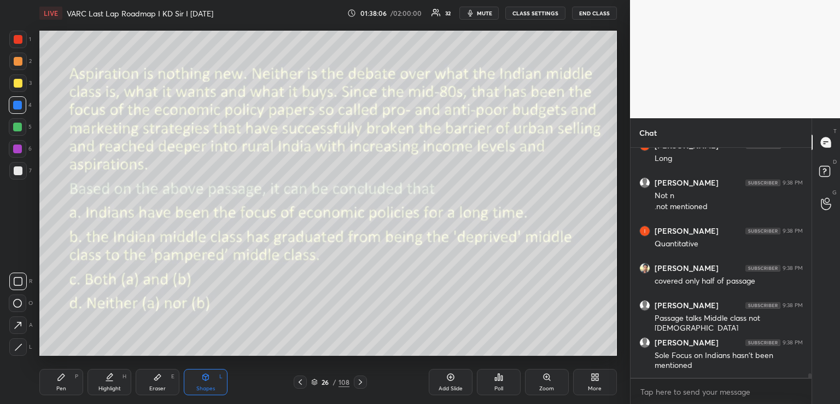
scroll to position [11562, 0]
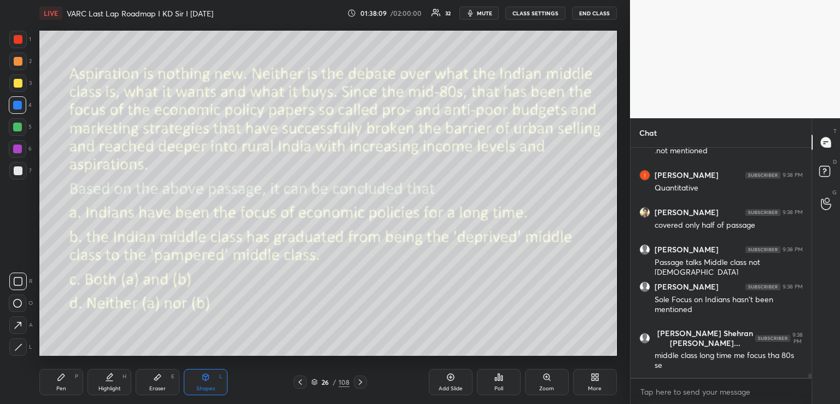
click at [207, 380] on icon at bounding box center [205, 377] width 9 height 9
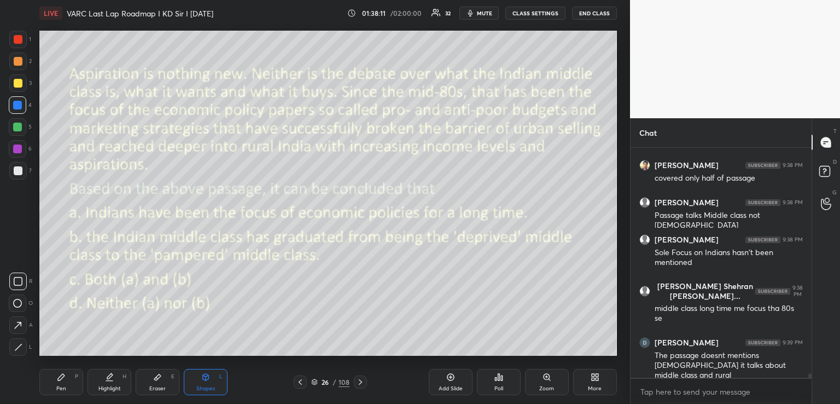
scroll to position [11657, 0]
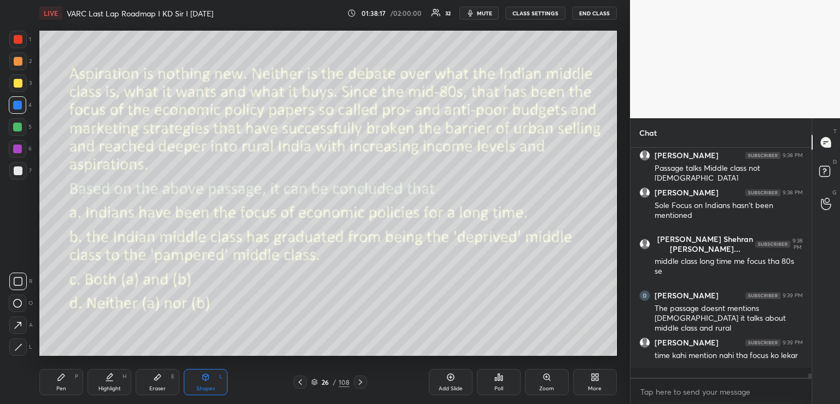
click at [66, 383] on div "Pen P" at bounding box center [61, 382] width 44 height 26
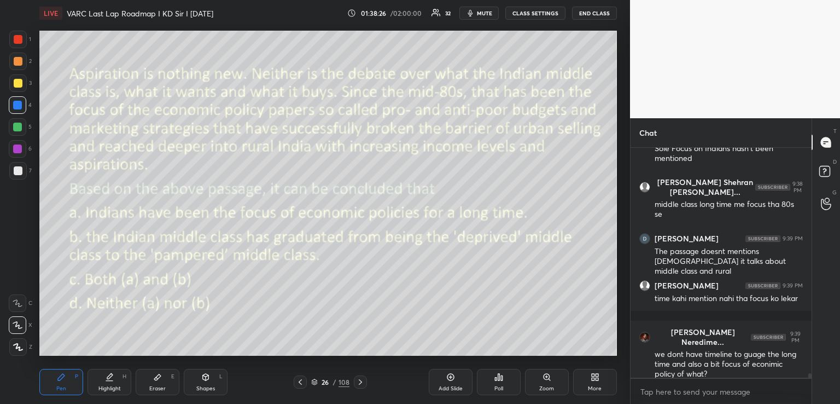
scroll to position [11760, 0]
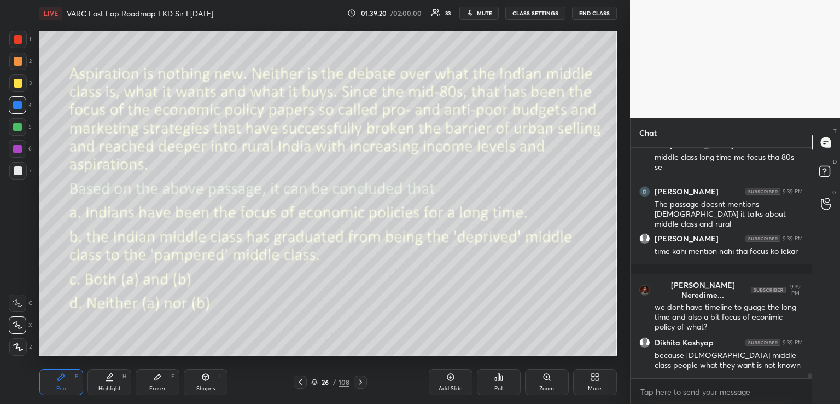
click at [359, 380] on icon at bounding box center [360, 381] width 3 height 5
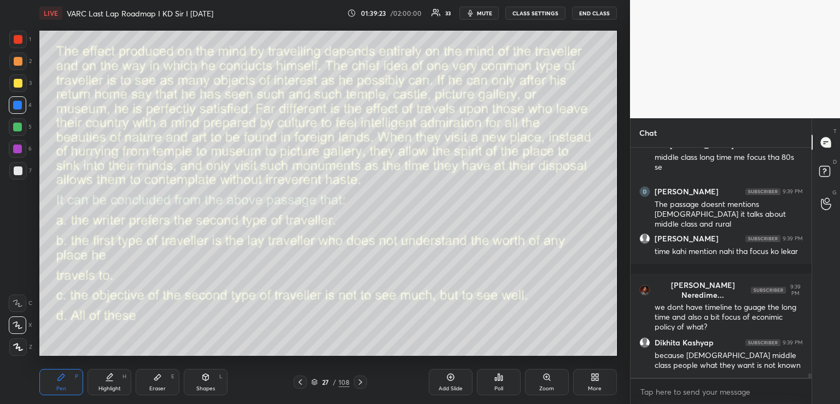
click at [361, 381] on icon at bounding box center [360, 381] width 3 height 5
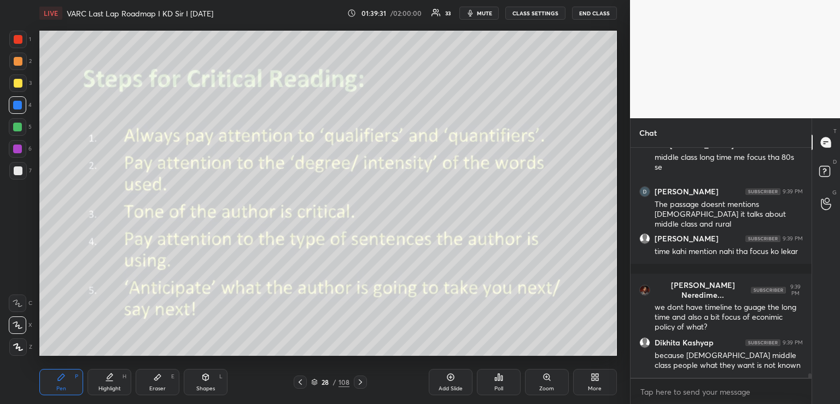
click at [479, 11] on span "mute" at bounding box center [484, 13] width 15 height 8
click at [588, 376] on div "More" at bounding box center [595, 382] width 44 height 26
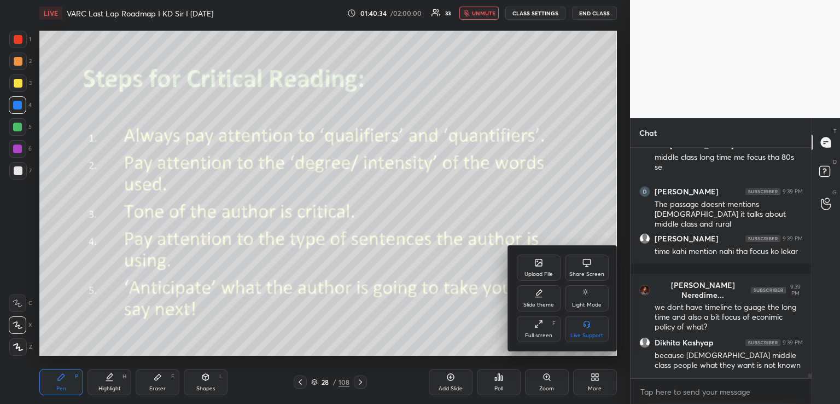
click at [545, 263] on div "Upload File" at bounding box center [539, 267] width 44 height 26
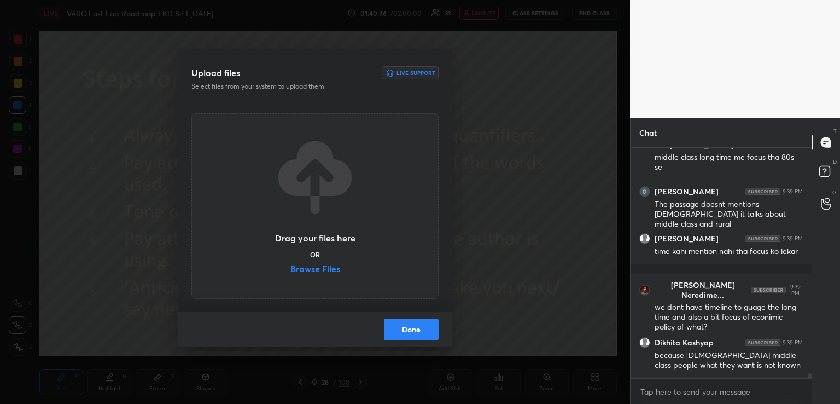
click at [304, 269] on label "Browse Files" at bounding box center [315, 269] width 50 height 11
click at [290, 269] on input "Browse Files" at bounding box center [290, 269] width 0 height 11
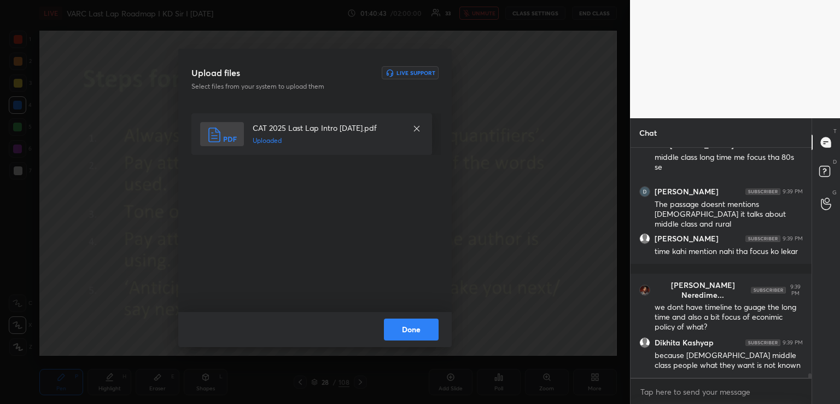
click at [416, 331] on button "Done" at bounding box center [411, 329] width 55 height 22
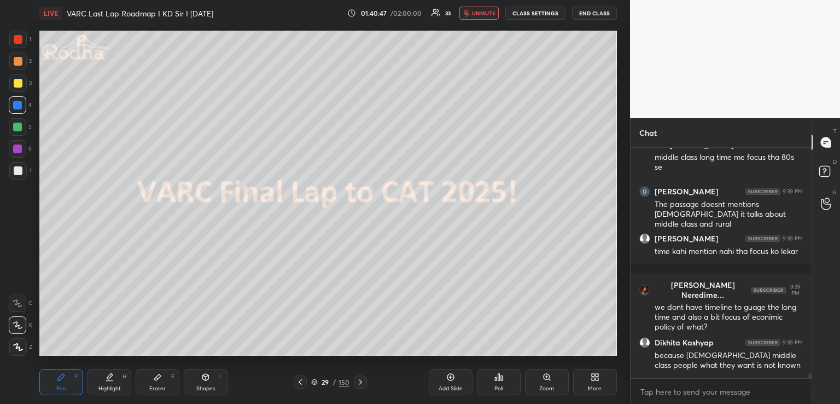
click at [358, 382] on icon at bounding box center [360, 381] width 9 height 9
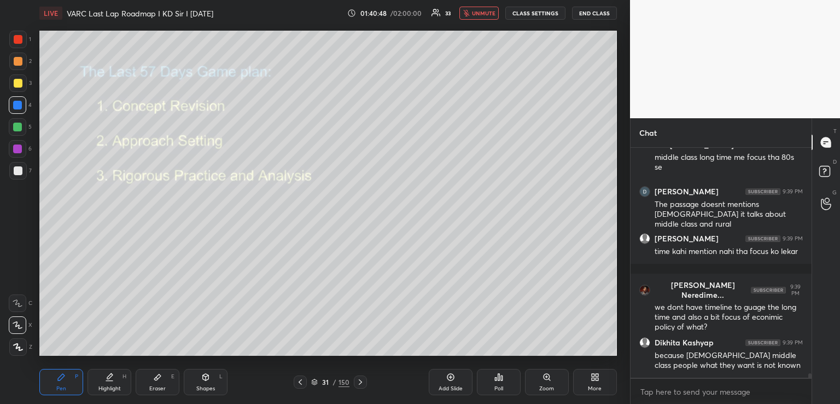
click at [358, 382] on icon at bounding box center [360, 381] width 9 height 9
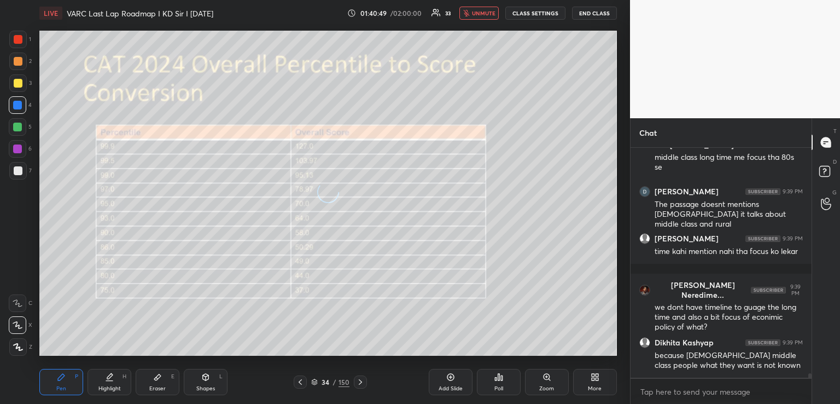
click at [358, 382] on icon at bounding box center [360, 381] width 9 height 9
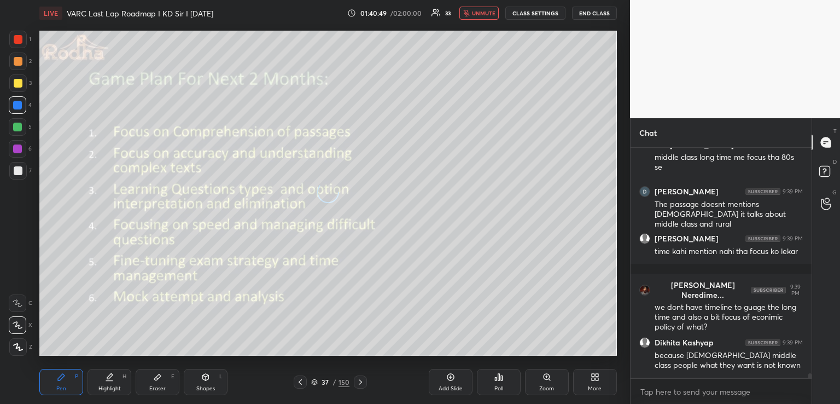
click at [358, 382] on icon at bounding box center [360, 381] width 9 height 9
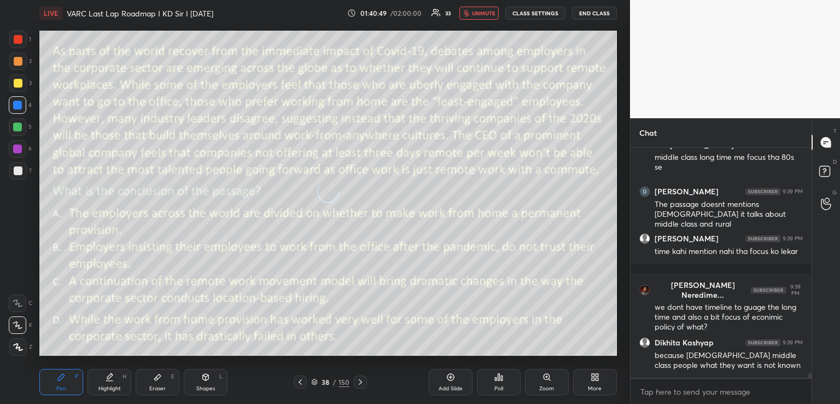
click at [358, 382] on icon at bounding box center [360, 381] width 9 height 9
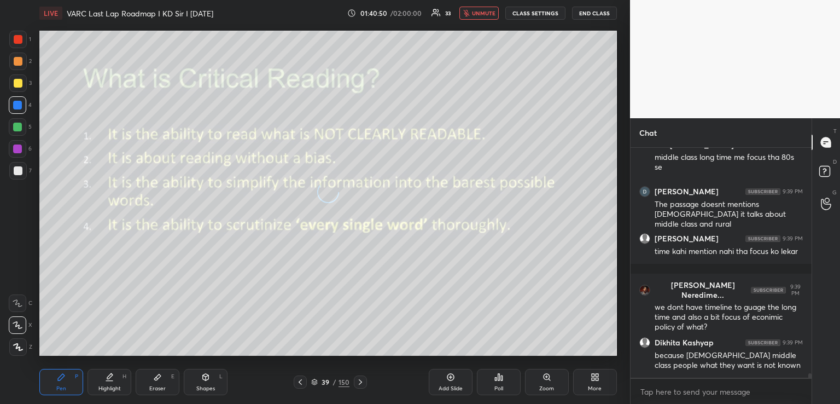
click at [358, 382] on icon at bounding box center [360, 381] width 9 height 9
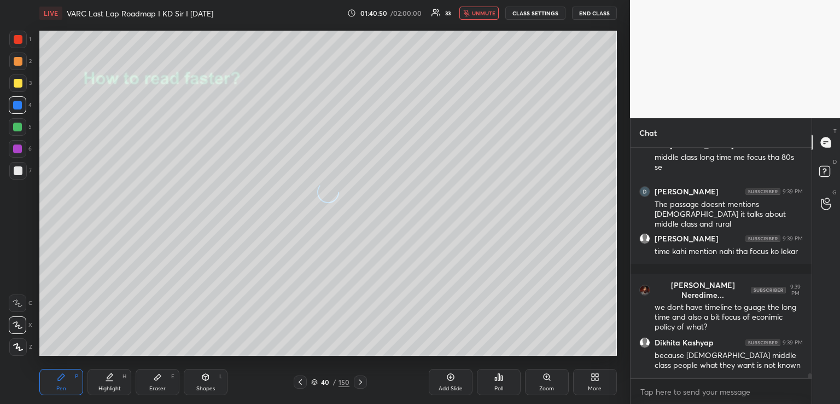
click at [358, 382] on icon at bounding box center [360, 381] width 9 height 9
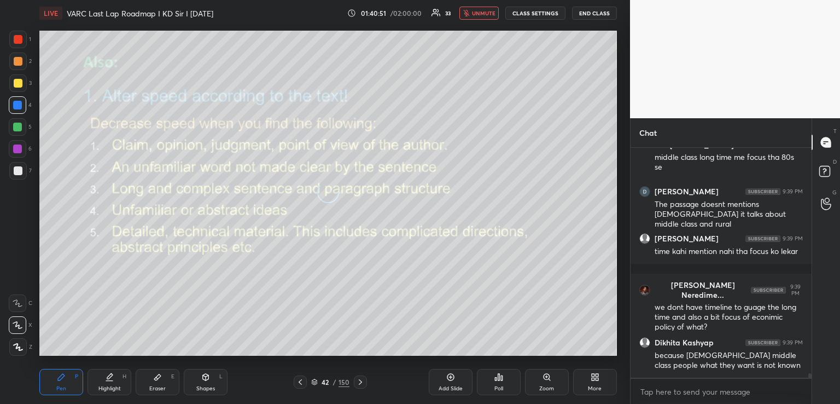
click at [358, 382] on icon at bounding box center [360, 381] width 9 height 9
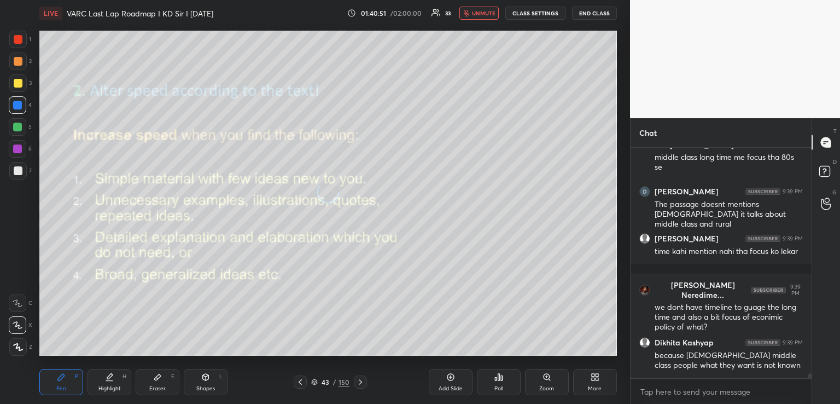
click at [358, 382] on icon at bounding box center [360, 381] width 9 height 9
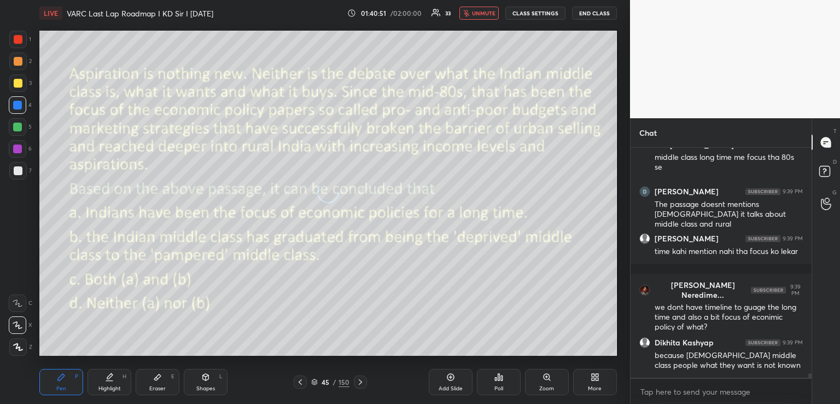
click at [358, 382] on icon at bounding box center [360, 381] width 9 height 9
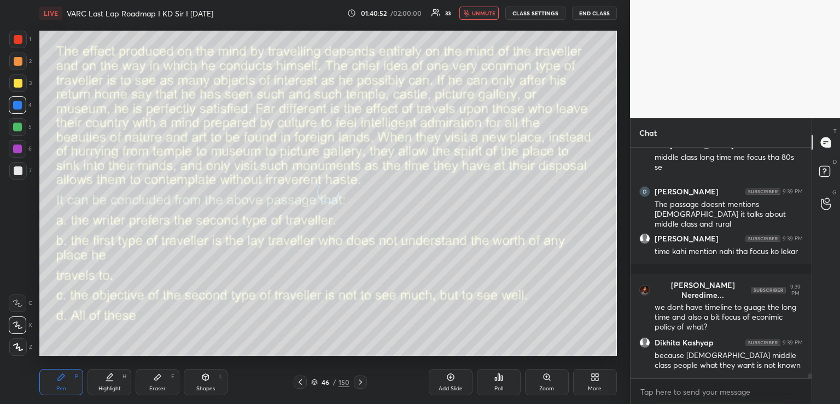
click at [358, 382] on icon at bounding box center [360, 381] width 9 height 9
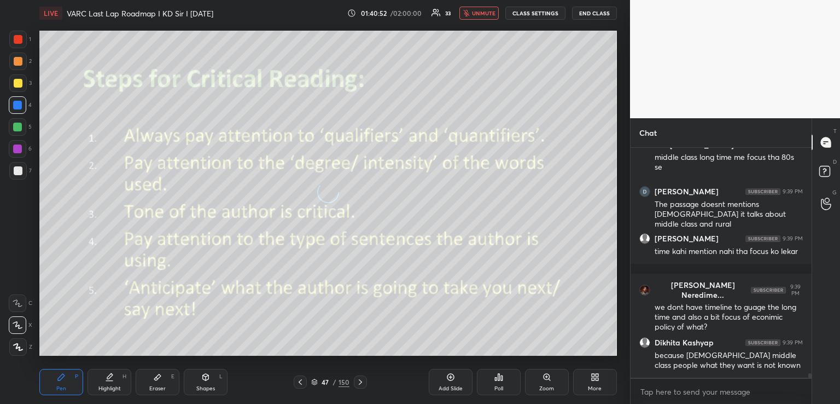
click at [358, 382] on icon at bounding box center [360, 381] width 9 height 9
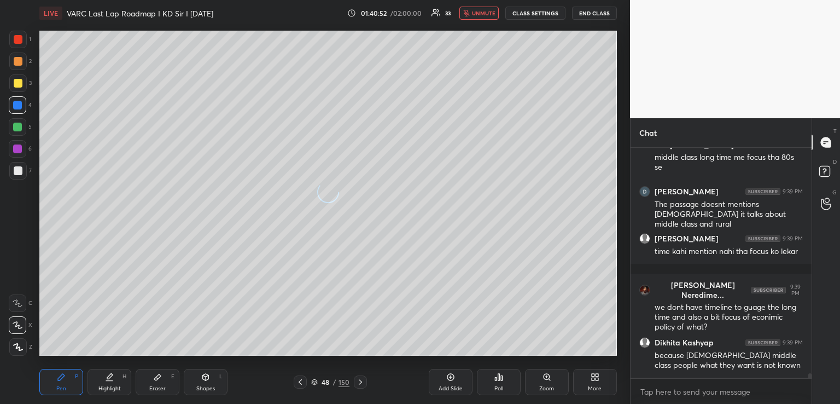
click at [358, 382] on icon at bounding box center [360, 381] width 9 height 9
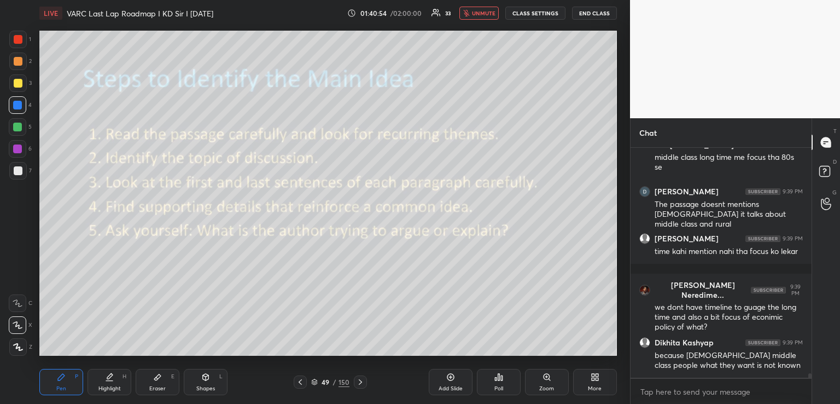
click at [358, 382] on icon at bounding box center [360, 381] width 9 height 9
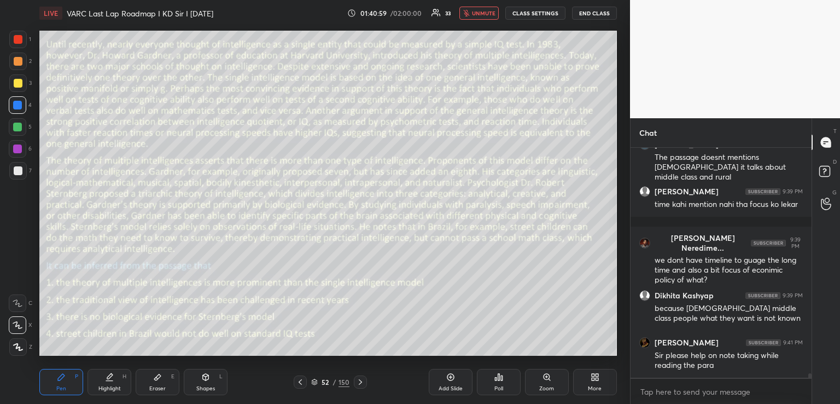
click at [358, 382] on icon at bounding box center [360, 381] width 9 height 9
click at [302, 378] on icon at bounding box center [300, 381] width 9 height 9
click at [473, 12] on span "unmute" at bounding box center [484, 13] width 24 height 8
click at [207, 376] on icon at bounding box center [206, 377] width 6 height 7
click at [20, 82] on div at bounding box center [18, 83] width 9 height 9
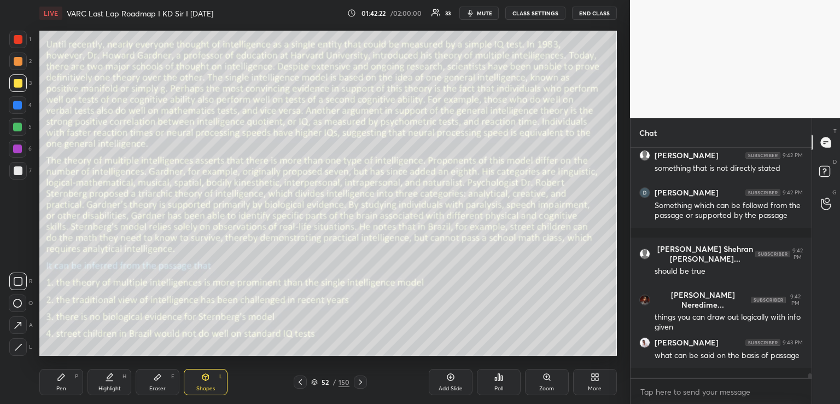
scroll to position [12190, 0]
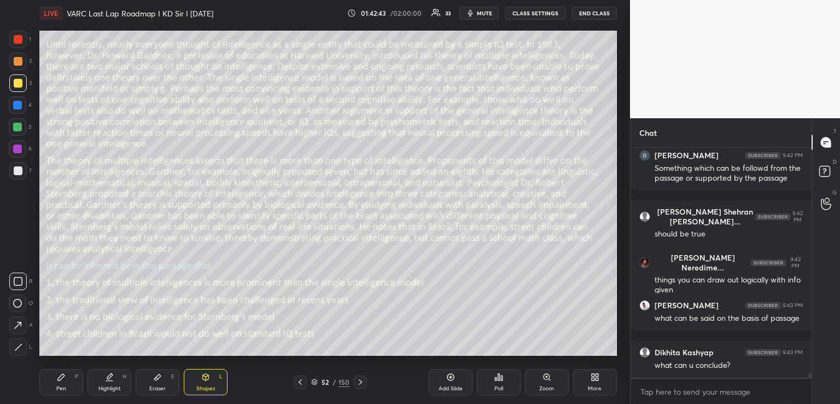
click at [59, 382] on div "Pen P" at bounding box center [61, 382] width 44 height 26
click at [203, 377] on icon at bounding box center [206, 377] width 6 height 7
click at [65, 375] on icon at bounding box center [61, 377] width 9 height 9
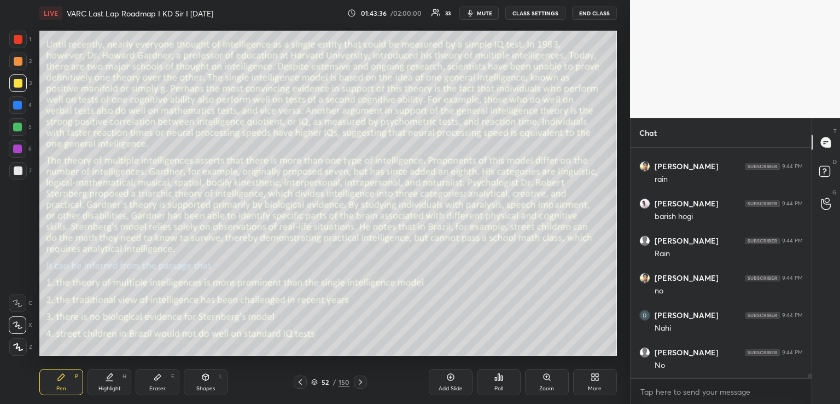
scroll to position [12488, 0]
click at [501, 373] on icon at bounding box center [499, 377] width 9 height 9
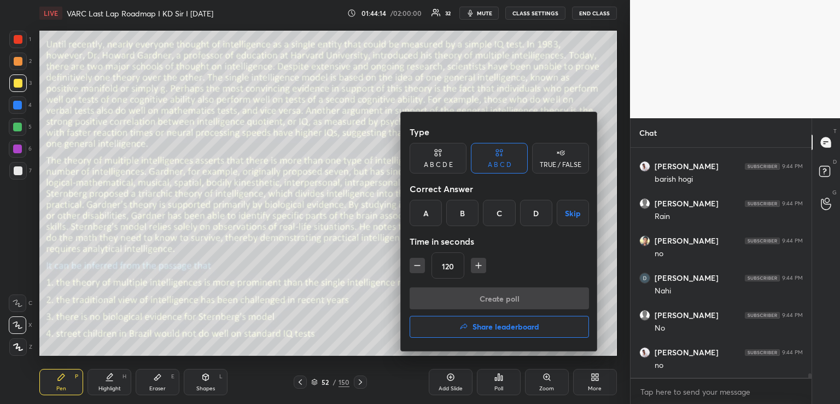
click at [465, 212] on div "B" at bounding box center [462, 213] width 32 height 26
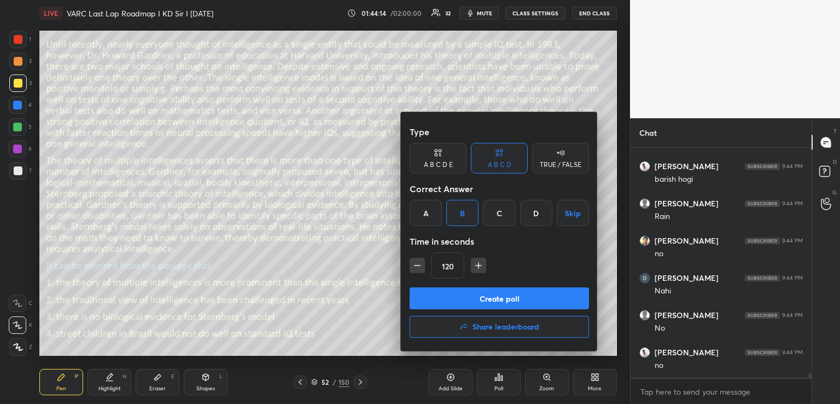
click at [479, 266] on icon "button" at bounding box center [478, 265] width 11 height 11
click at [481, 265] on icon "button" at bounding box center [478, 265] width 11 height 11
click at [479, 267] on icon "button" at bounding box center [478, 265] width 11 height 11
click at [478, 266] on icon "button" at bounding box center [478, 265] width 11 height 11
type input "180"
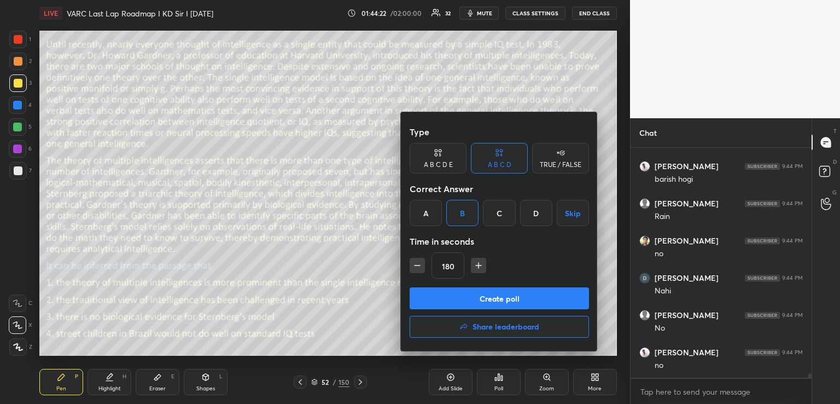
click at [486, 299] on button "Create poll" at bounding box center [499, 298] width 179 height 22
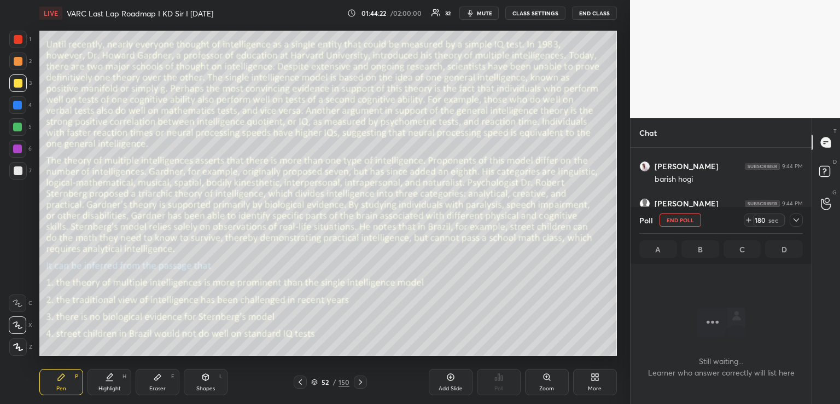
scroll to position [11745, 0]
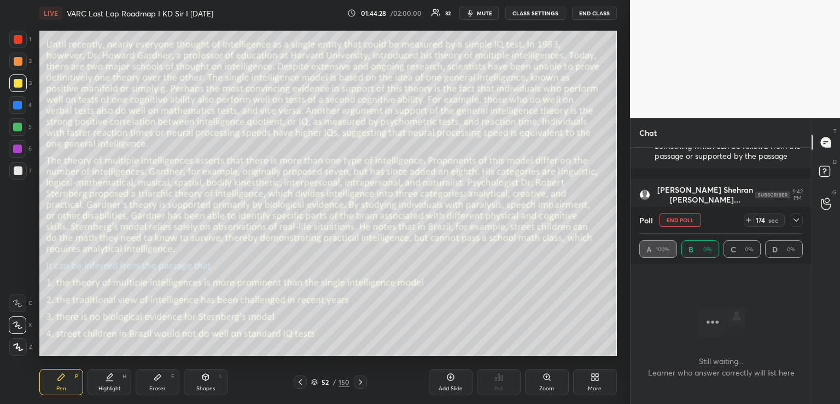
click at [155, 375] on icon at bounding box center [157, 377] width 9 height 9
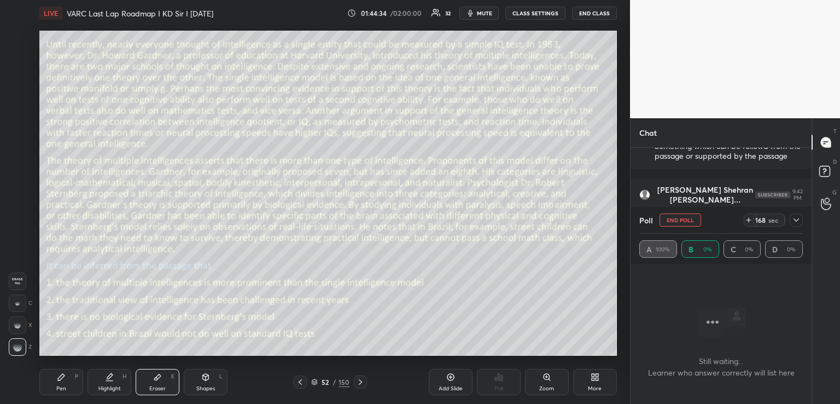
click at [478, 12] on span "mute" at bounding box center [484, 13] width 15 height 8
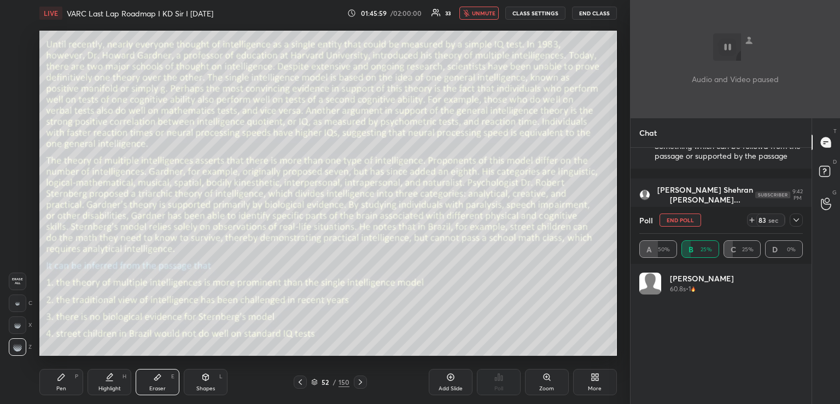
scroll to position [3, 3]
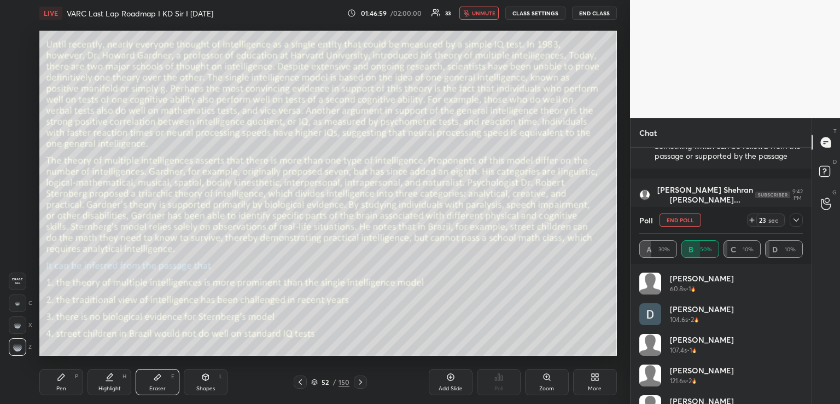
click at [798, 220] on icon at bounding box center [796, 220] width 9 height 9
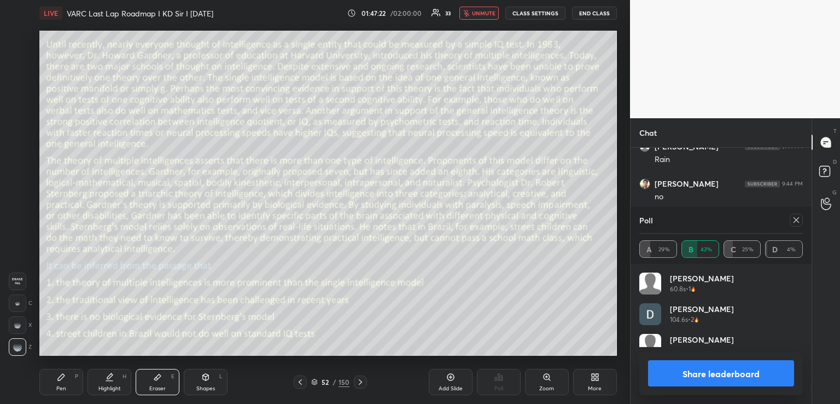
scroll to position [197, 178]
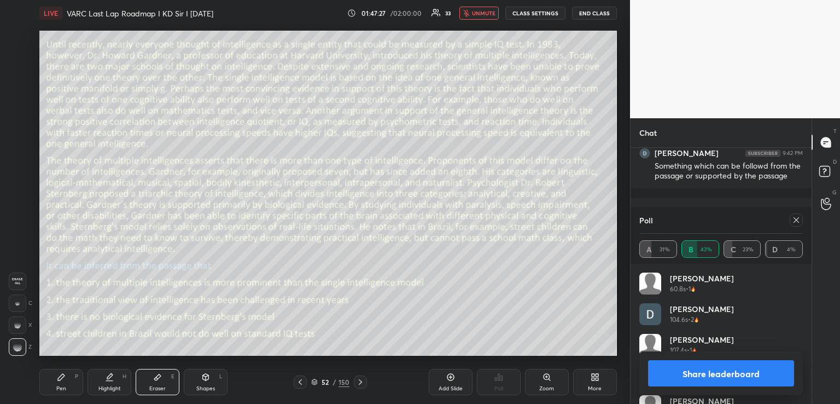
click at [478, 11] on span "unmute" at bounding box center [484, 13] width 24 height 8
click at [57, 379] on icon at bounding box center [61, 377] width 9 height 9
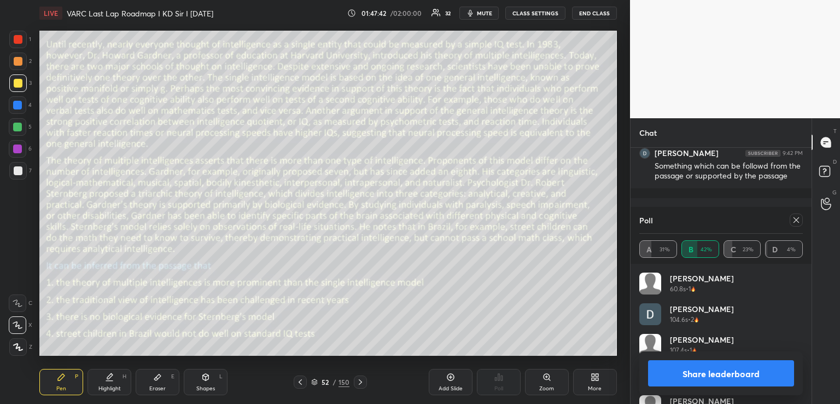
click at [793, 220] on icon at bounding box center [796, 220] width 9 height 9
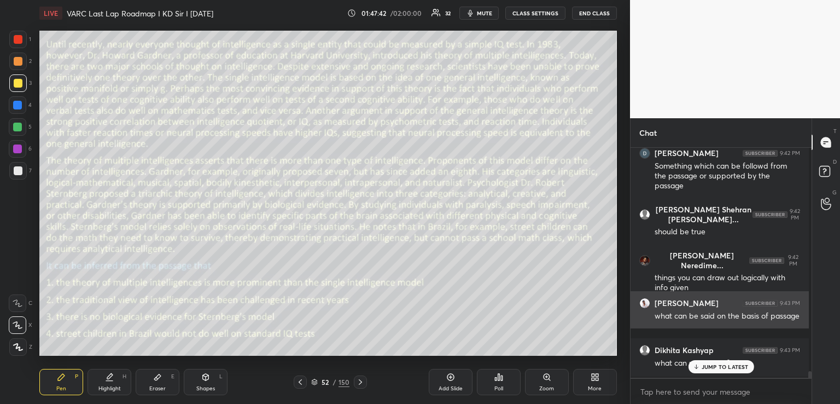
scroll to position [3, 3]
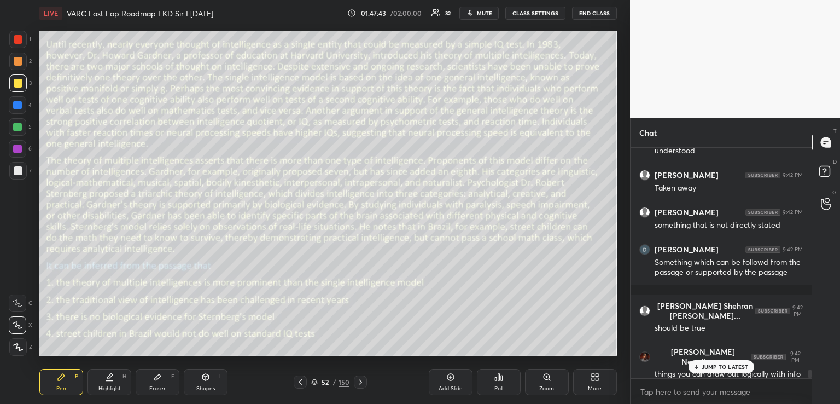
click at [707, 362] on div "JUMP TO LATEST" at bounding box center [721, 366] width 66 height 13
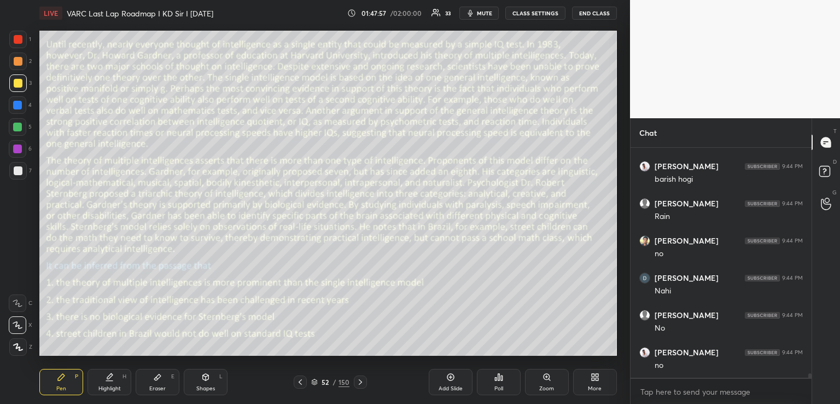
click at [163, 376] on div "Eraser E" at bounding box center [158, 382] width 44 height 26
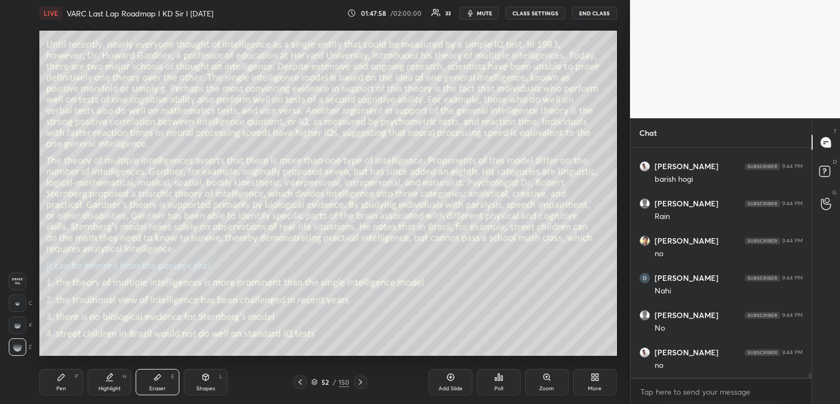
click at [71, 374] on div "Pen P" at bounding box center [61, 382] width 44 height 26
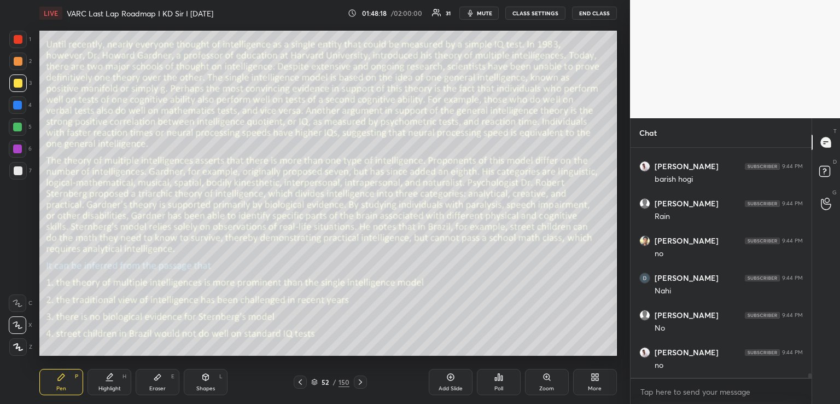
click at [202, 379] on icon at bounding box center [205, 377] width 9 height 9
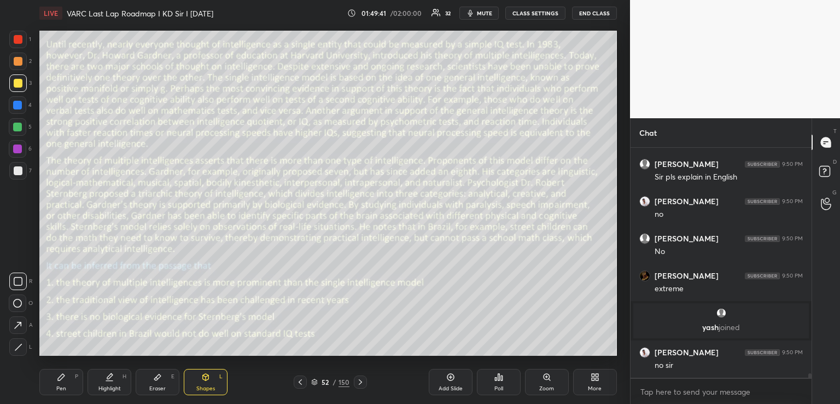
scroll to position [12169, 0]
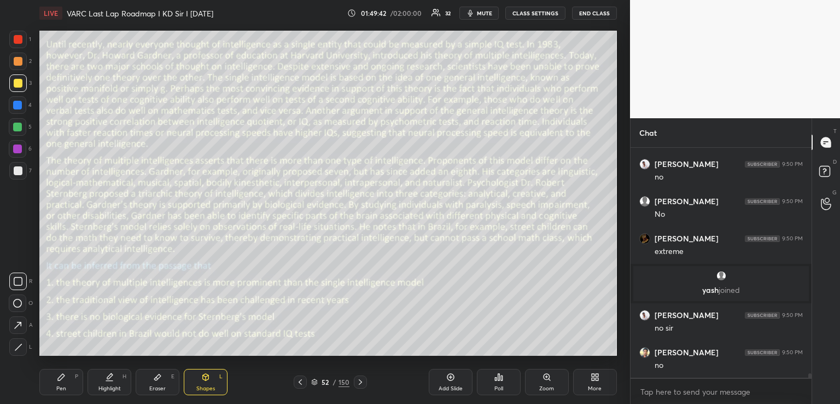
click at [69, 381] on div "Pen P" at bounding box center [61, 382] width 44 height 26
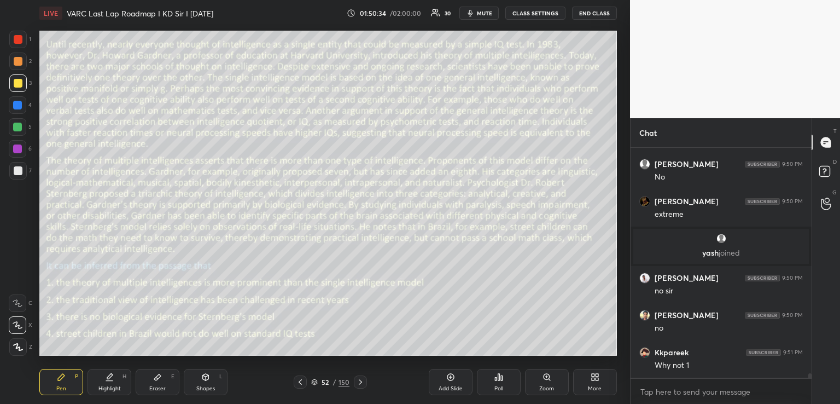
click at [199, 374] on div "Shapes L" at bounding box center [206, 382] width 44 height 26
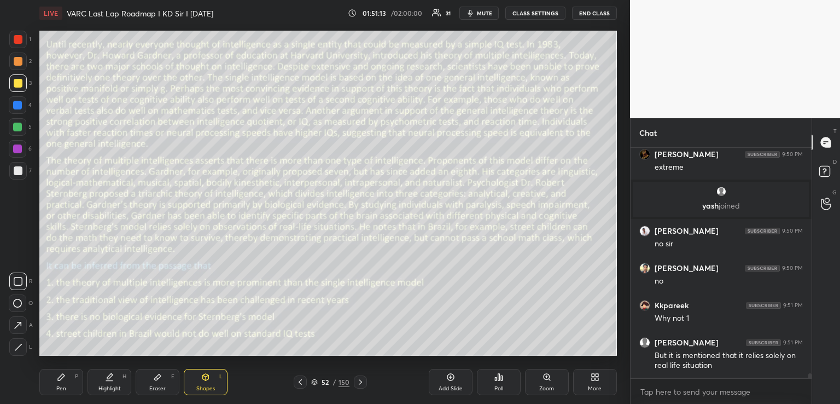
click at [62, 376] on icon at bounding box center [61, 377] width 7 height 7
click at [69, 380] on div "Pen P" at bounding box center [61, 382] width 44 height 26
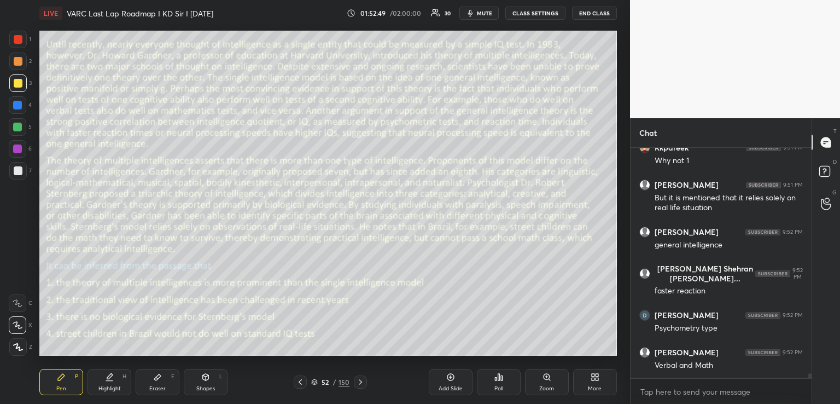
scroll to position [12450, 0]
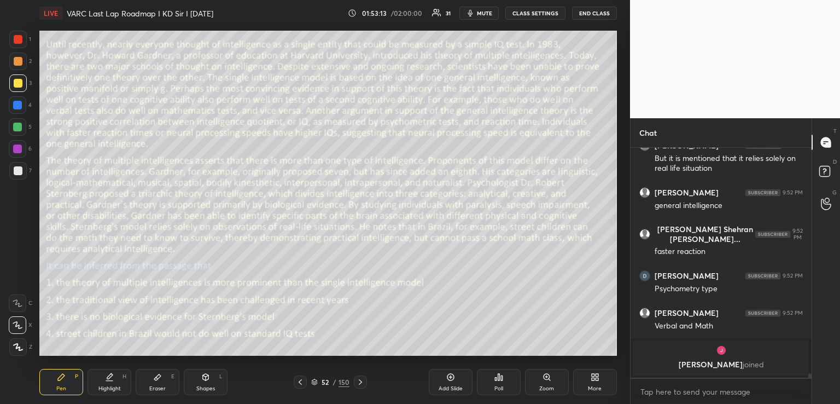
click at [204, 381] on icon at bounding box center [205, 377] width 9 height 9
click at [62, 377] on icon at bounding box center [61, 377] width 7 height 7
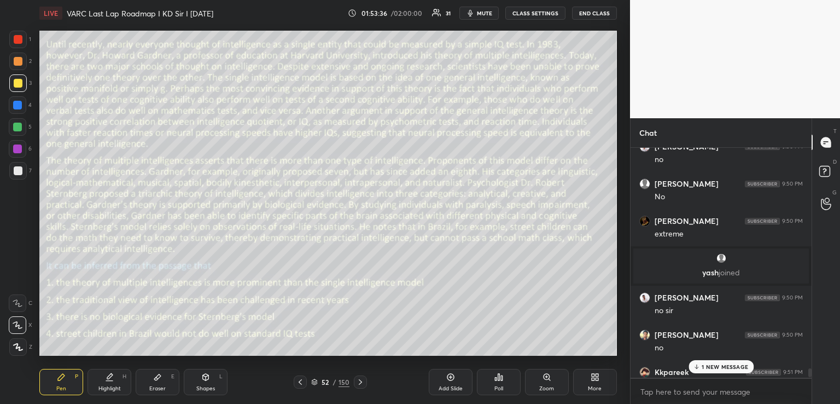
scroll to position [12504, 0]
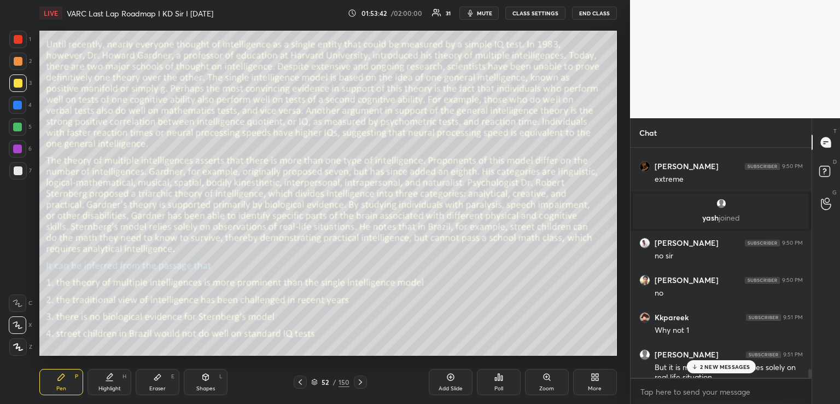
click at [711, 367] on p "2 NEW MESSAGES" at bounding box center [725, 366] width 50 height 7
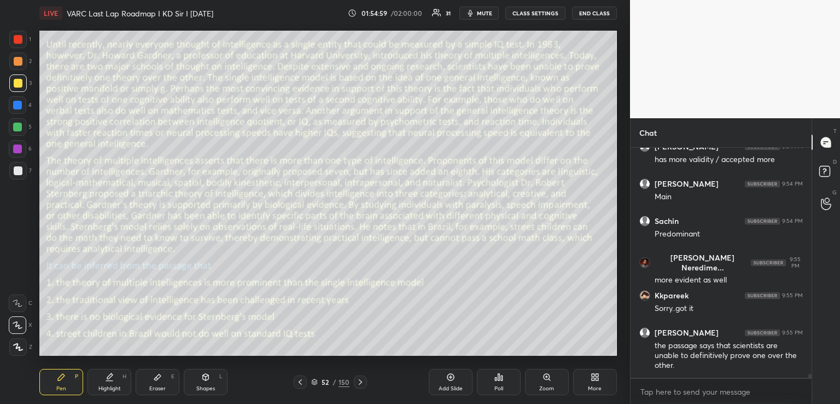
scroll to position [13161, 0]
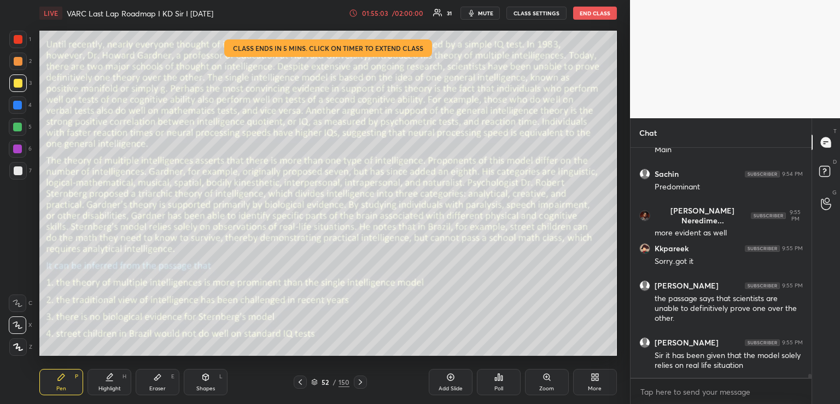
click at [391, 11] on div "/ 02:00:00" at bounding box center [408, 13] width 34 height 7
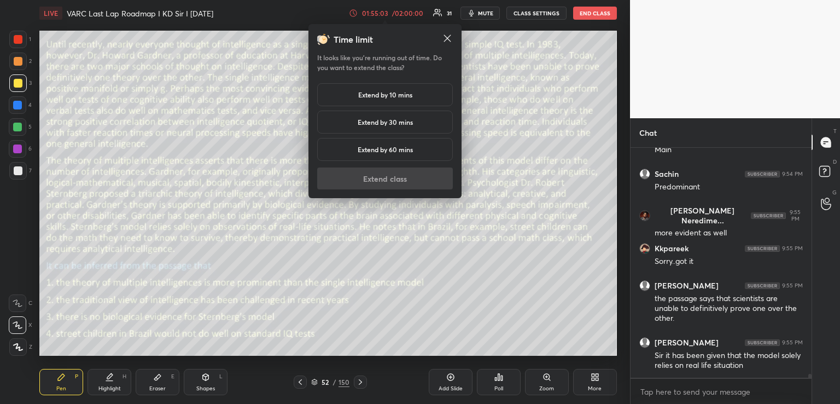
click at [382, 90] on h5 "Extend by 10 mins" at bounding box center [385, 95] width 54 height 10
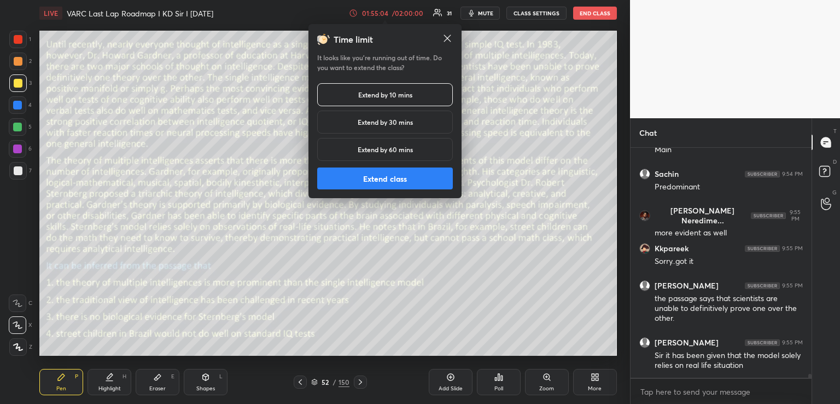
click at [339, 171] on button "Extend class" at bounding box center [385, 178] width 136 height 22
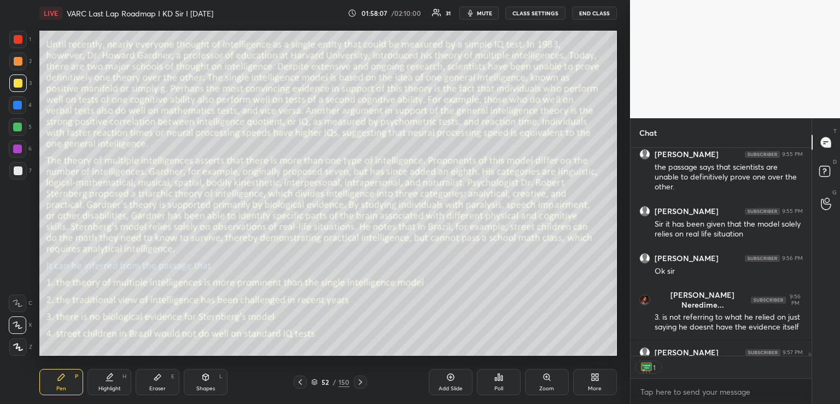
scroll to position [3, 3]
click at [495, 373] on icon at bounding box center [499, 377] width 9 height 9
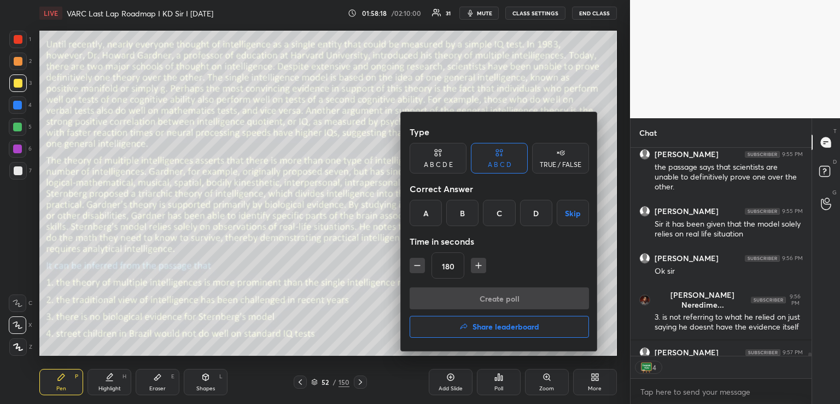
click at [498, 332] on button "Share leaderboard" at bounding box center [499, 327] width 179 height 22
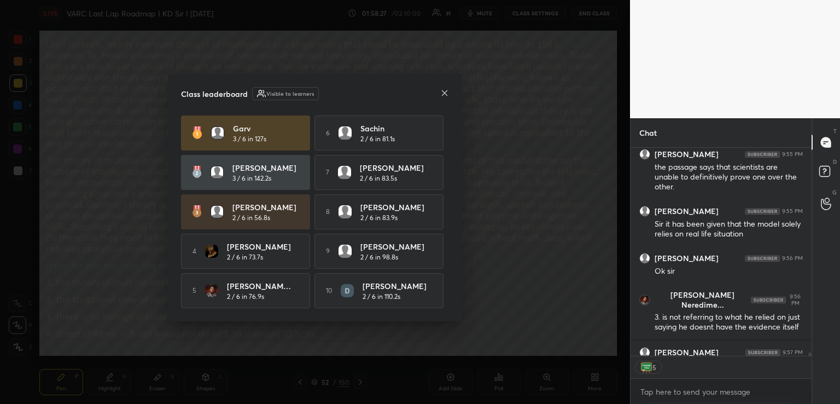
click at [443, 91] on icon at bounding box center [444, 93] width 9 height 9
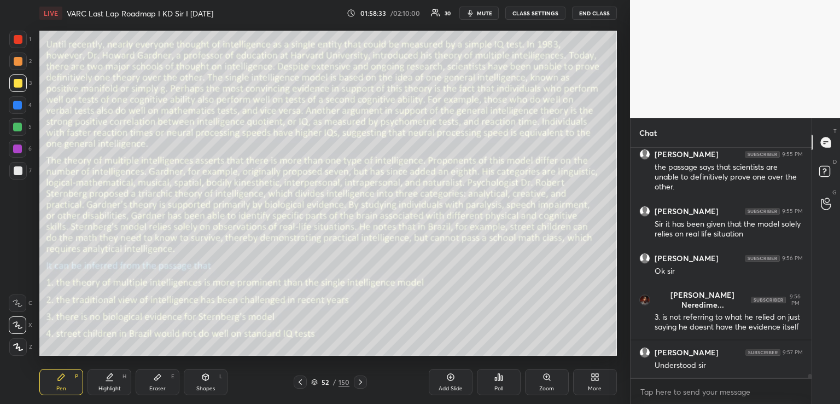
scroll to position [13332, 0]
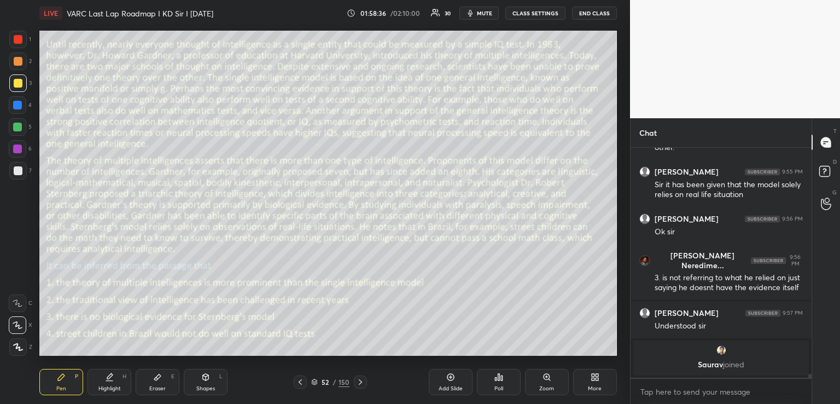
click at [590, 15] on button "END CLASS" at bounding box center [594, 13] width 45 height 13
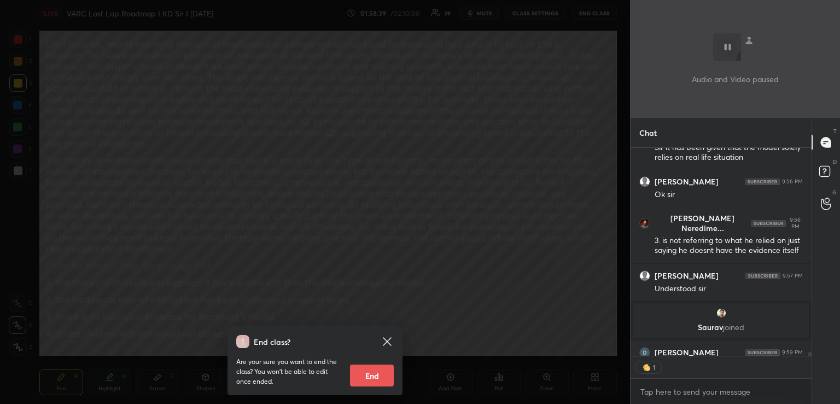
scroll to position [3, 3]
click at [379, 382] on button "End" at bounding box center [372, 375] width 44 height 22
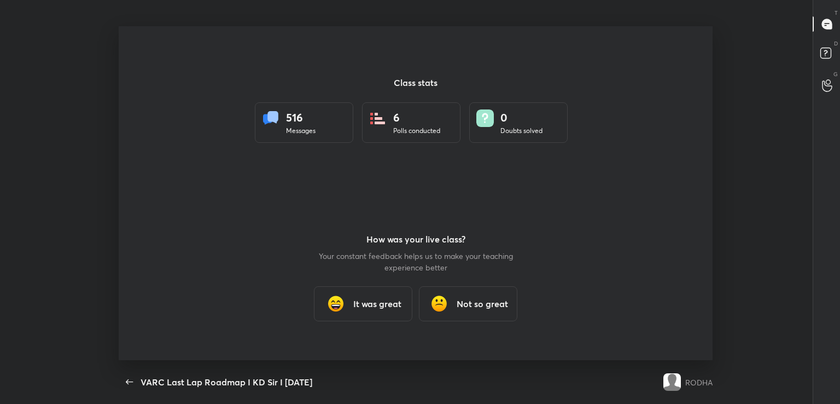
scroll to position [54371, 53922]
type textarea "x"
